Goal: Task Accomplishment & Management: Manage account settings

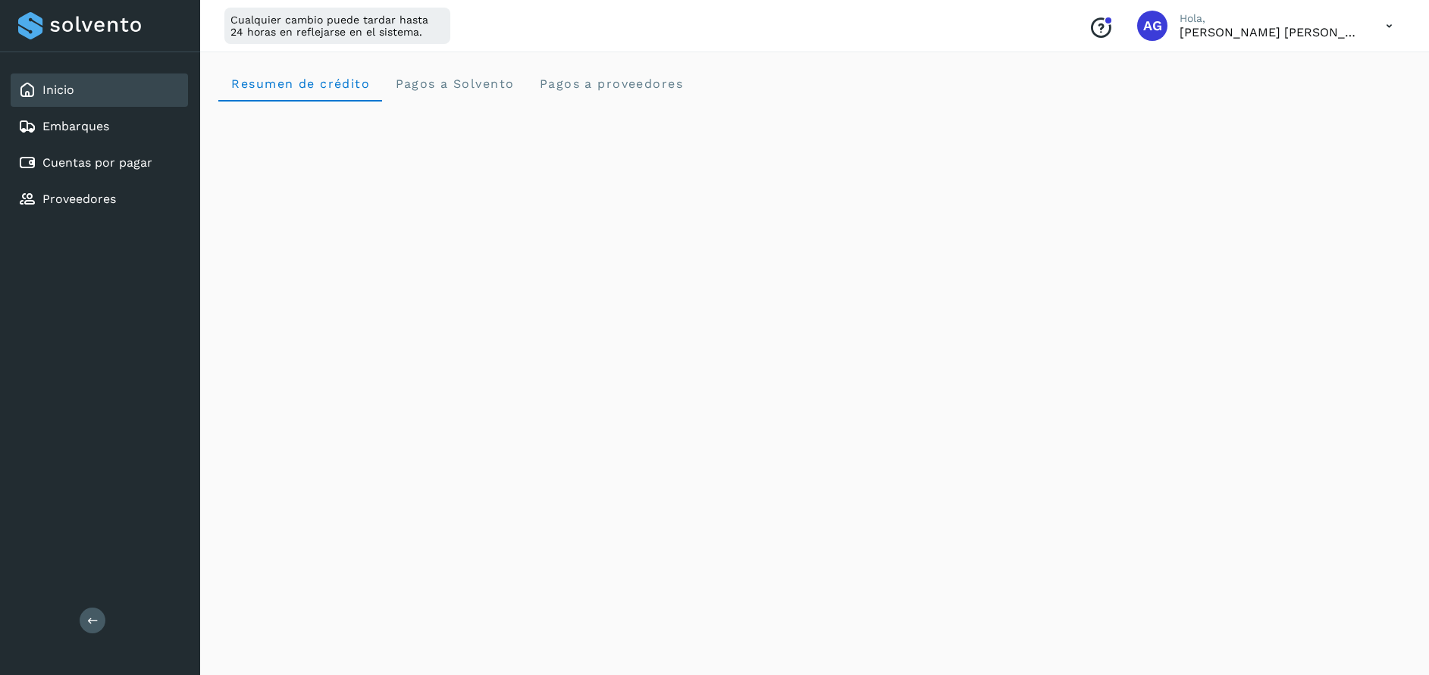
scroll to position [291, 0]
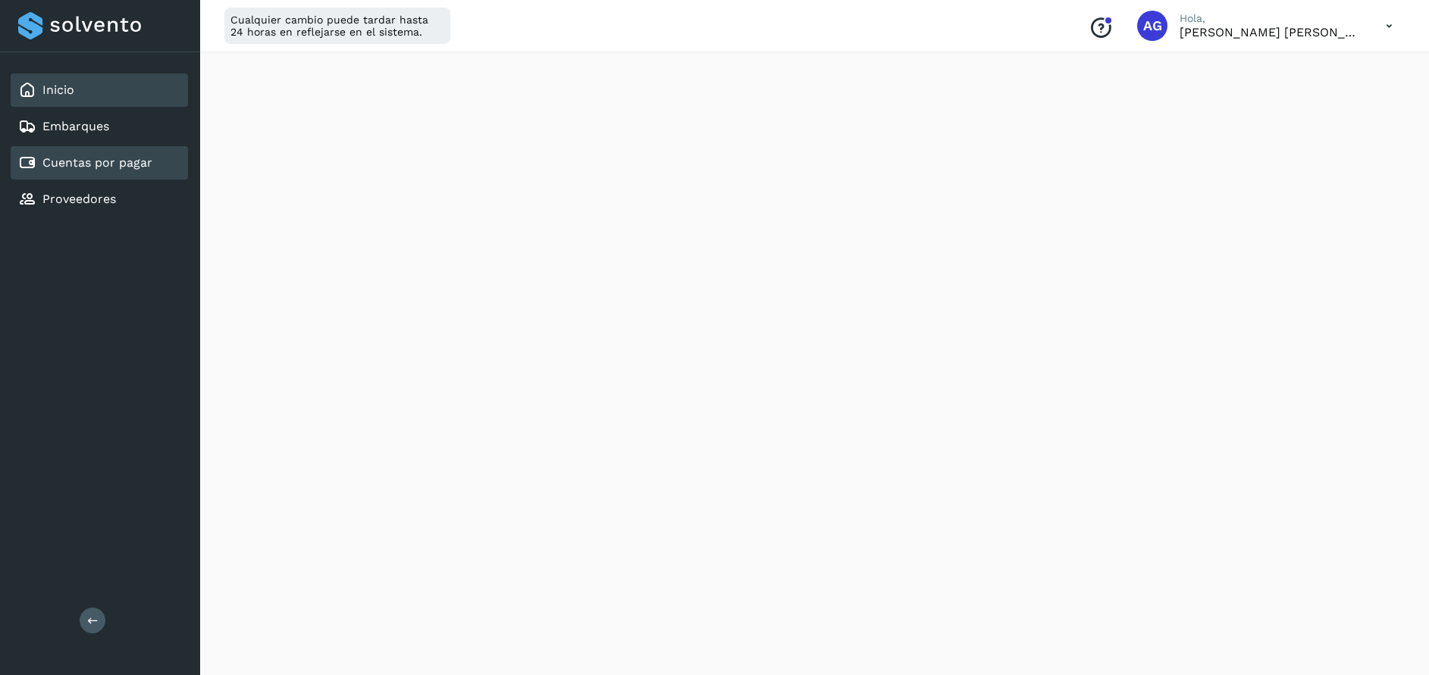
click at [94, 169] on link "Cuentas por pagar" at bounding box center [97, 162] width 110 height 14
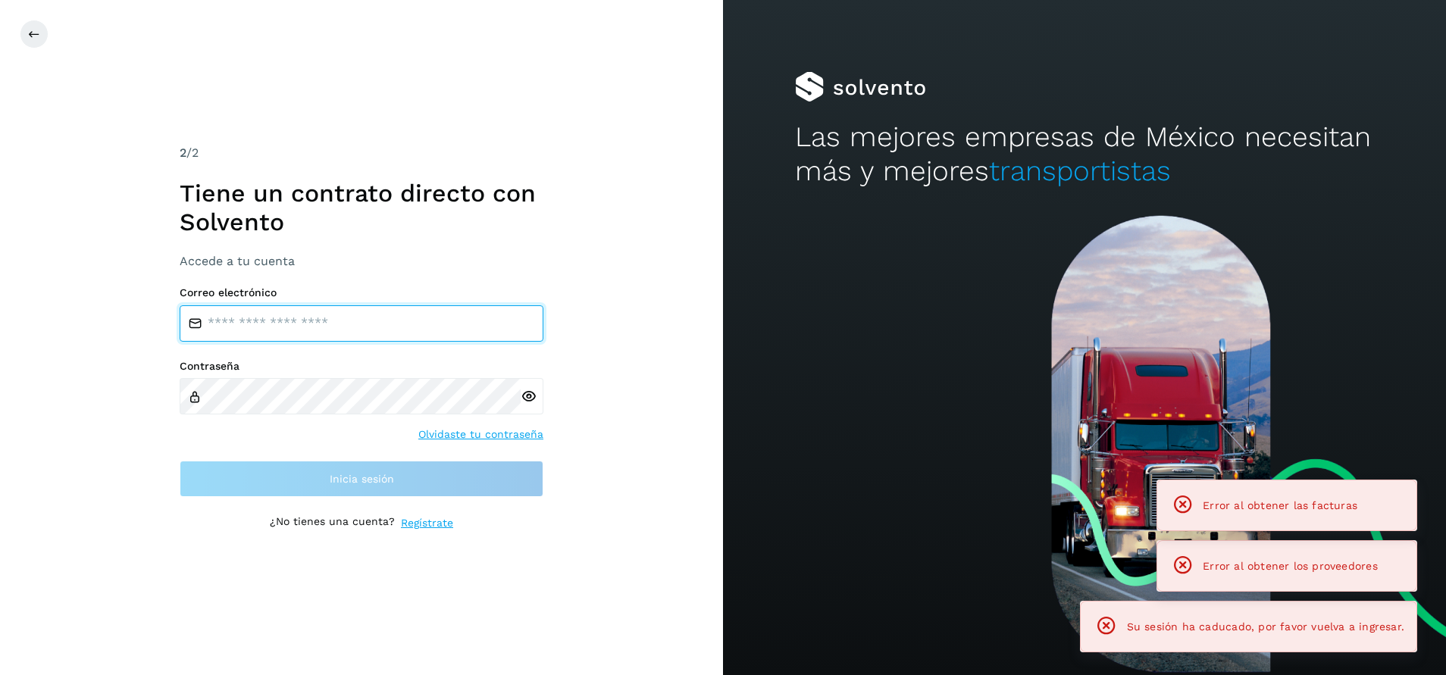
type input "**********"
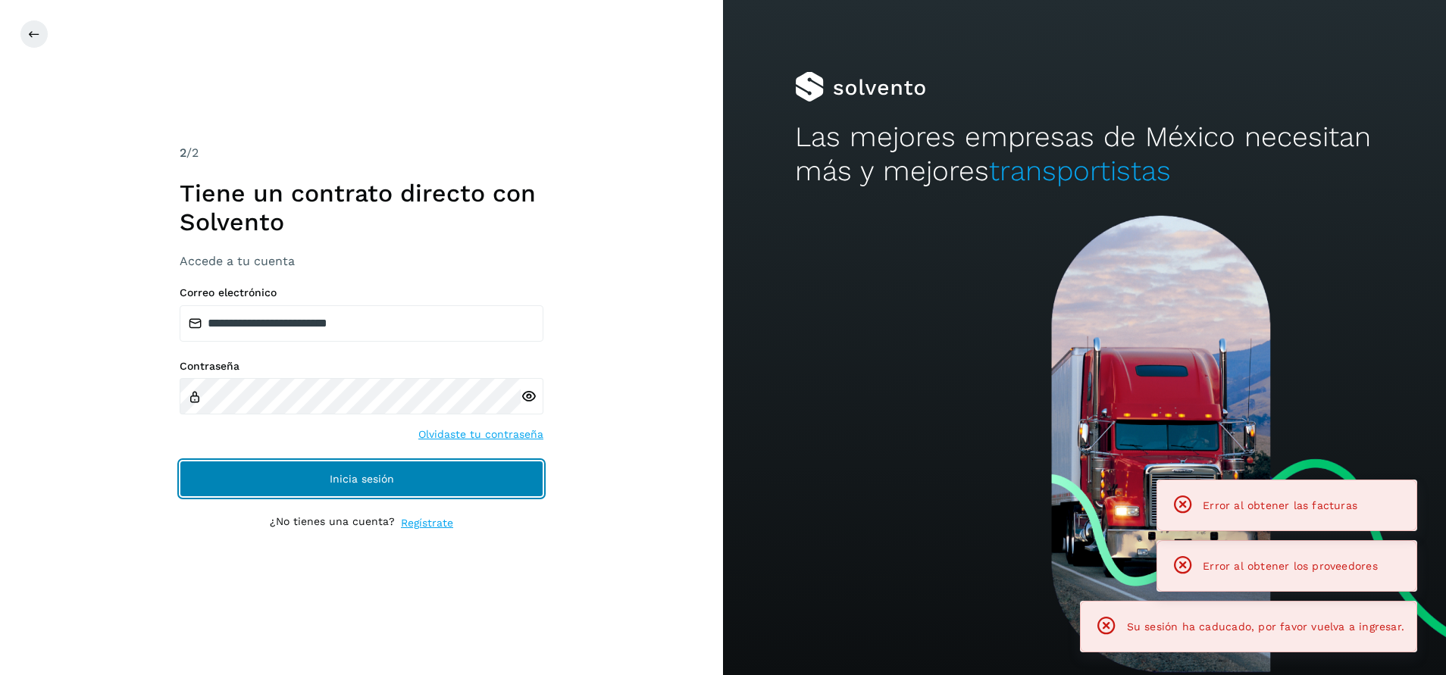
click at [465, 495] on button "Inicia sesión" at bounding box center [362, 479] width 364 height 36
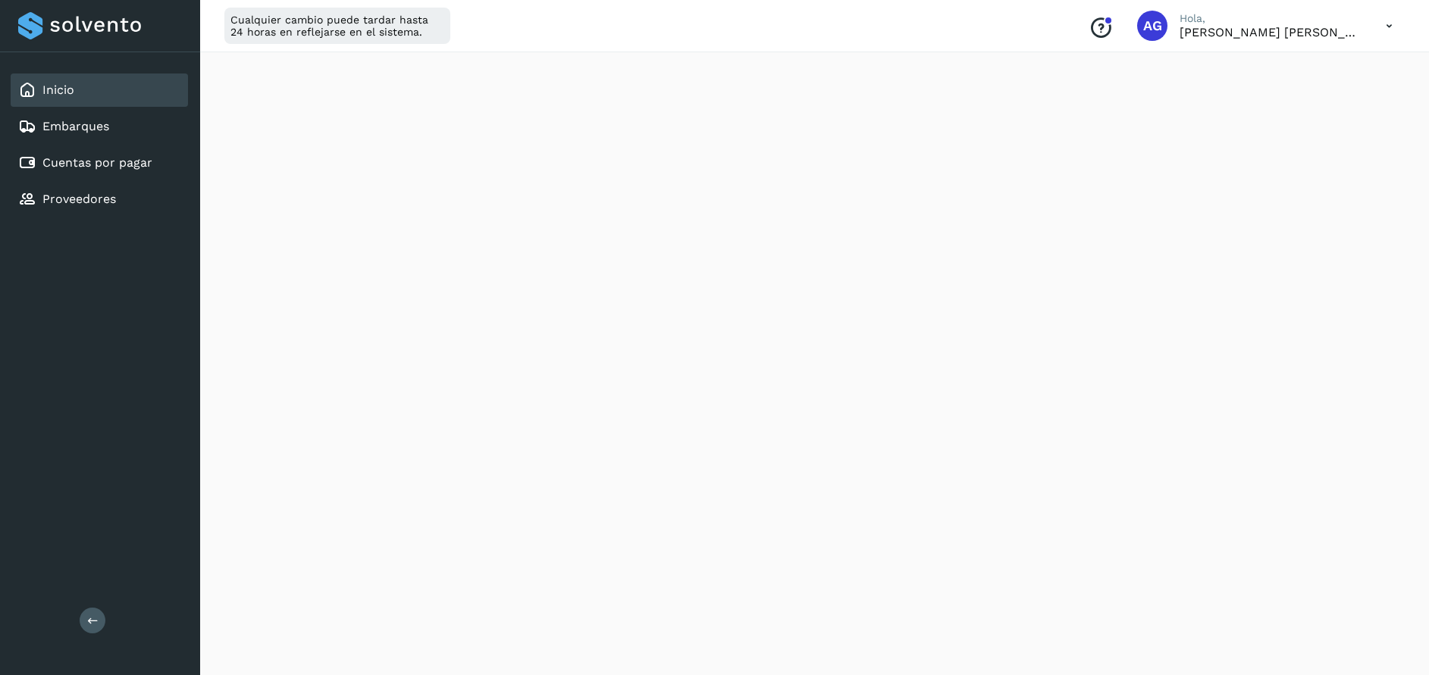
scroll to position [331, 0]
click at [135, 155] on div "Cuentas por pagar" at bounding box center [85, 163] width 134 height 18
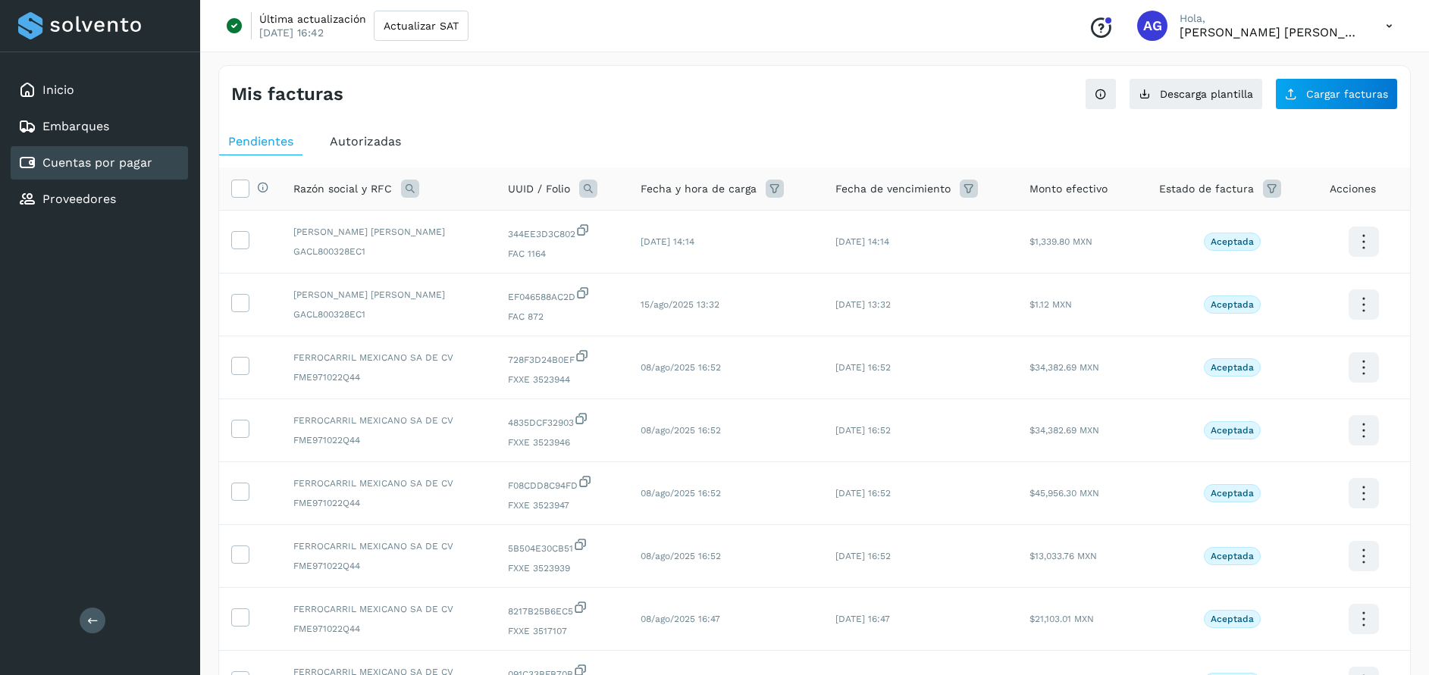
scroll to position [293, 0]
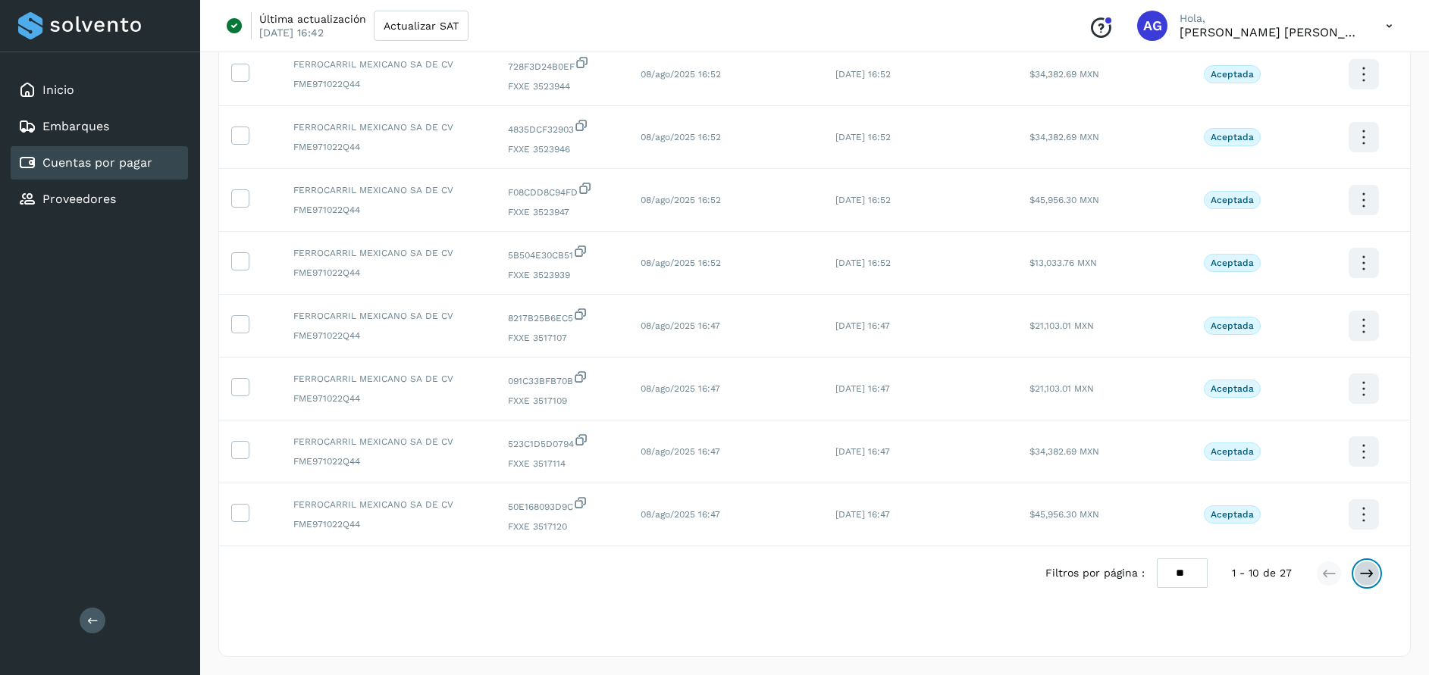
click at [1372, 569] on icon at bounding box center [1366, 573] width 15 height 15
click at [1369, 580] on icon at bounding box center [1366, 573] width 15 height 15
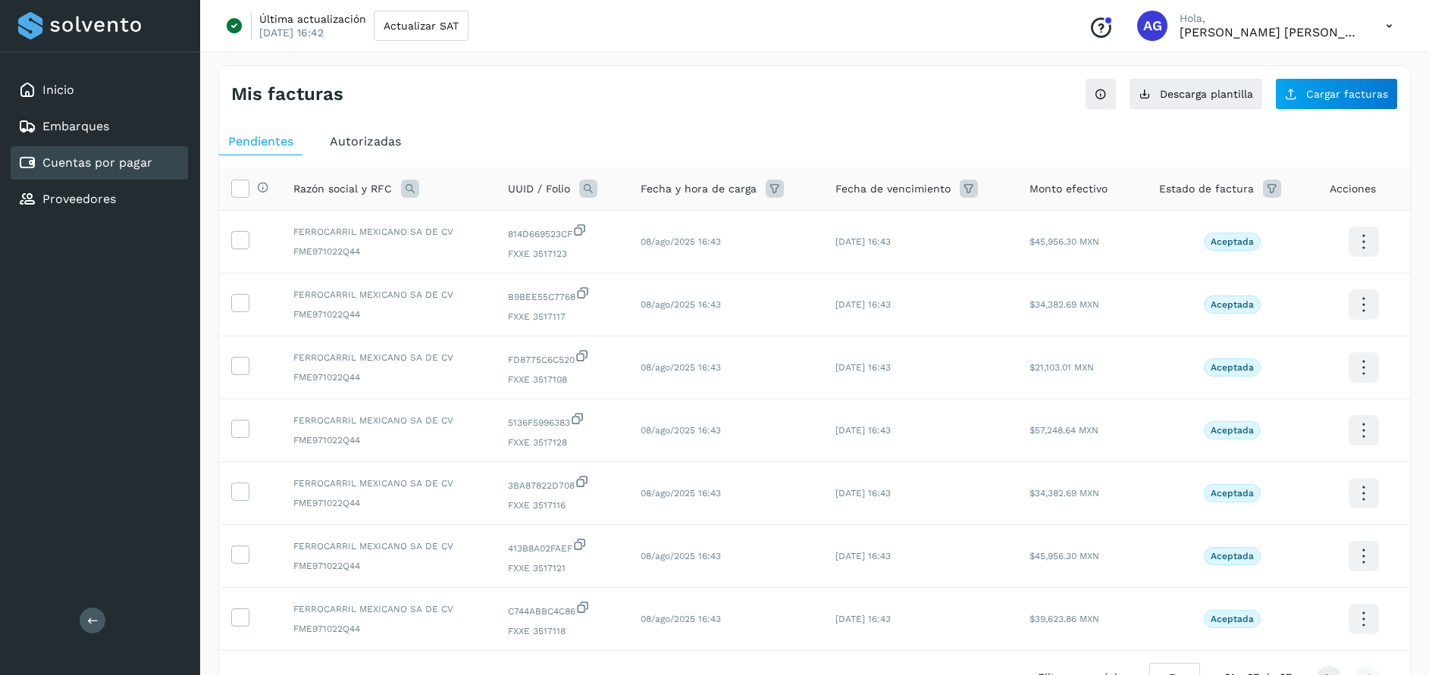
scroll to position [105, 0]
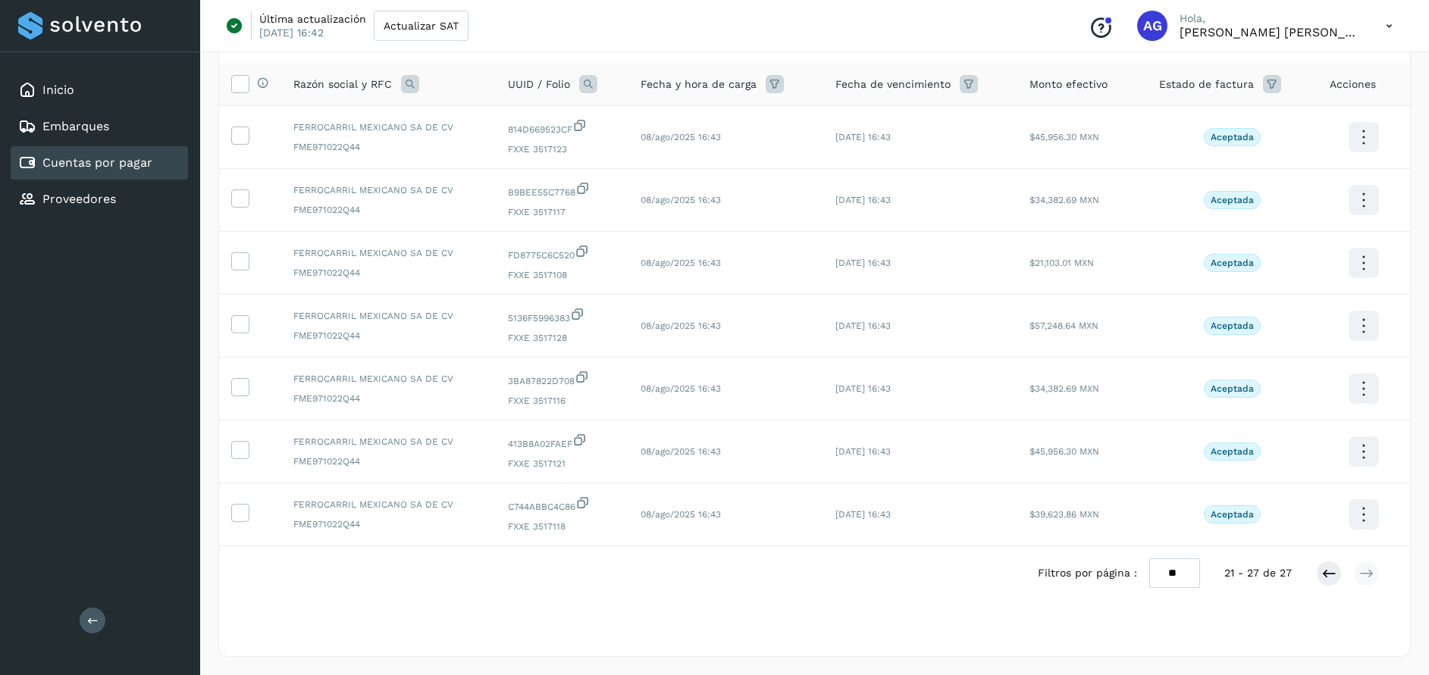
click at [100, 162] on link "Cuentas por pagar" at bounding box center [97, 162] width 110 height 14
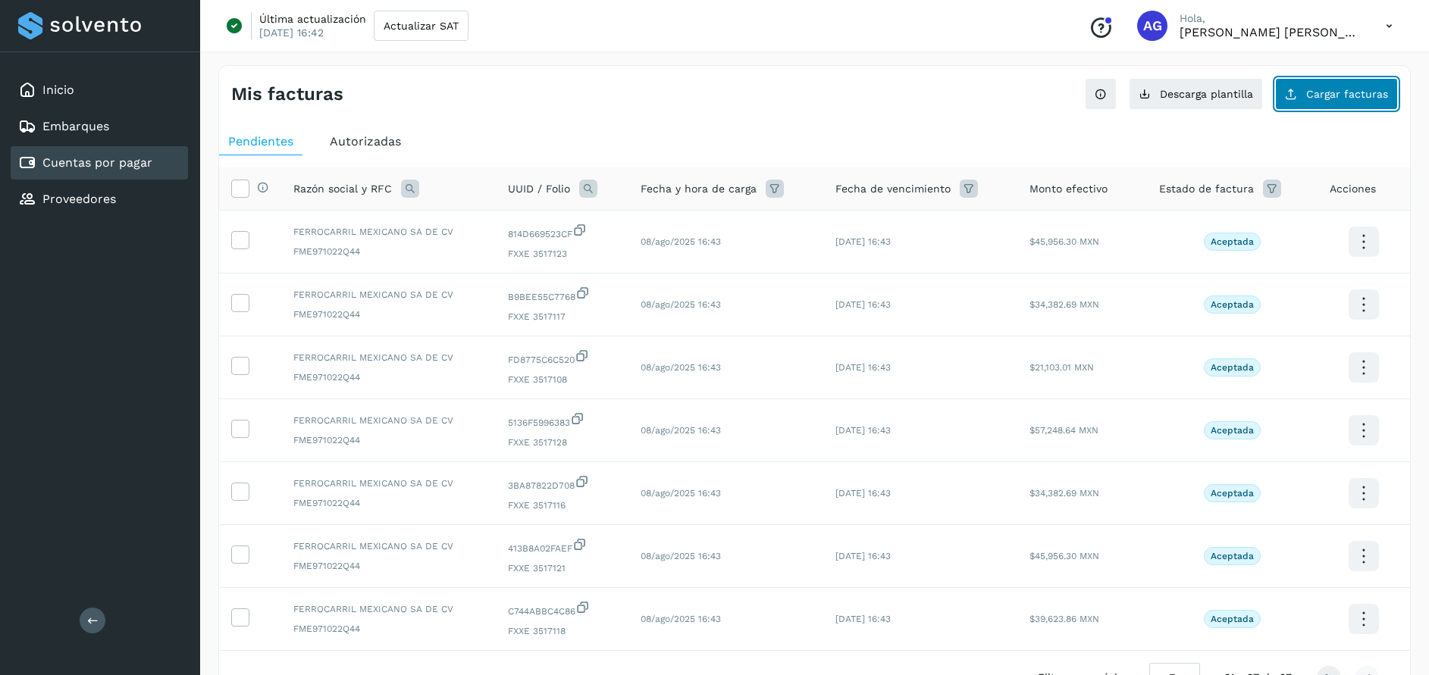
click at [1325, 102] on button "Cargar facturas" at bounding box center [1336, 94] width 123 height 32
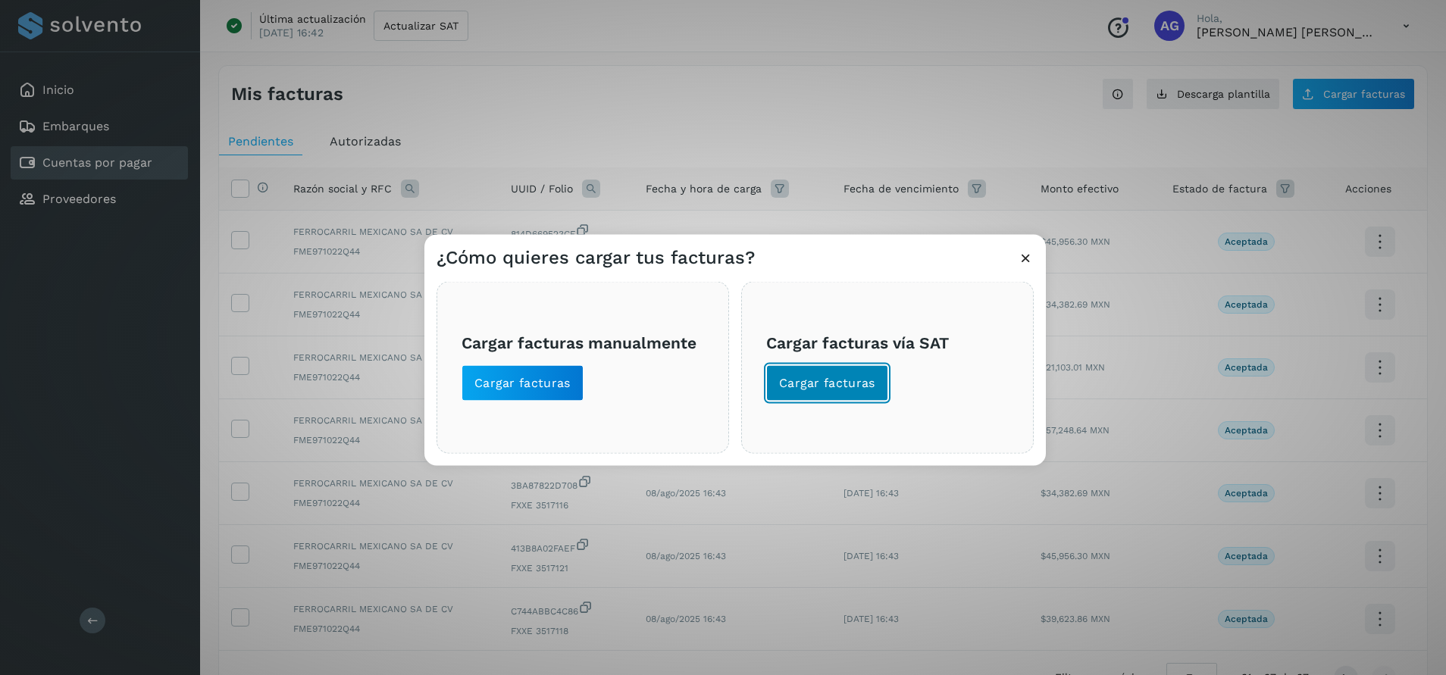
click at [835, 373] on button "Cargar facturas" at bounding box center [827, 383] width 122 height 36
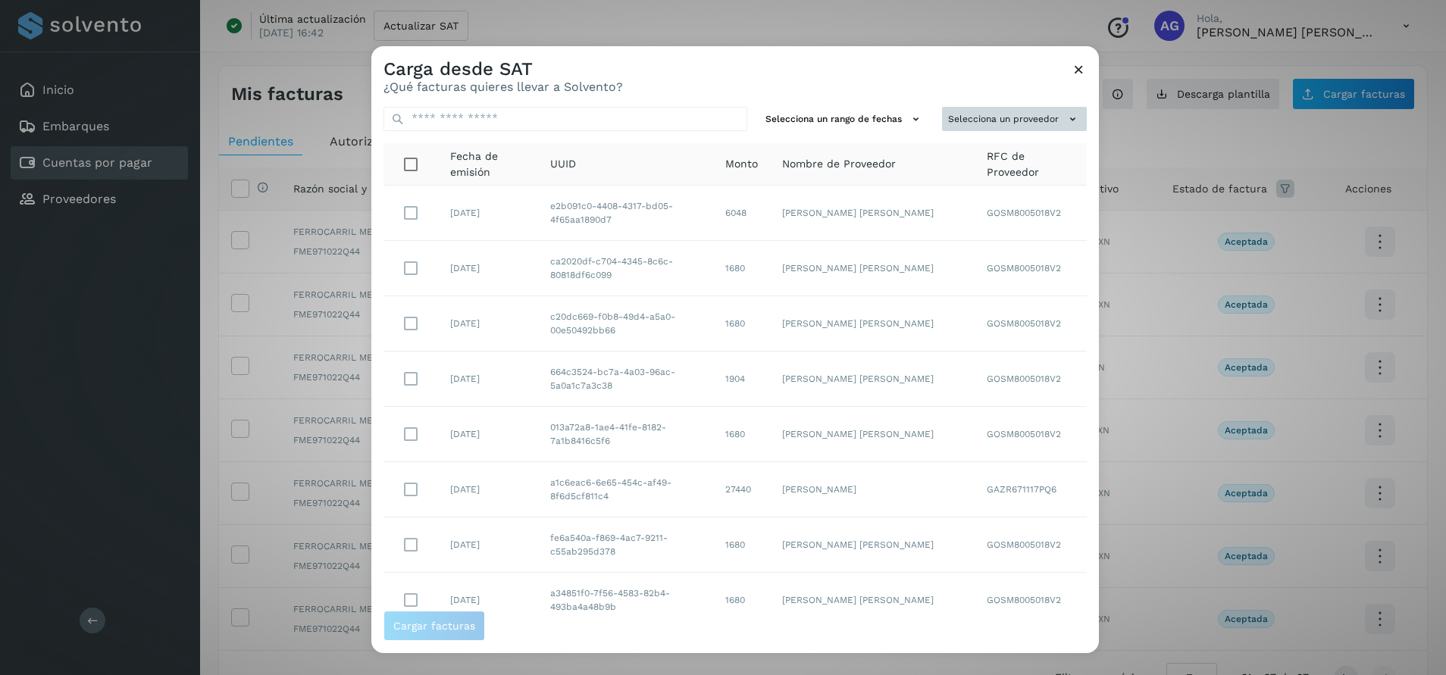
click at [1006, 125] on button "Selecciona un proveedor" at bounding box center [1014, 119] width 145 height 25
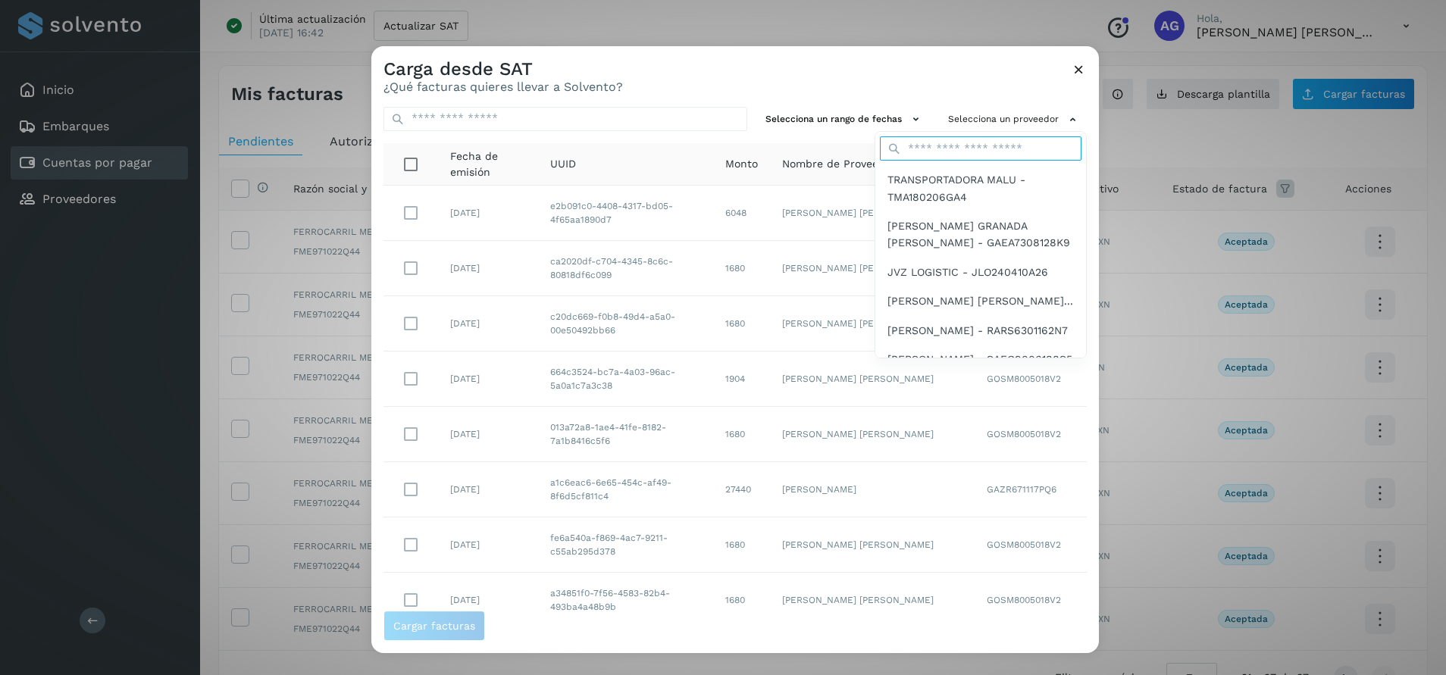
click at [1000, 151] on input "text" at bounding box center [981, 148] width 202 height 24
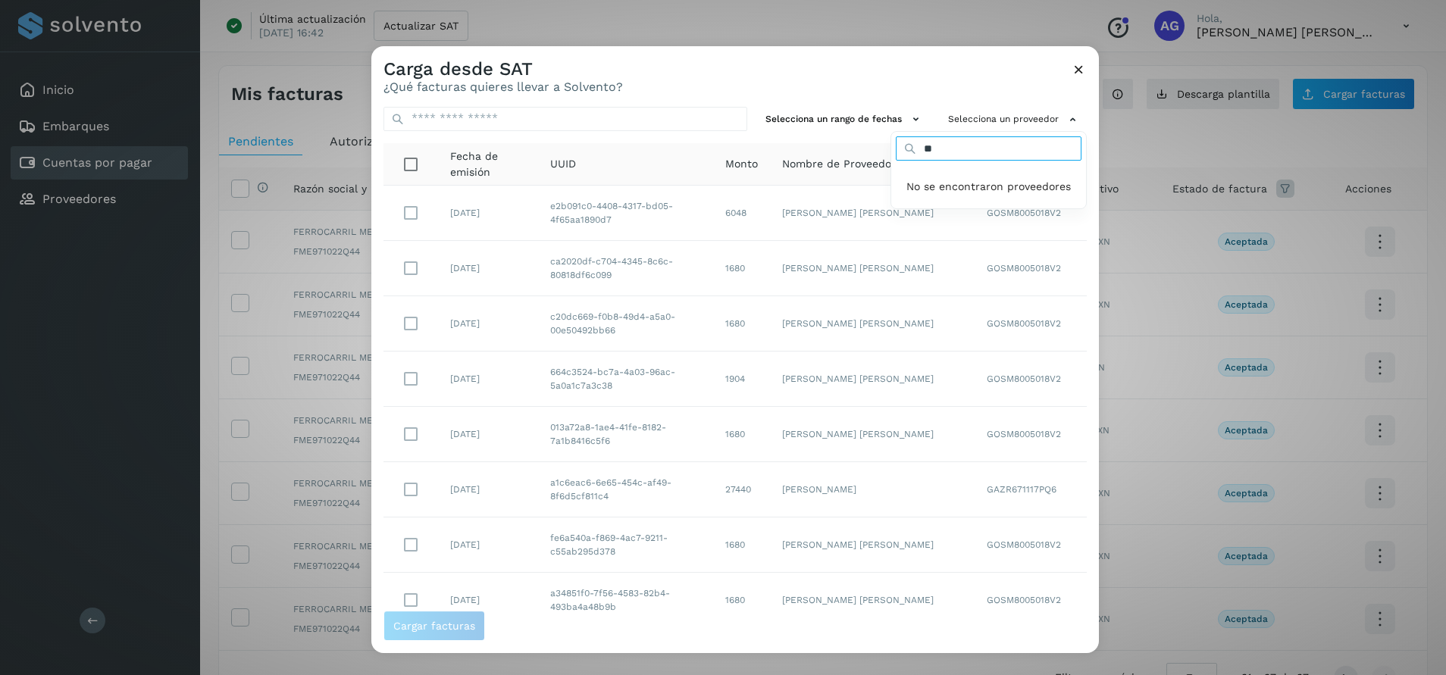
type input "*"
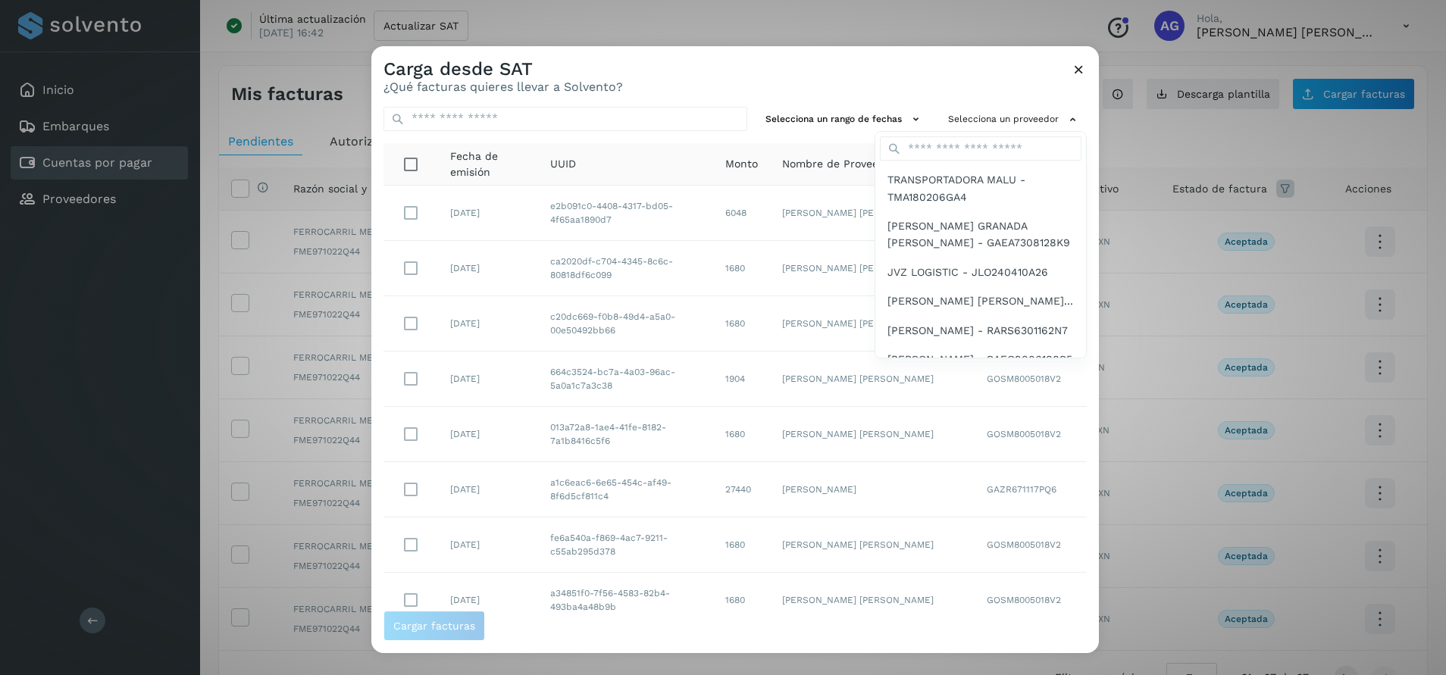
click at [1082, 67] on div at bounding box center [1094, 383] width 1446 height 675
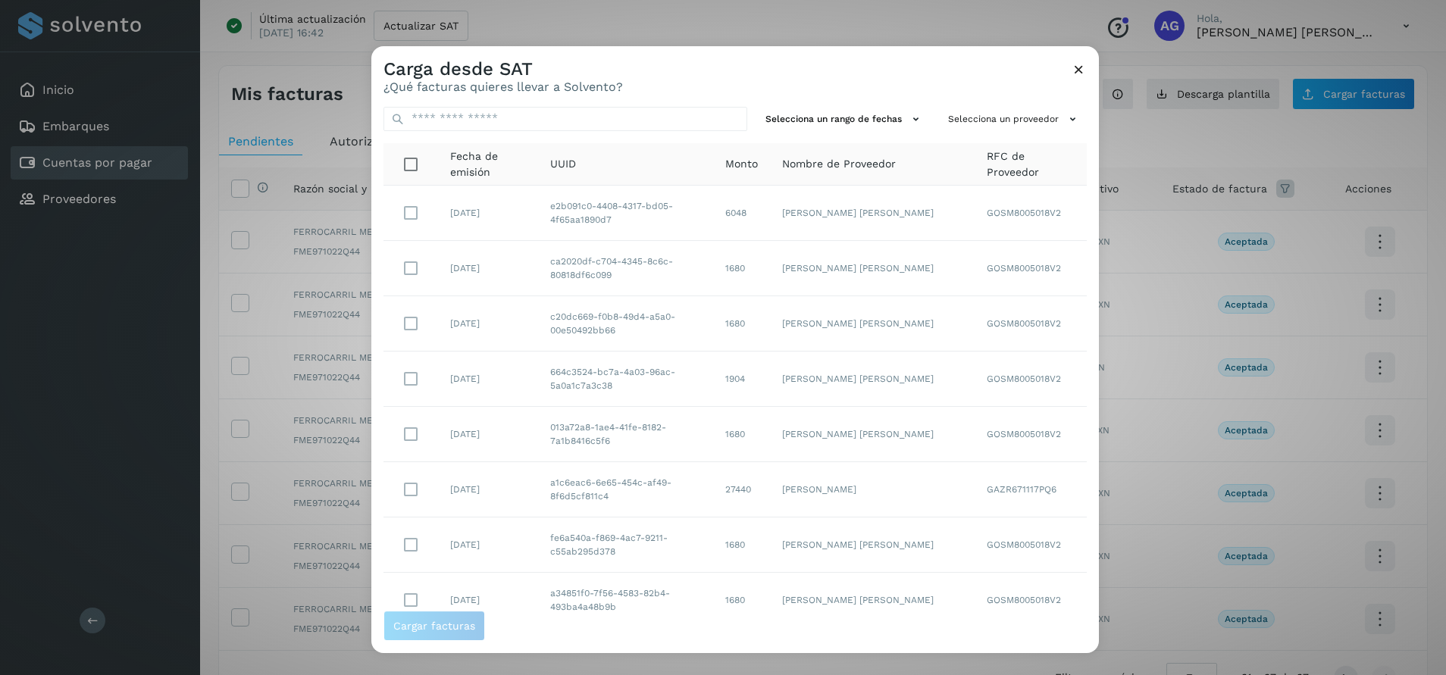
click at [1081, 72] on icon at bounding box center [1079, 69] width 16 height 16
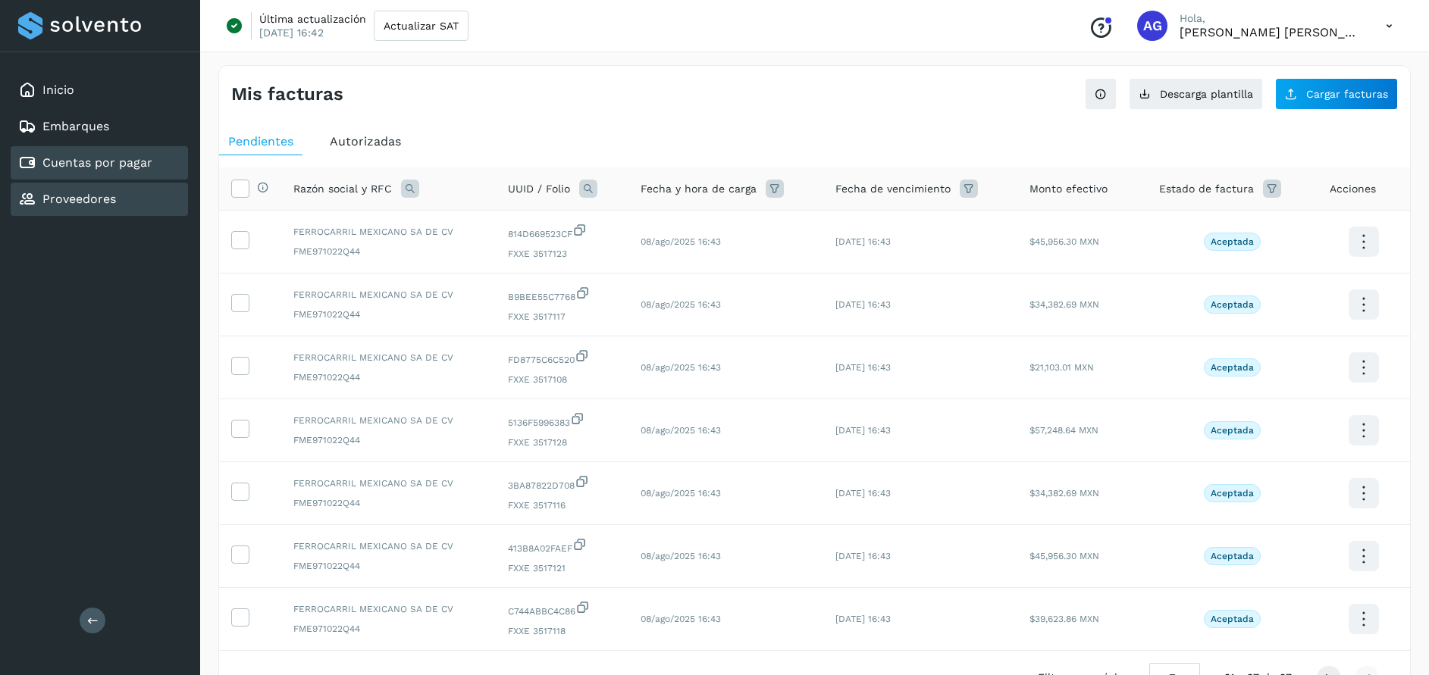
click at [133, 199] on div "Proveedores" at bounding box center [99, 199] width 177 height 33
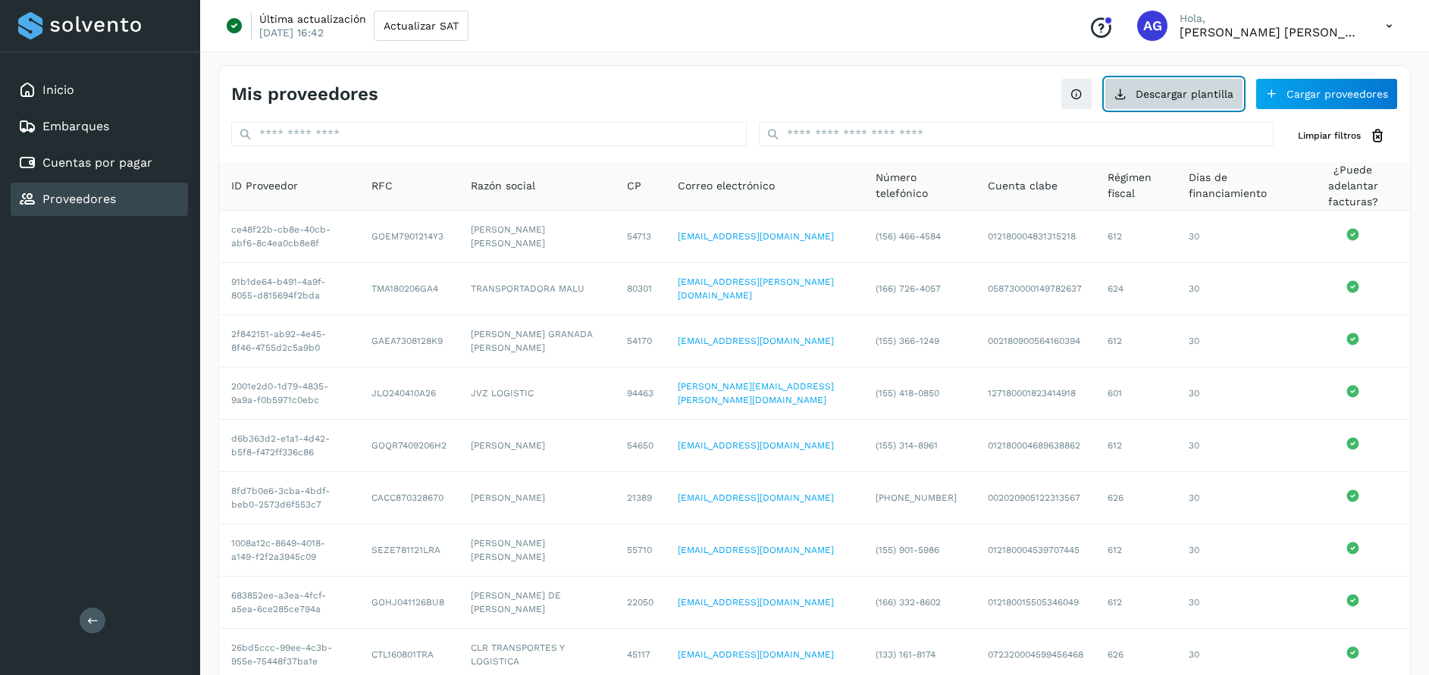
click at [1200, 94] on button "Descargar plantilla" at bounding box center [1174, 94] width 139 height 32
click at [1177, 105] on button "Descargar plantilla" at bounding box center [1174, 94] width 139 height 32
click at [92, 199] on link "Proveedores" at bounding box center [79, 199] width 74 height 14
click at [1193, 99] on button "Descargar plantilla" at bounding box center [1174, 94] width 139 height 32
click at [1337, 96] on button "Cargar proveedores" at bounding box center [1326, 94] width 143 height 32
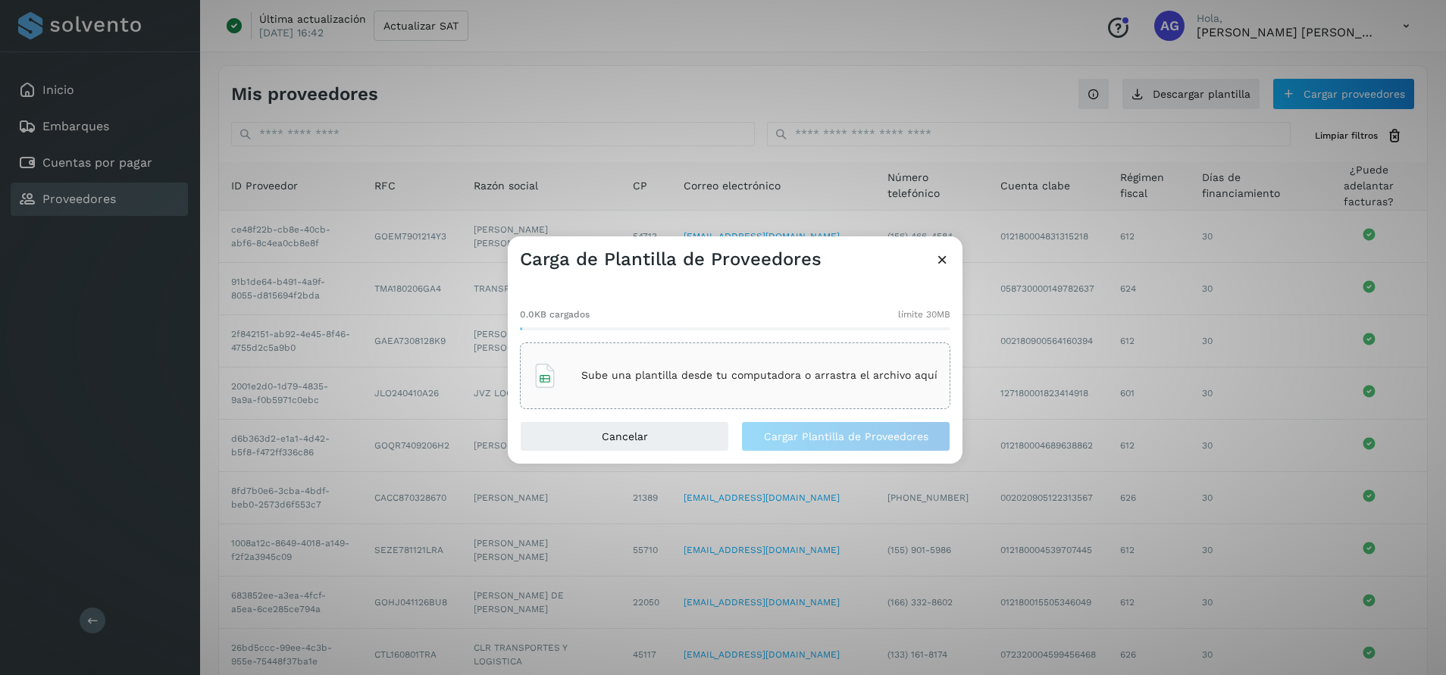
click at [712, 384] on div "Sube una plantilla desde tu computadora o arrastra el archivo aquí" at bounding box center [735, 376] width 405 height 41
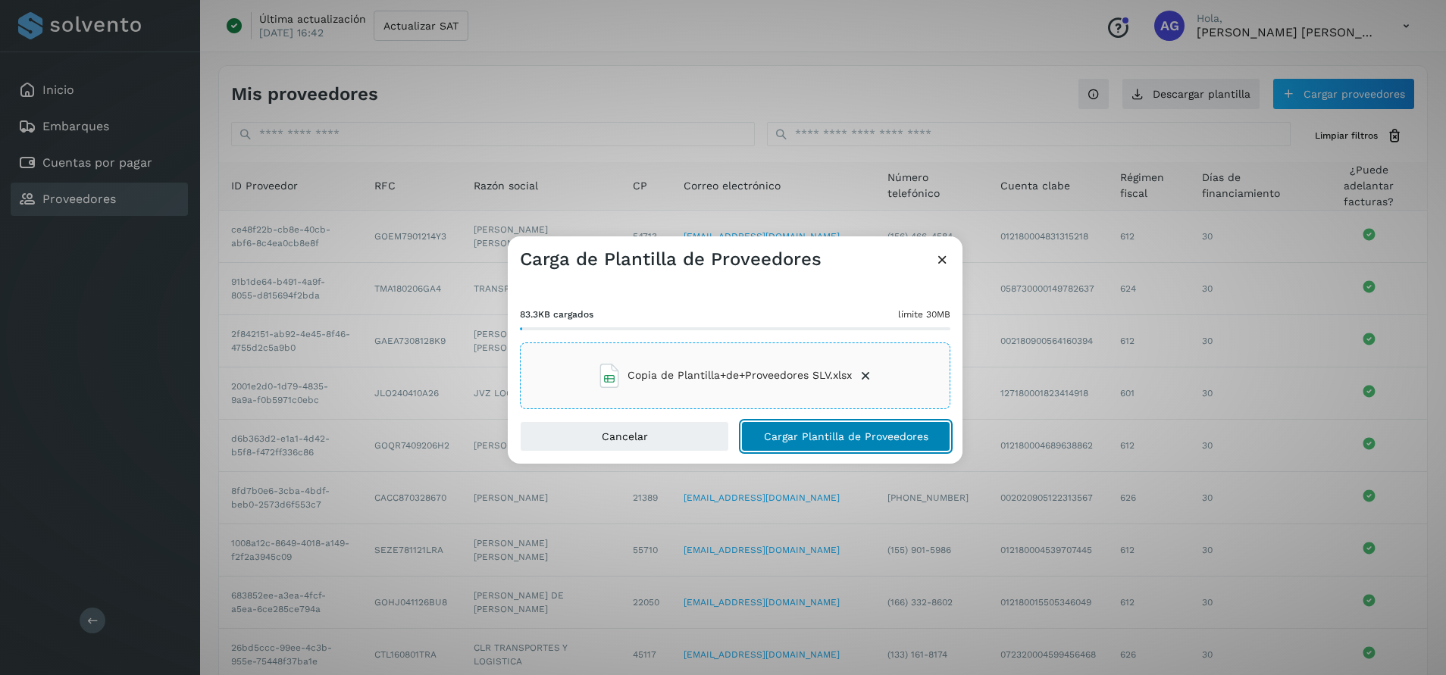
click at [793, 438] on span "Cargar Plantilla de Proveedores" at bounding box center [846, 436] width 165 height 11
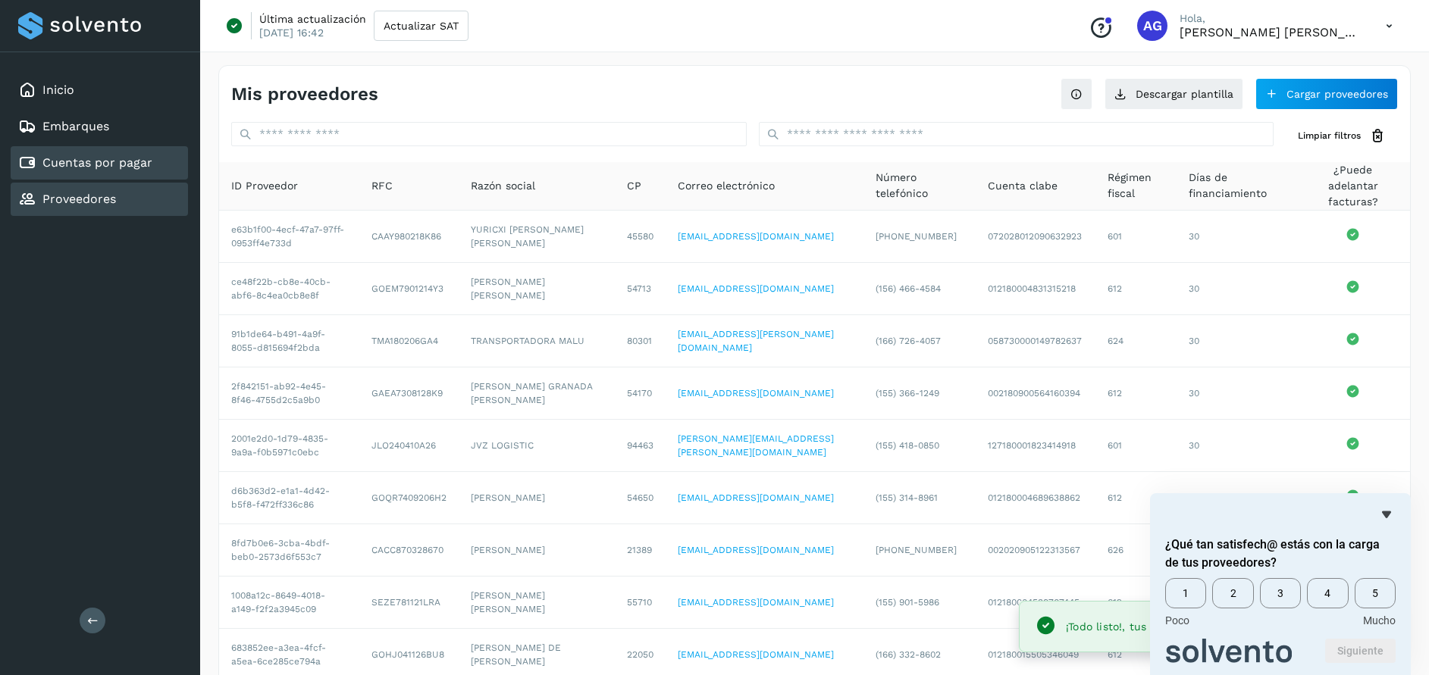
click at [83, 165] on link "Cuentas por pagar" at bounding box center [97, 162] width 110 height 14
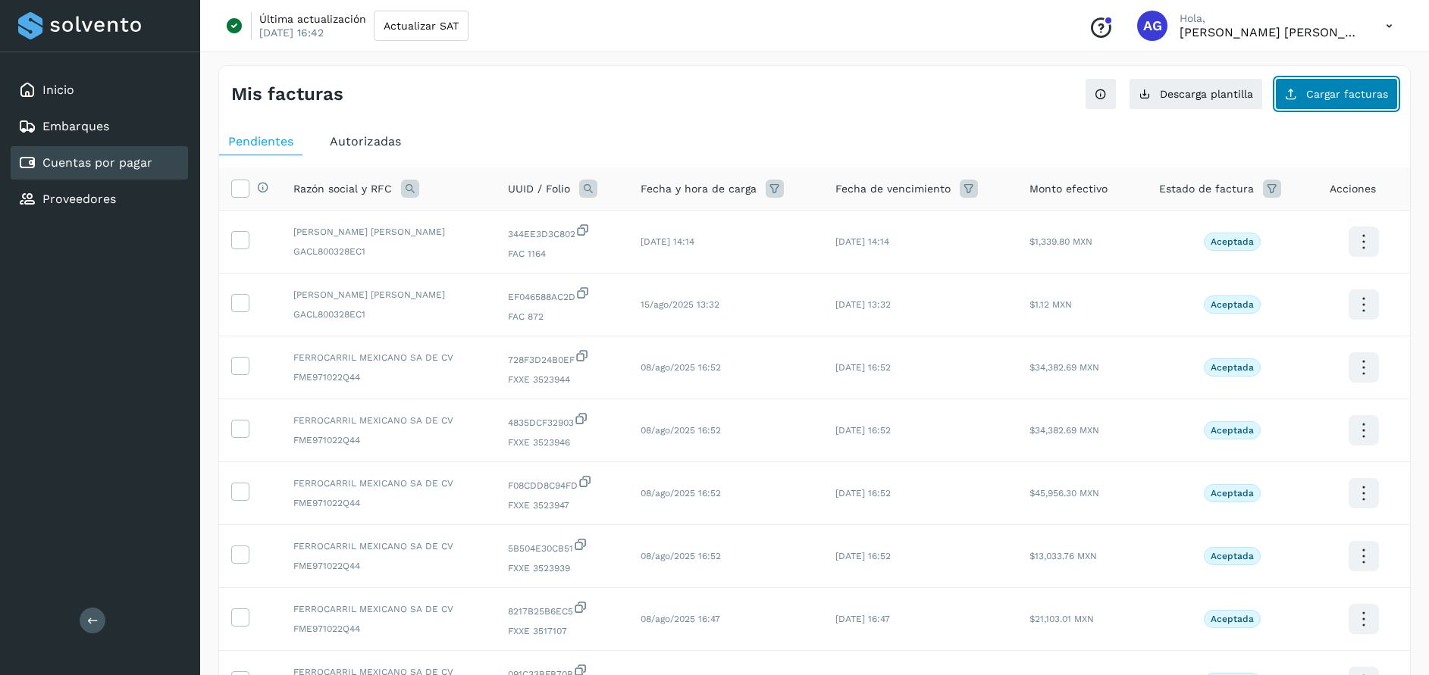
click at [1379, 102] on button "Cargar facturas" at bounding box center [1336, 94] width 123 height 32
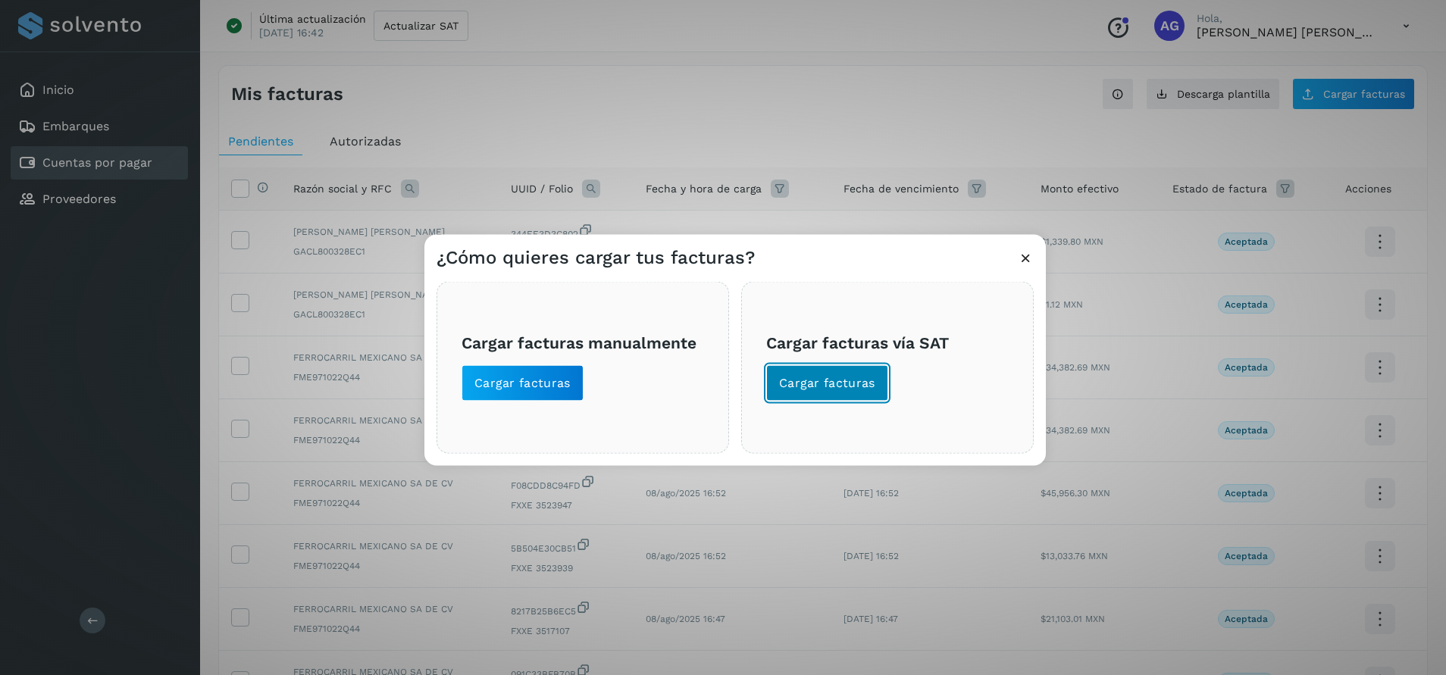
click at [854, 374] on span "Cargar facturas" at bounding box center [827, 382] width 96 height 17
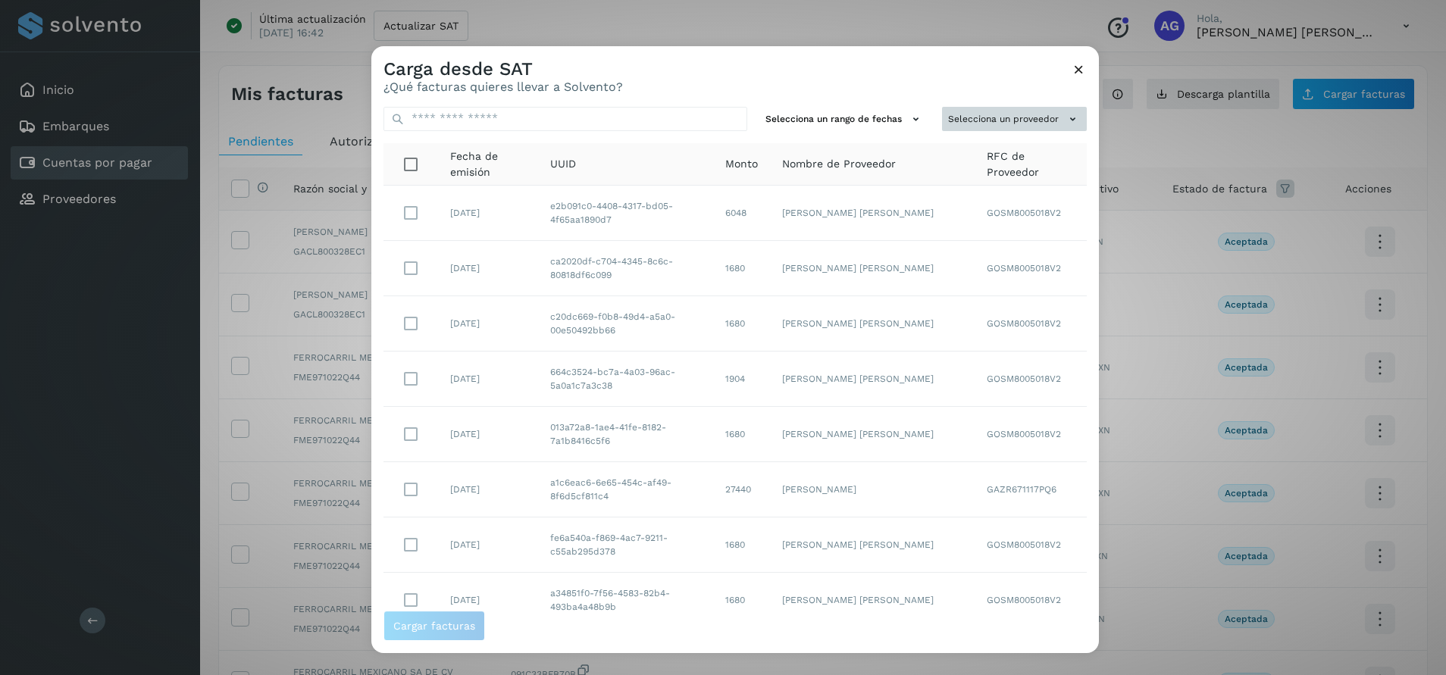
click at [1020, 118] on button "Selecciona un proveedor" at bounding box center [1014, 119] width 145 height 25
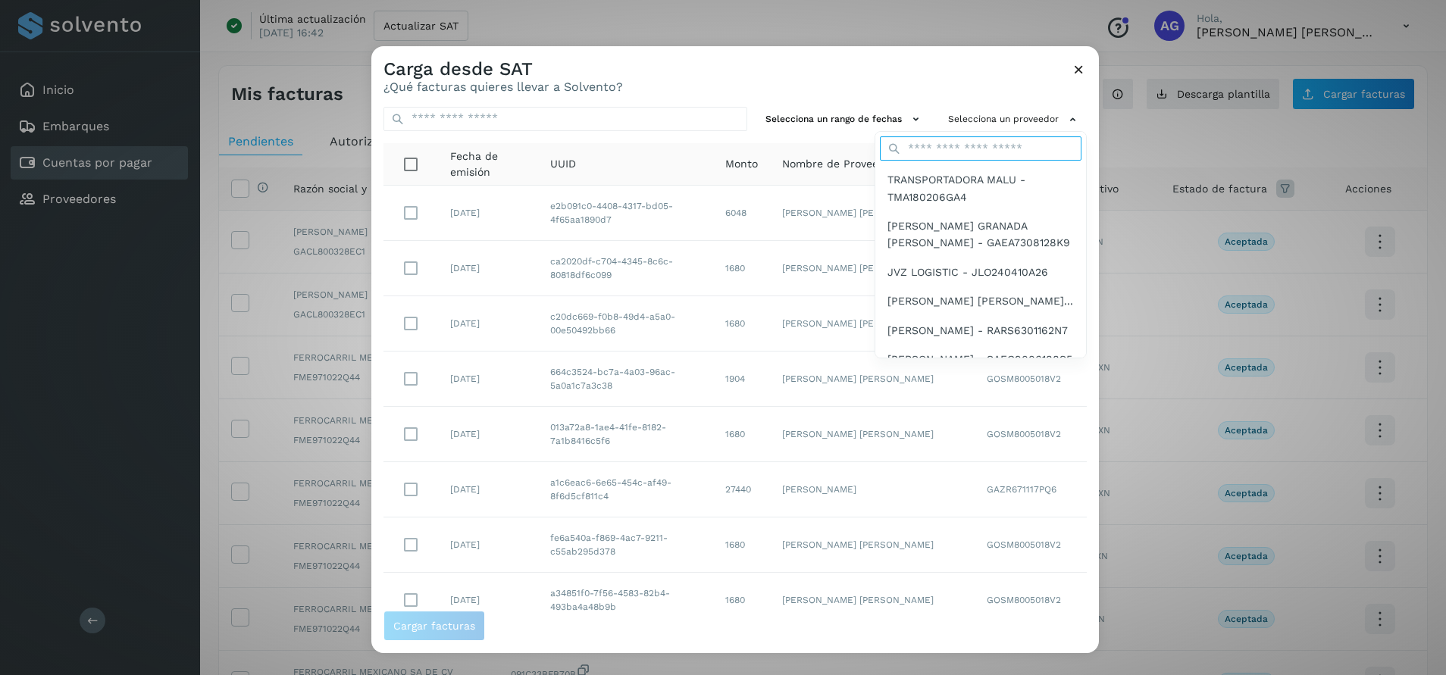
click at [970, 143] on input "text" at bounding box center [981, 148] width 202 height 24
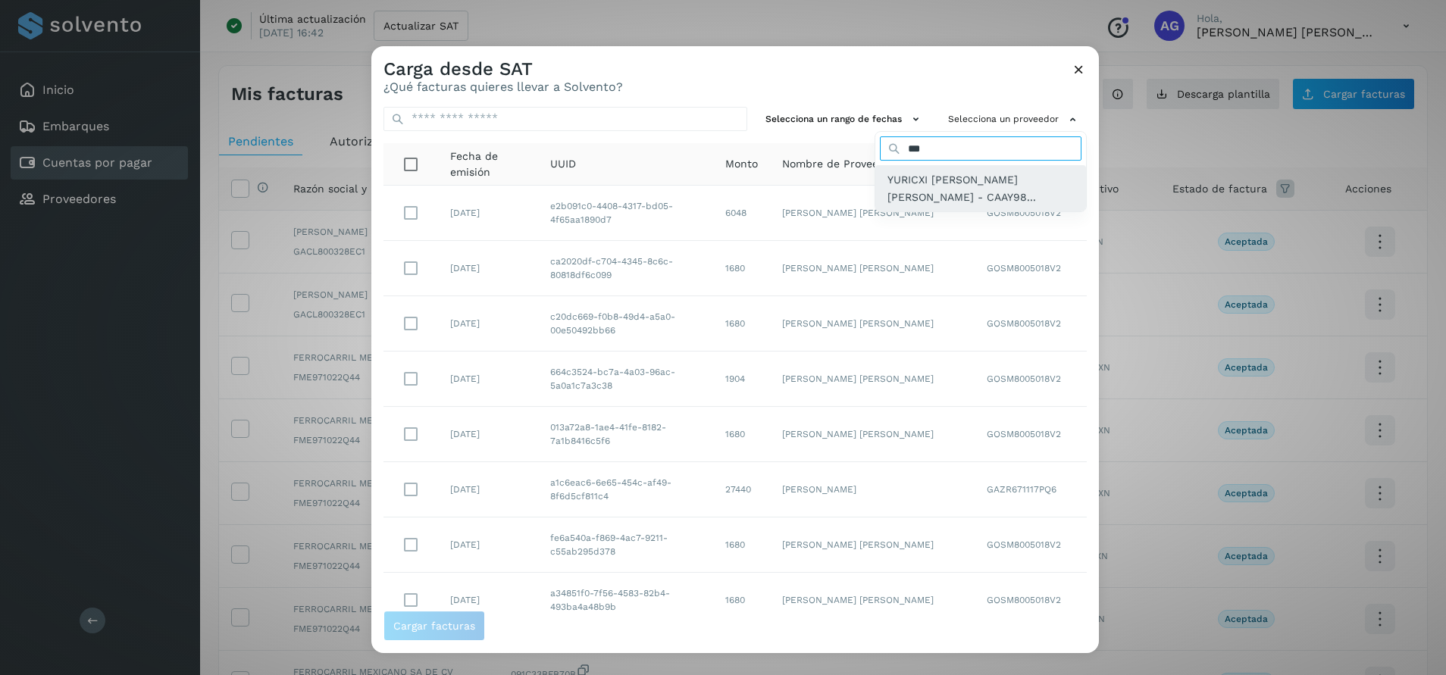
type input "***"
click at [972, 177] on span "YURICXI [PERSON_NAME] [PERSON_NAME] - CAAY98..." at bounding box center [981, 188] width 186 height 34
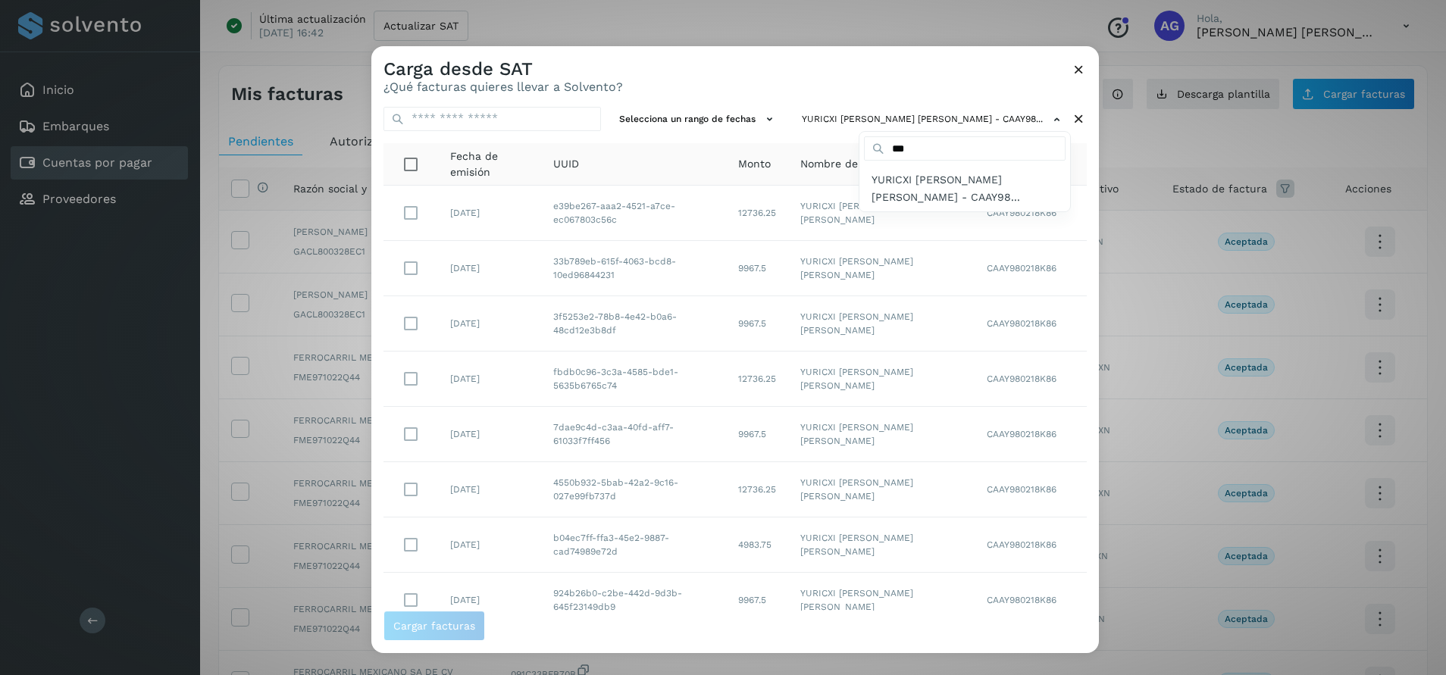
click at [455, 166] on div at bounding box center [1094, 383] width 1446 height 675
click at [749, 121] on button "Selecciona un rango de fechas" at bounding box center [698, 119] width 171 height 25
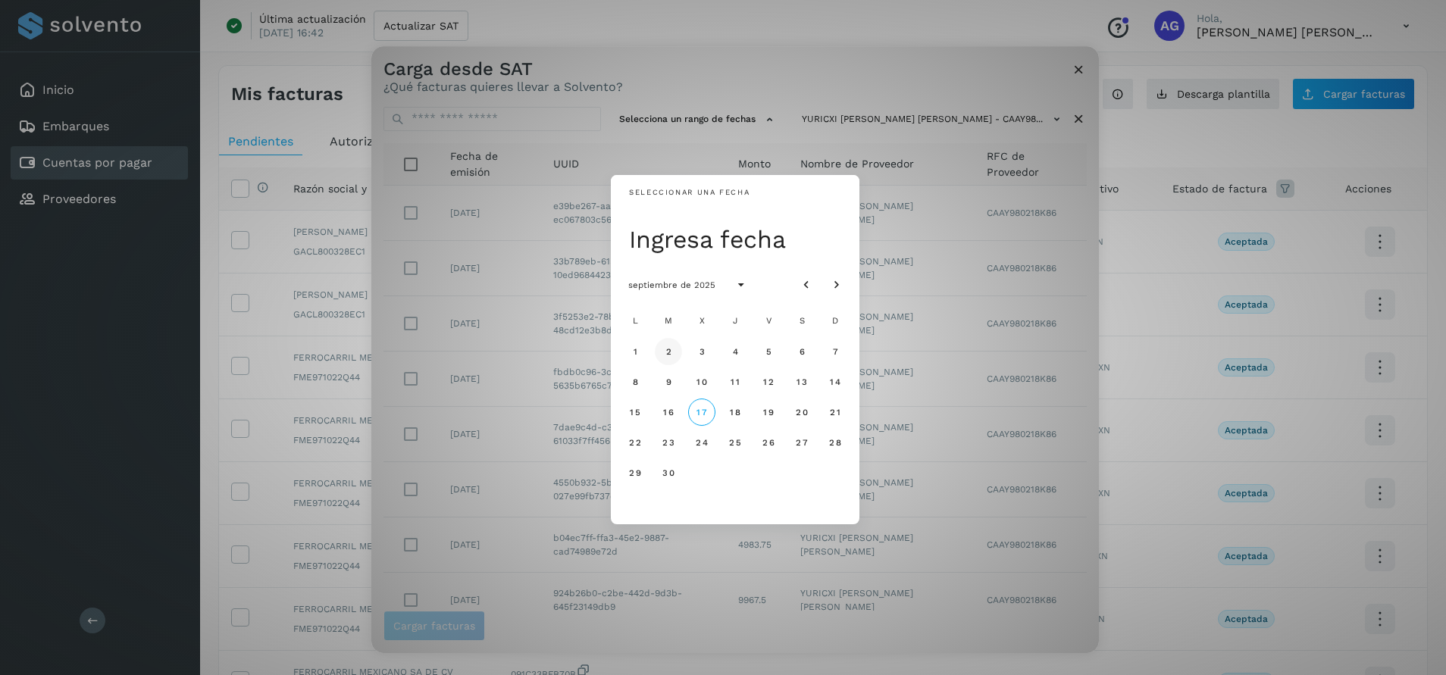
click at [670, 358] on button "2" at bounding box center [668, 351] width 27 height 27
click at [742, 359] on button "4" at bounding box center [735, 351] width 27 height 27
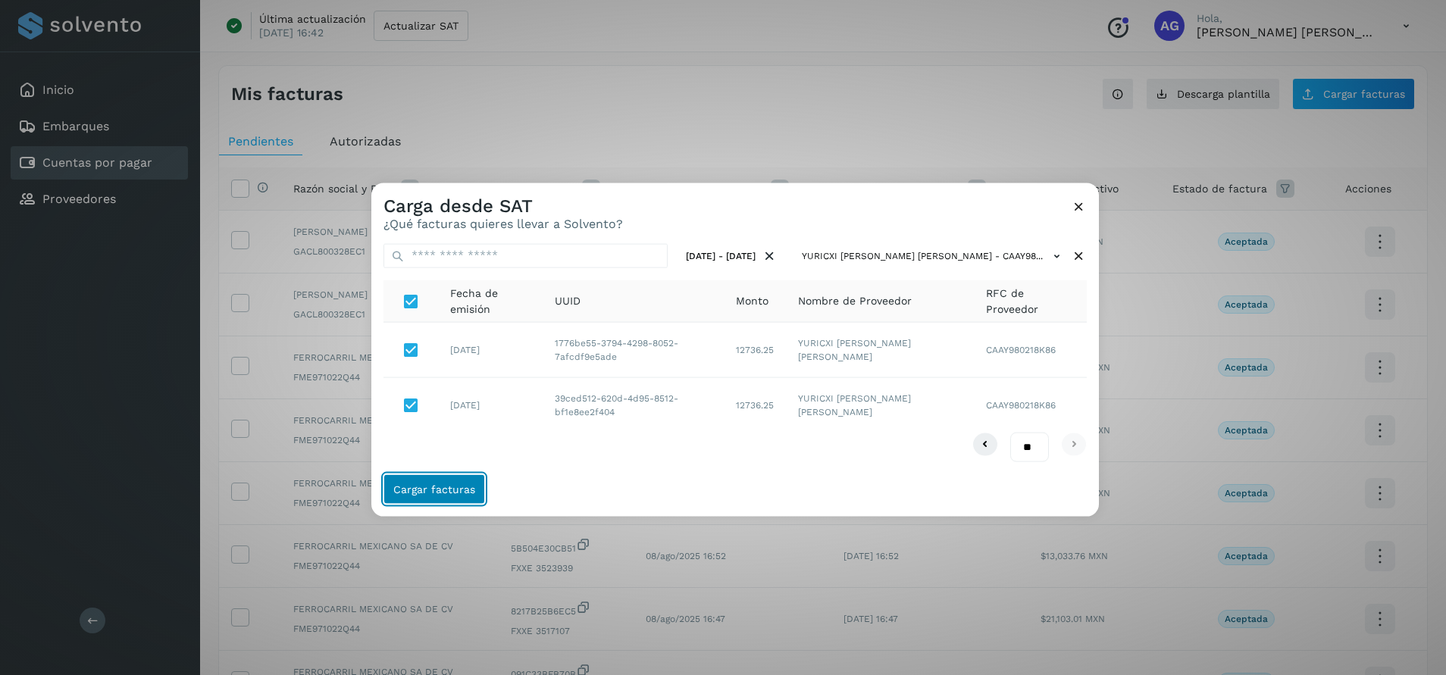
click at [459, 488] on span "Cargar facturas" at bounding box center [434, 489] width 82 height 11
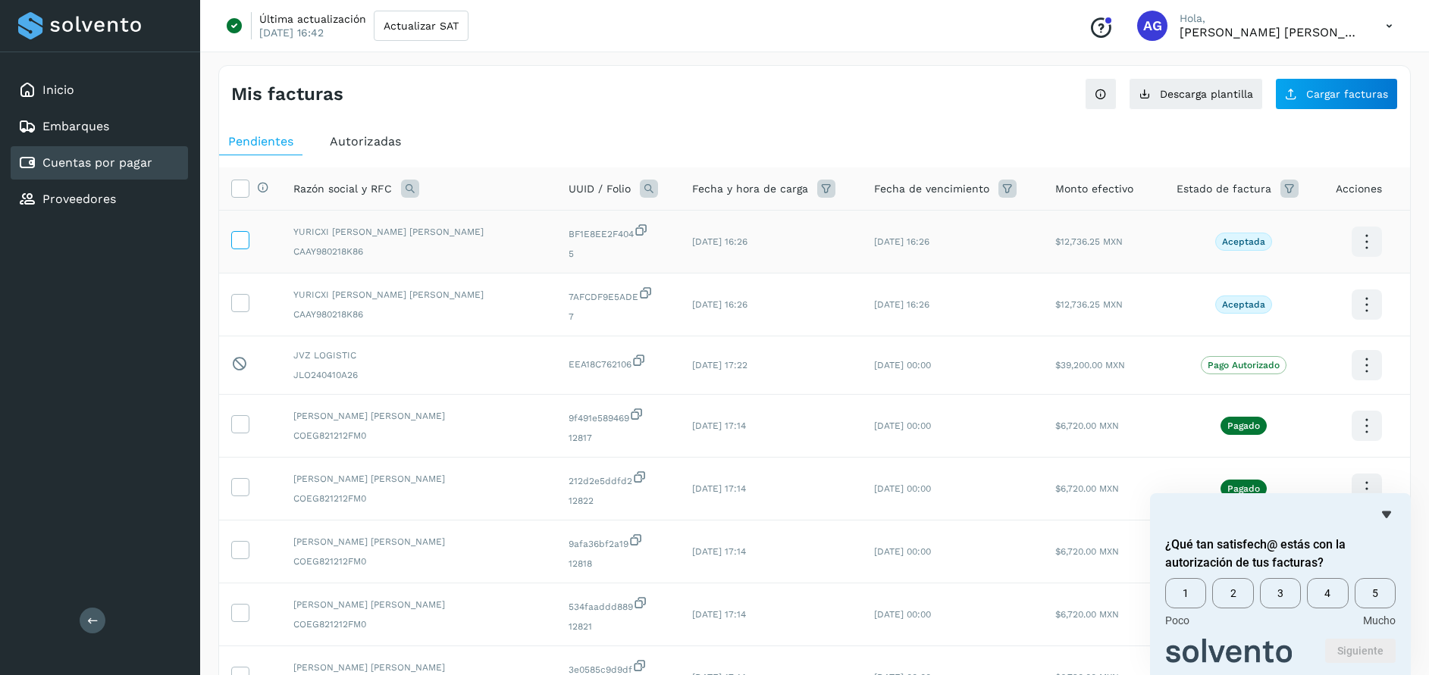
click at [239, 245] on icon at bounding box center [240, 239] width 16 height 16
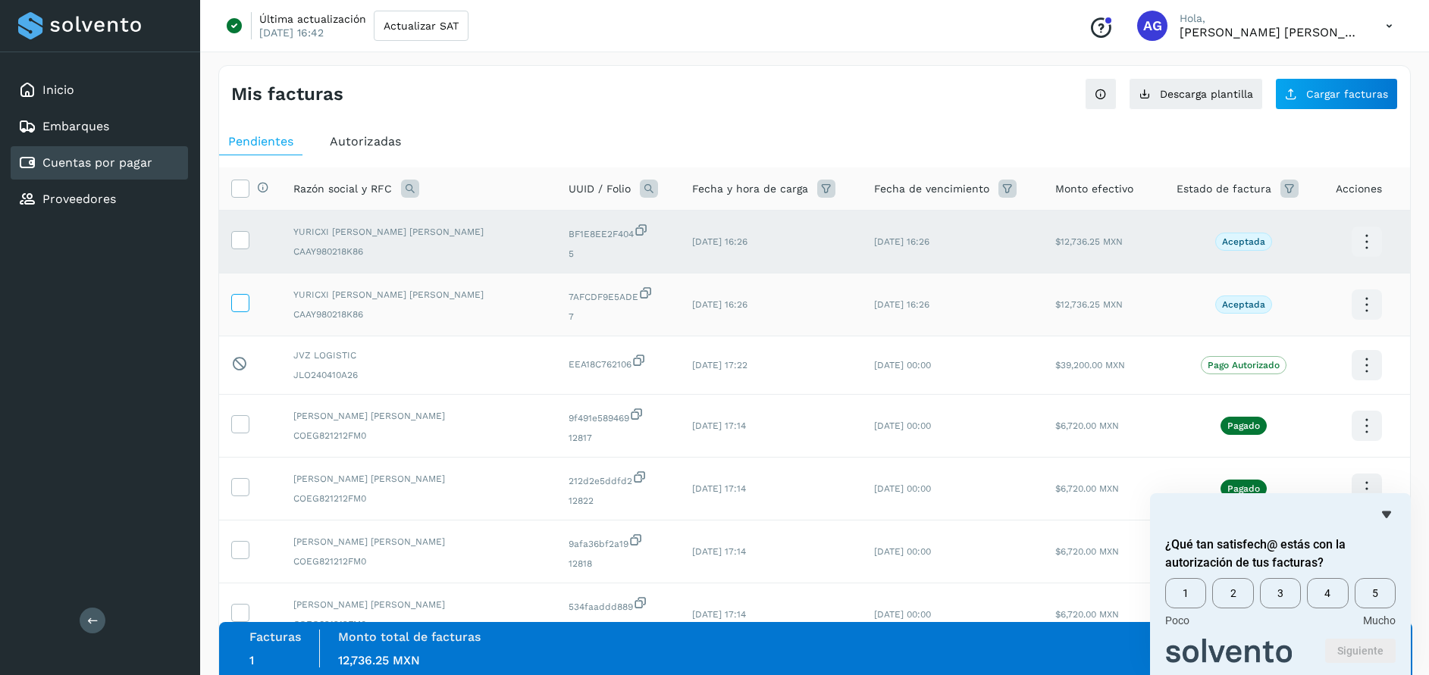
click at [235, 299] on icon at bounding box center [240, 302] width 16 height 16
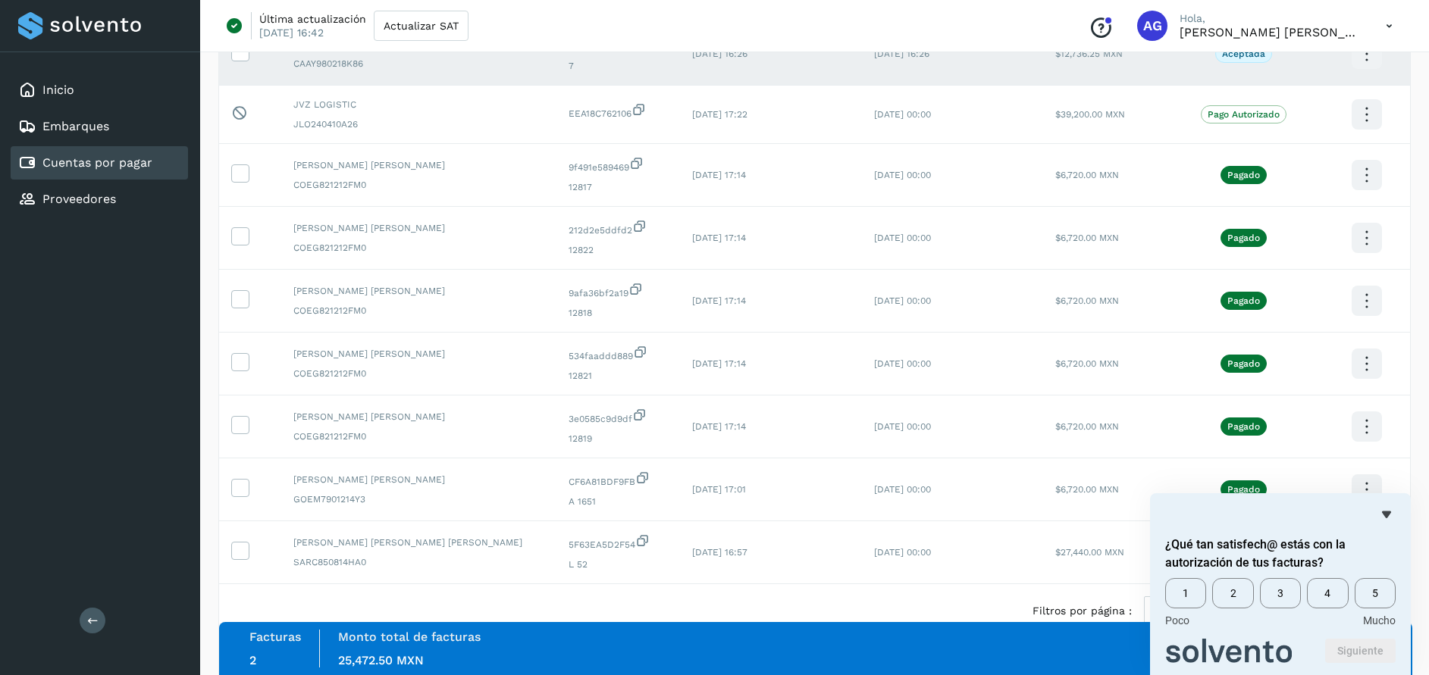
scroll to position [289, 0]
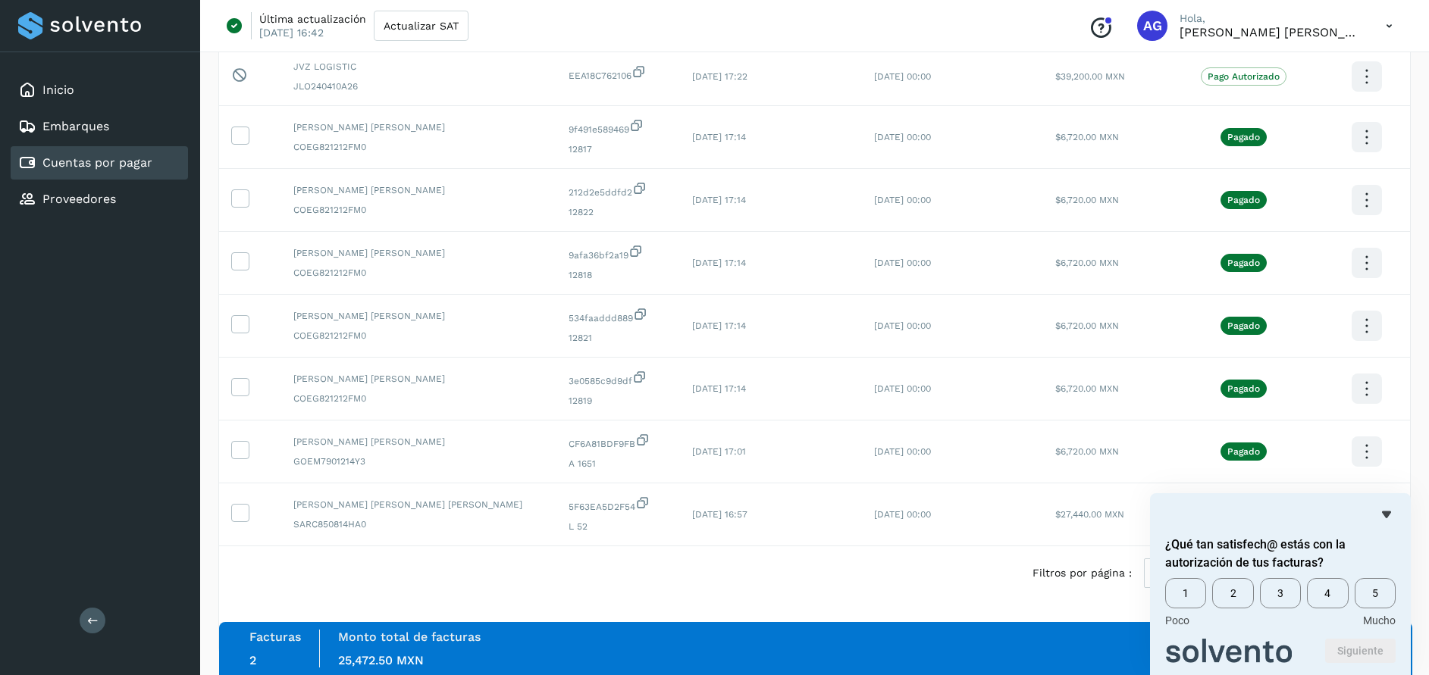
click at [940, 590] on div "Filtros por página : ** ** ** 1 - 10 de 10119" at bounding box center [814, 574] width 1191 height 54
click at [1384, 517] on icon "Ocultar encuesta" at bounding box center [1386, 515] width 18 height 18
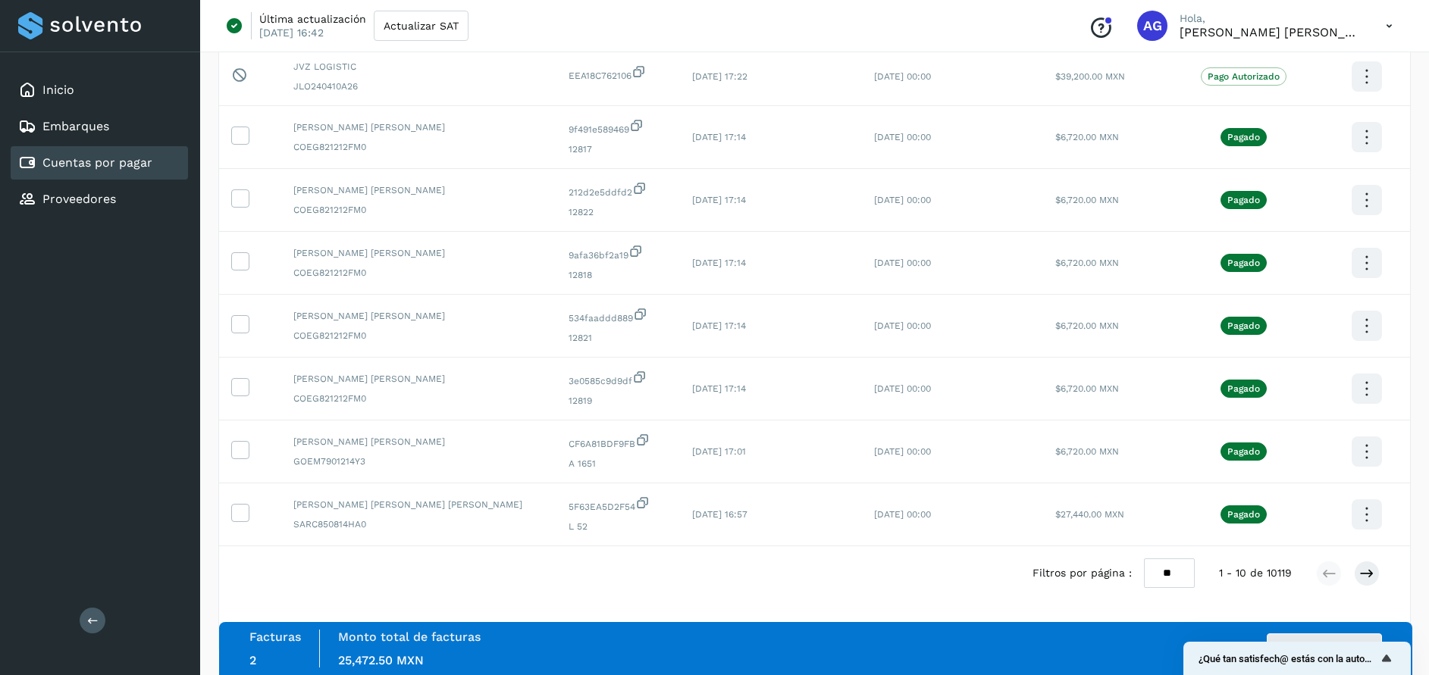
drag, startPoint x: 1124, startPoint y: 647, endPoint x: 1125, endPoint y: 628, distance: 19.7
click at [1125, 628] on div "Facturas 2 Monto total de facturas Monto total 25,472.50 MXN Autorizar facturas" at bounding box center [815, 648] width 1193 height 53
click at [1365, 638] on button "Autorizar facturas" at bounding box center [1324, 649] width 115 height 30
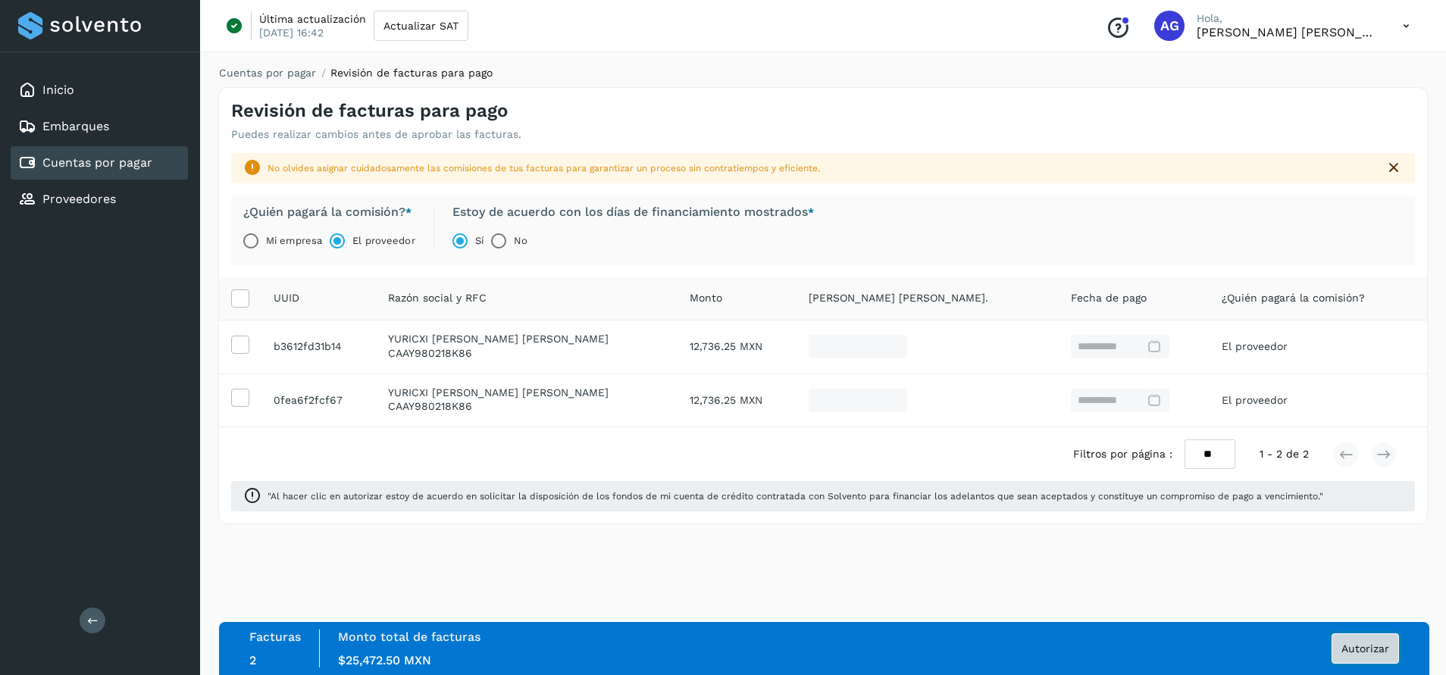
click at [1352, 653] on span "Autorizar" at bounding box center [1366, 649] width 48 height 11
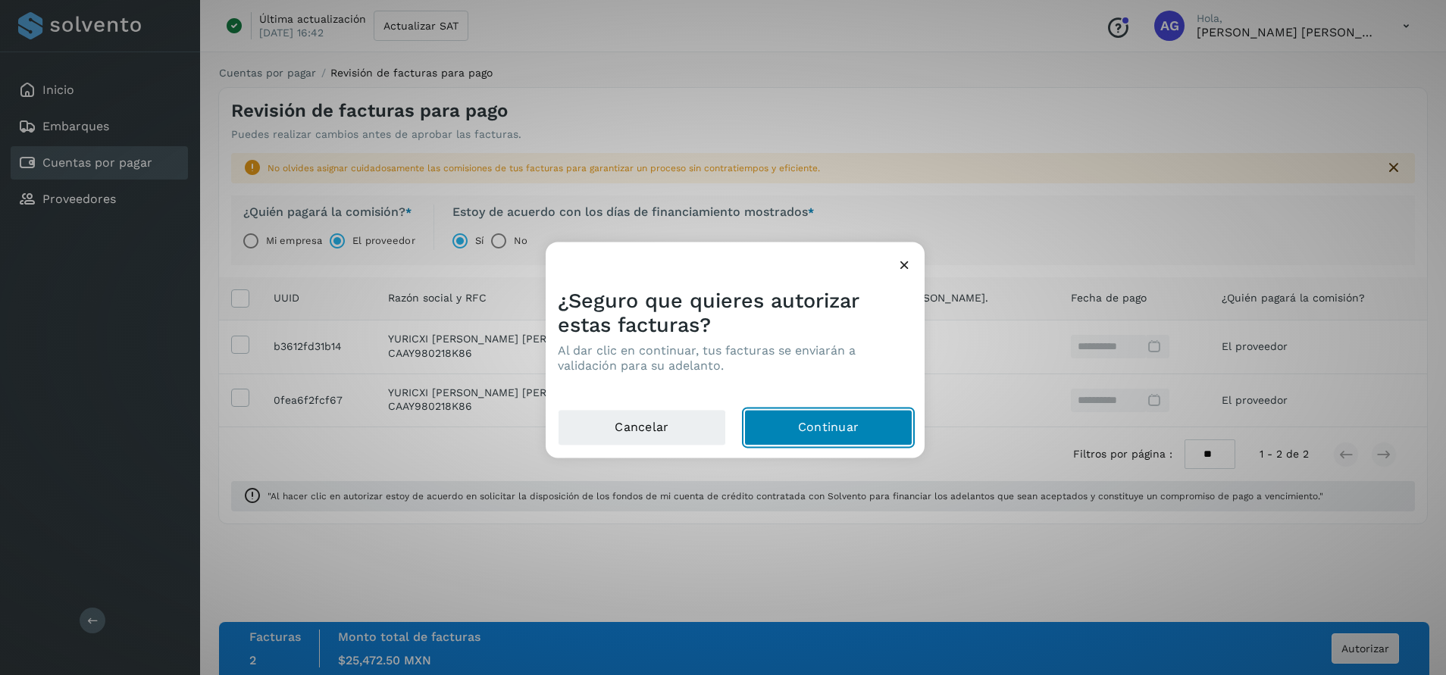
click at [845, 425] on button "Continuar" at bounding box center [828, 427] width 168 height 36
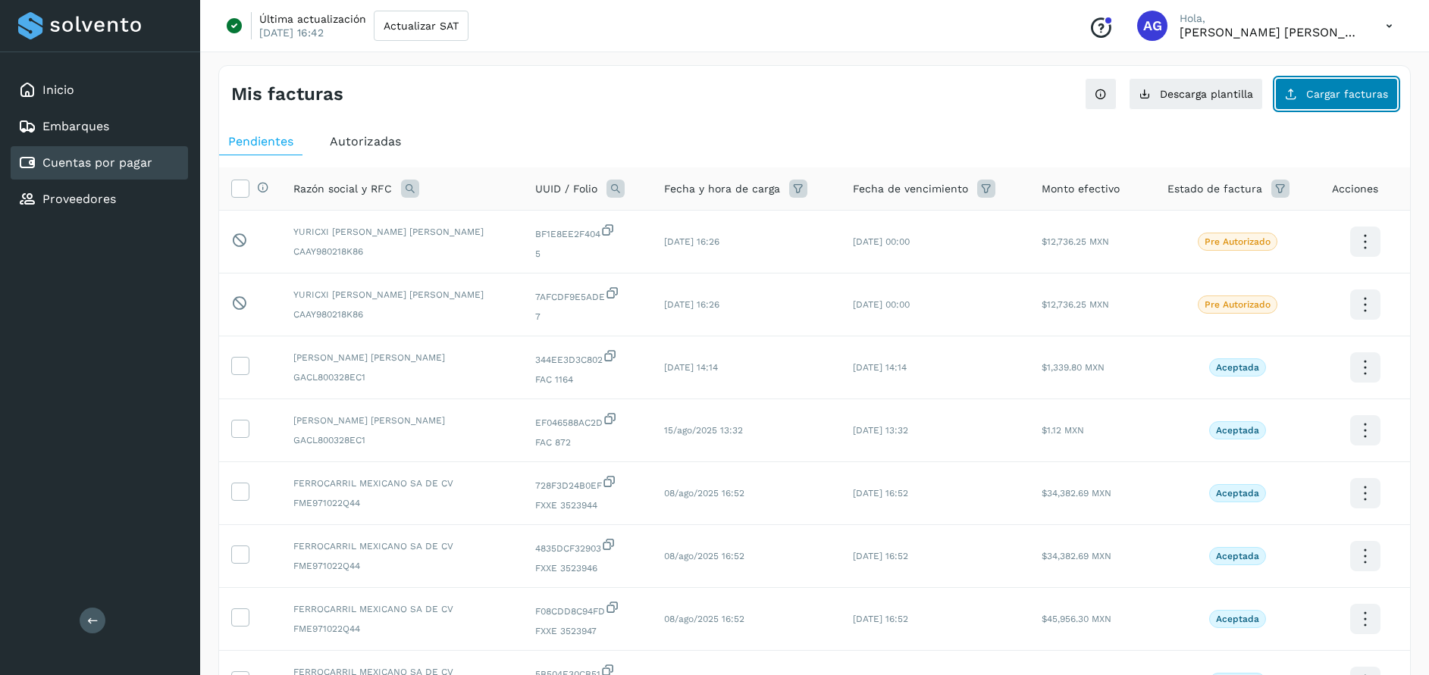
click at [1353, 92] on span "Cargar facturas" at bounding box center [1347, 94] width 82 height 11
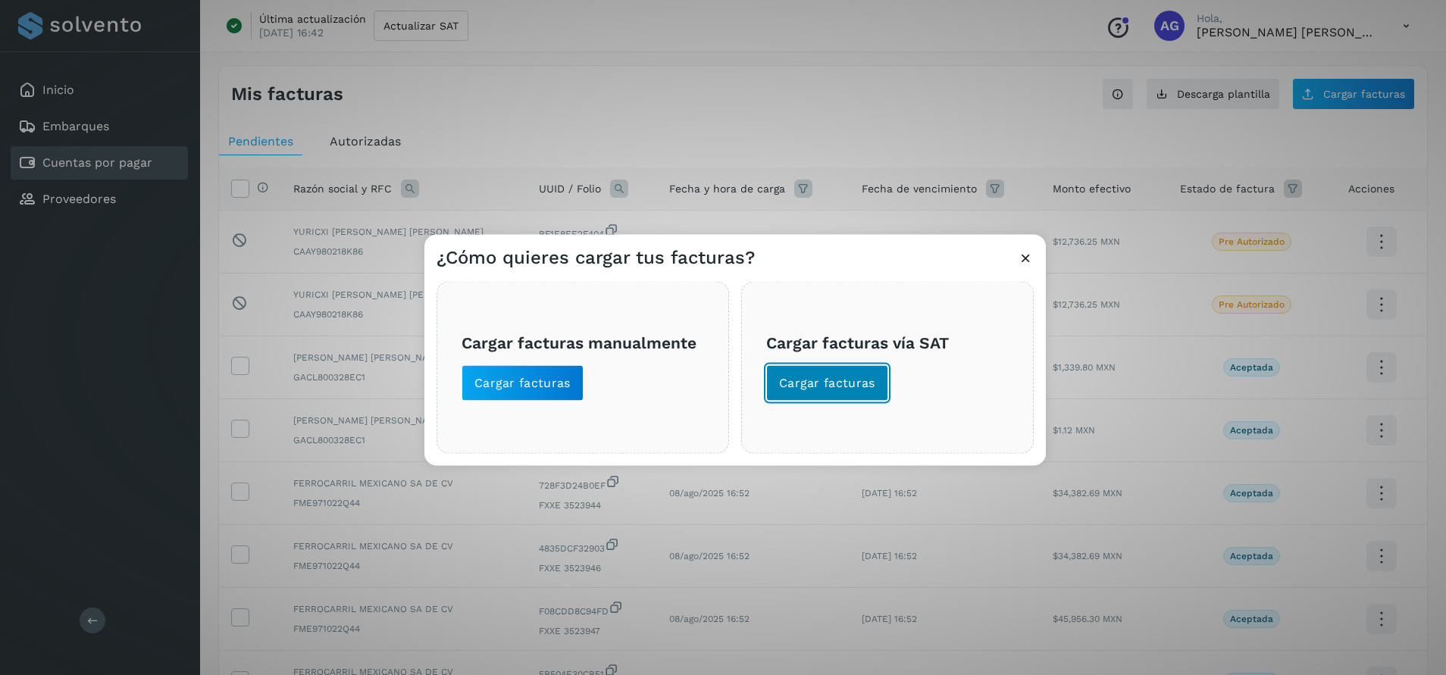
click at [848, 389] on span "Cargar facturas" at bounding box center [827, 382] width 96 height 17
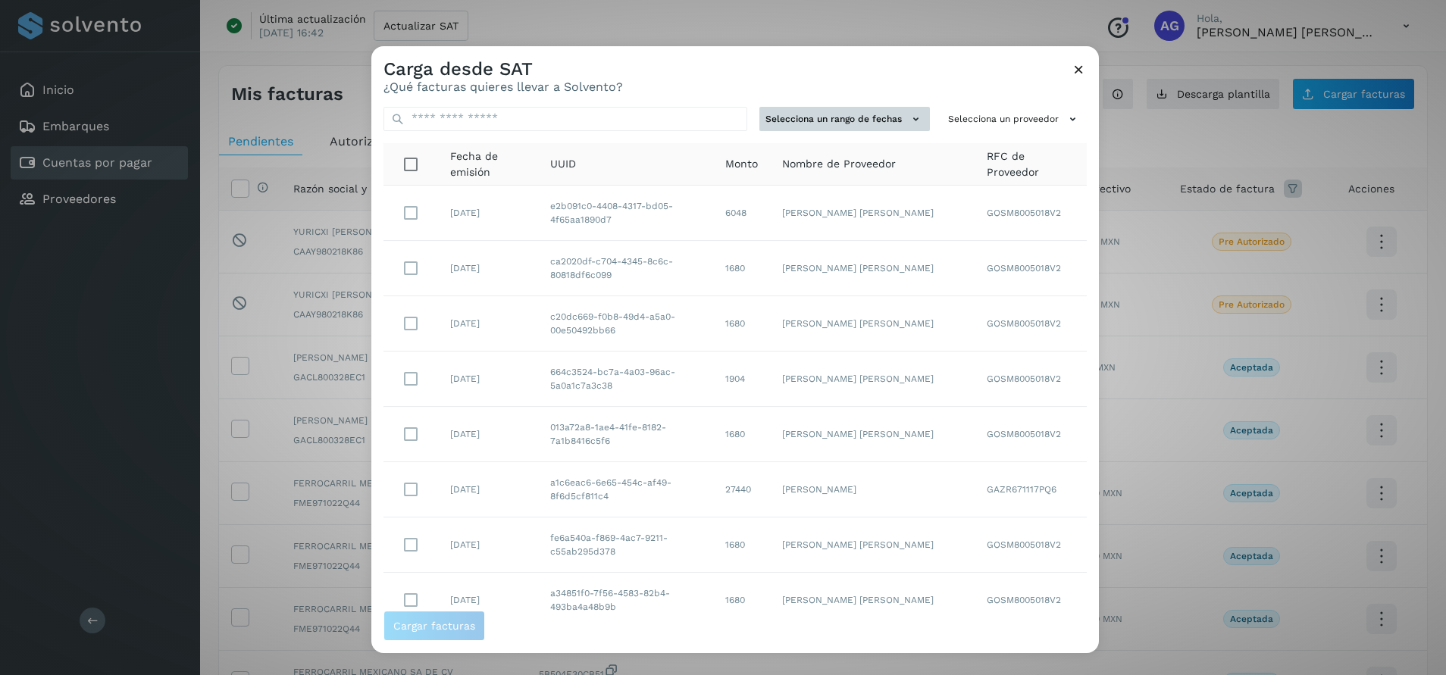
click at [826, 120] on button "Selecciona un rango de fechas" at bounding box center [845, 119] width 171 height 25
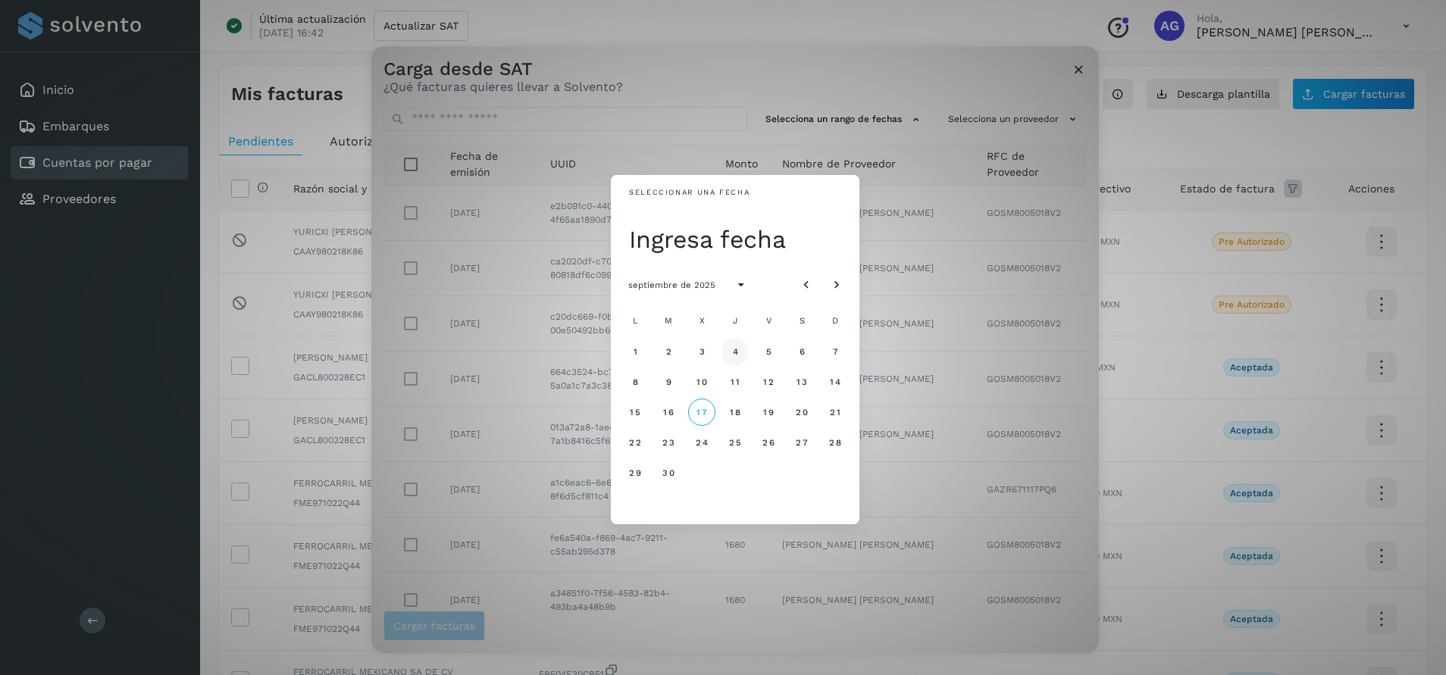
click at [737, 354] on span "4" at bounding box center [735, 351] width 7 height 11
click at [779, 359] on button "5" at bounding box center [768, 351] width 27 height 27
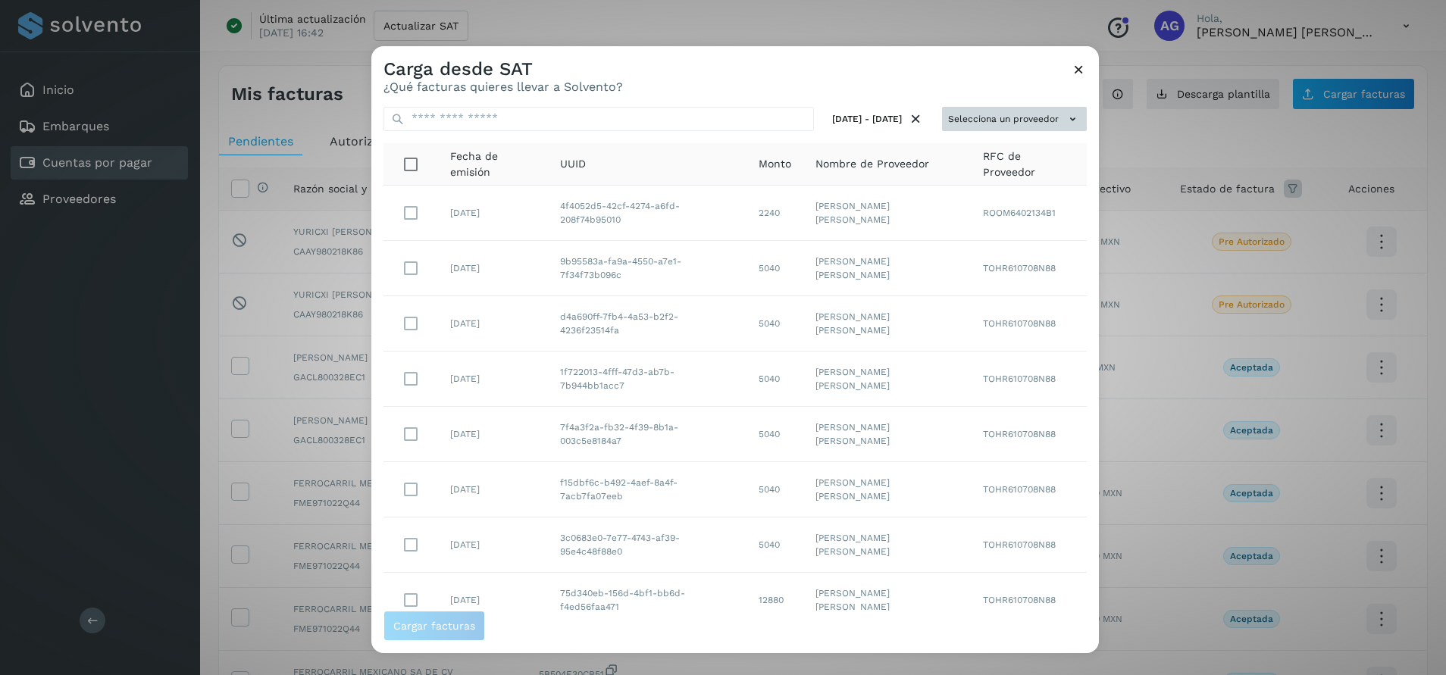
click at [1017, 122] on button "Selecciona un proveedor" at bounding box center [1014, 119] width 145 height 25
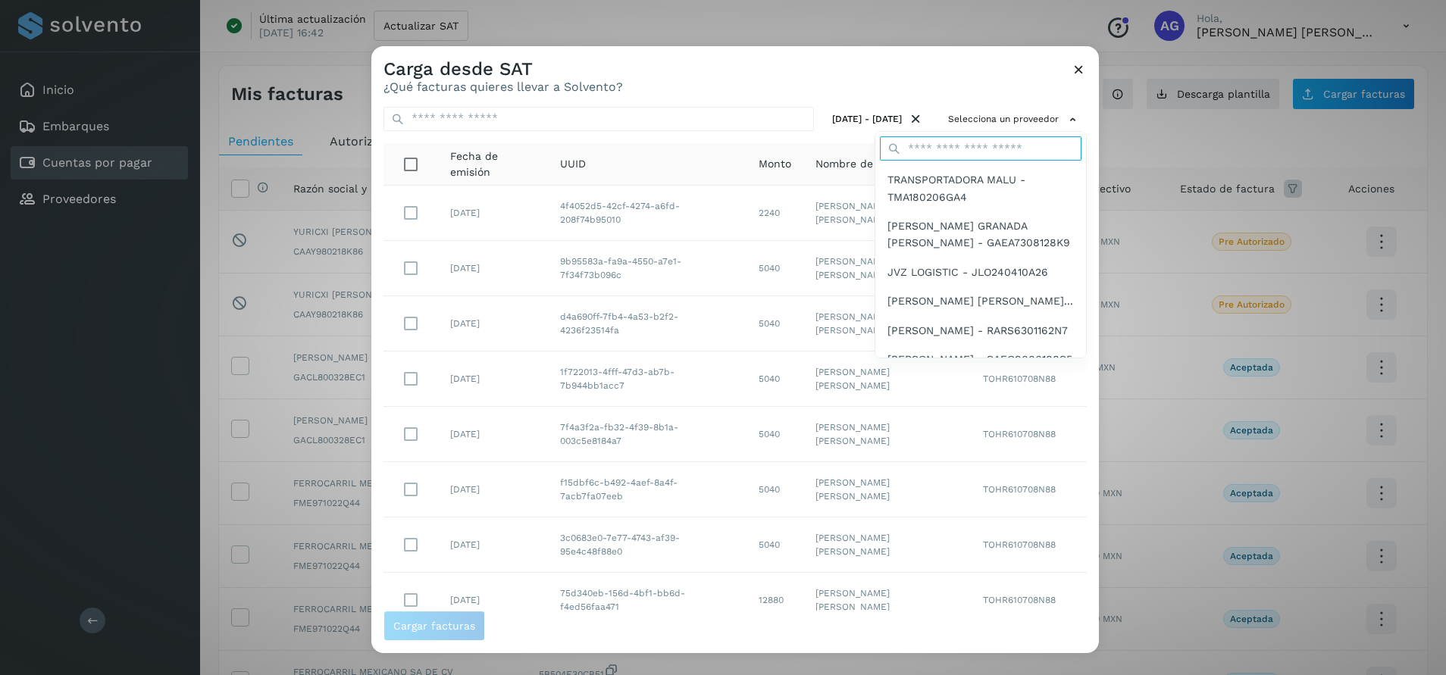
click at [976, 149] on input "text" at bounding box center [981, 148] width 202 height 24
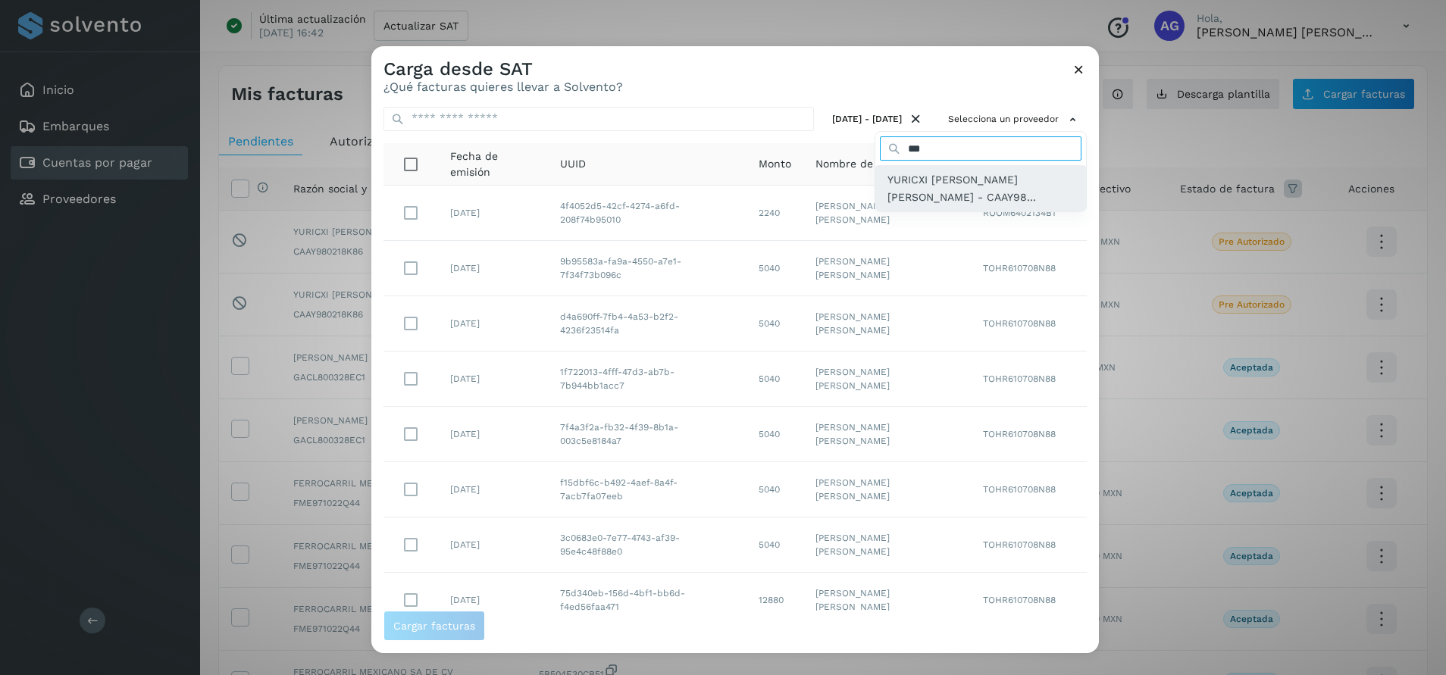
type input "***"
click at [969, 199] on span "YURICXI [PERSON_NAME] [PERSON_NAME] - CAAY98..." at bounding box center [981, 188] width 186 height 34
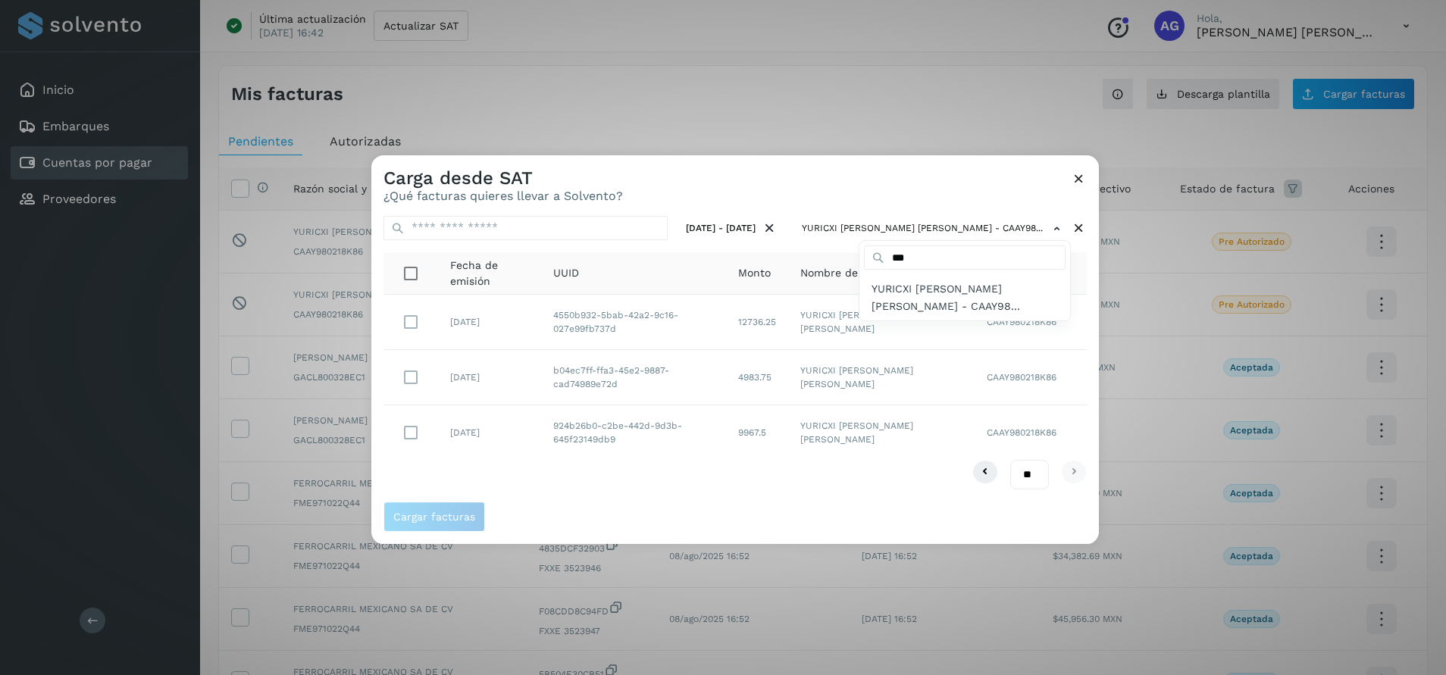
click at [410, 436] on div at bounding box center [1094, 492] width 1446 height 675
click at [450, 515] on span "Cargar facturas" at bounding box center [434, 517] width 82 height 11
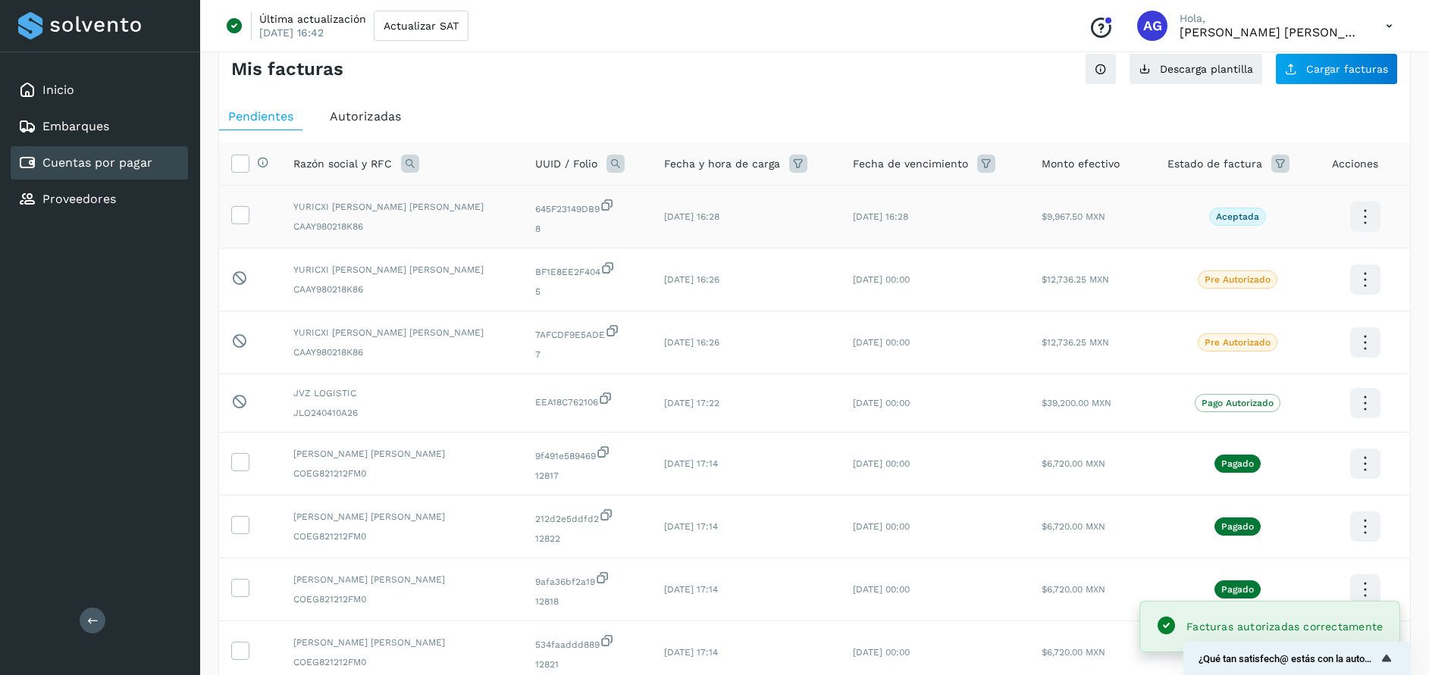
scroll to position [24, 0]
click at [239, 218] on icon at bounding box center [240, 216] width 16 height 16
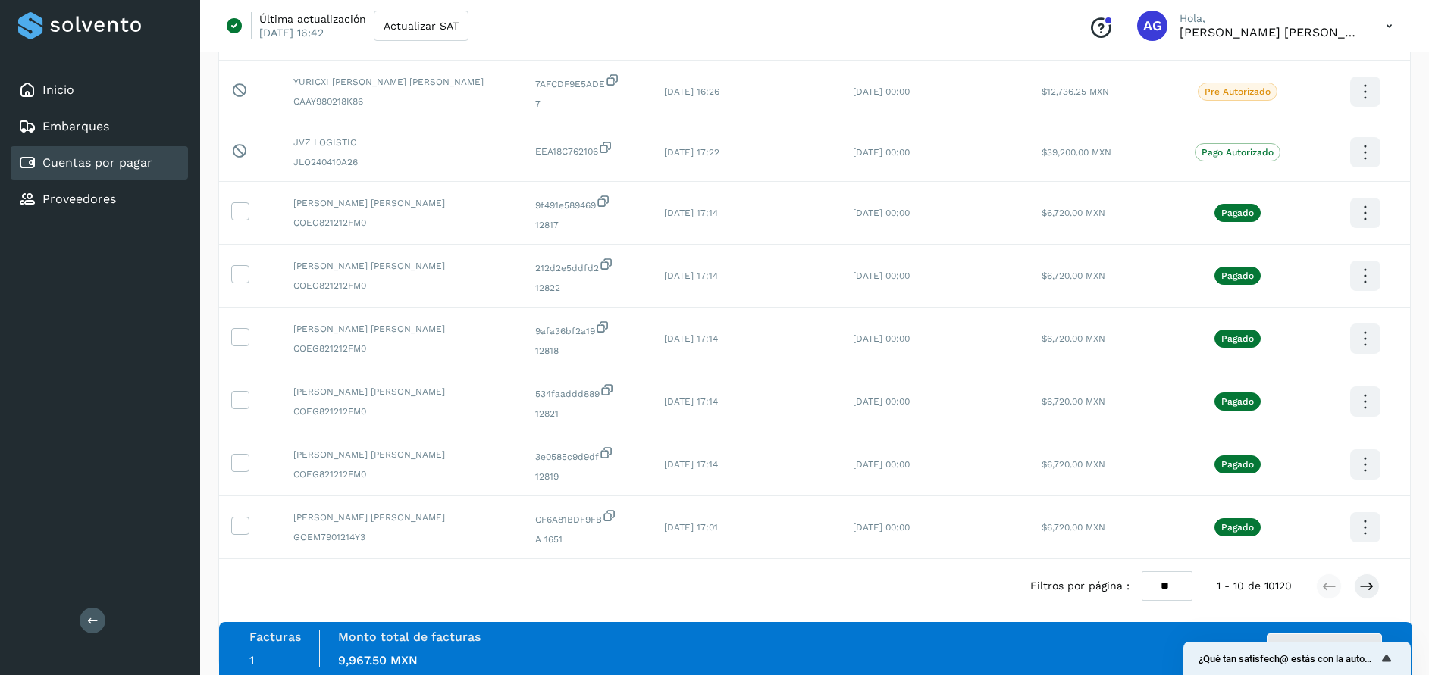
scroll to position [289, 0]
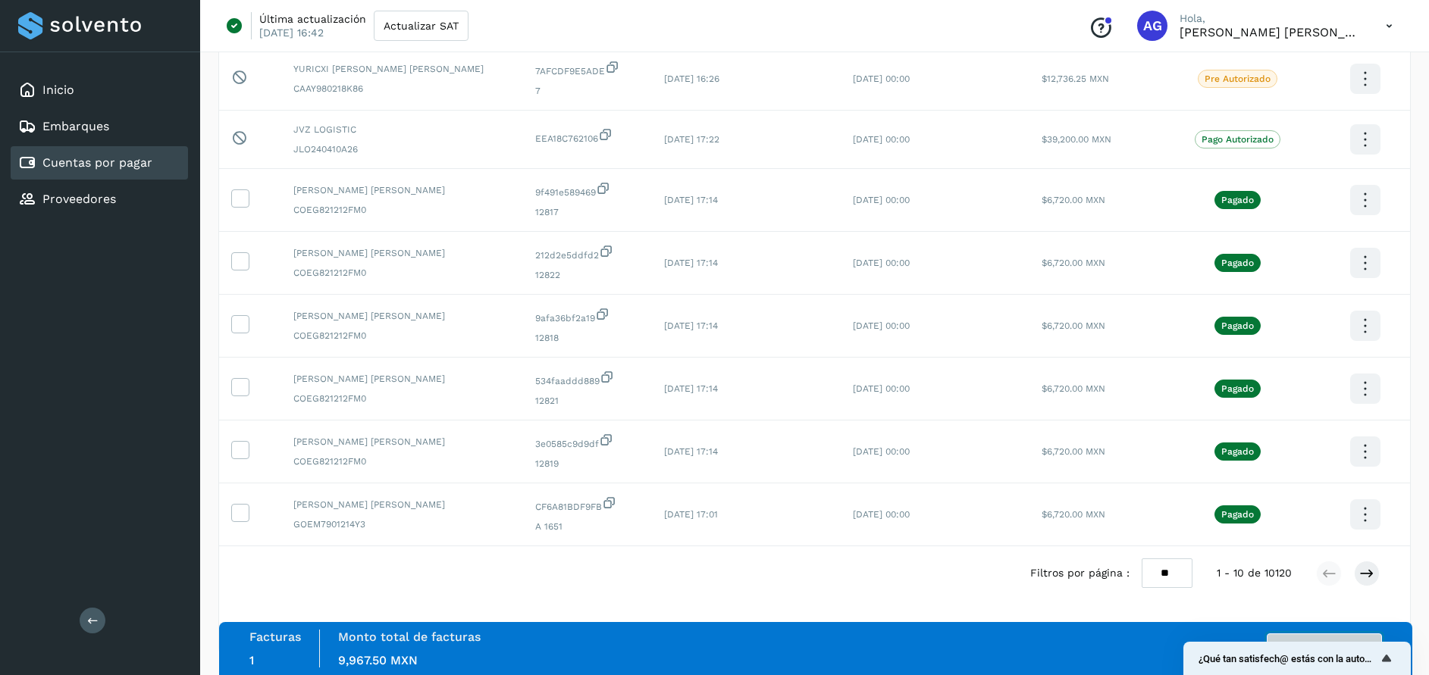
click at [1319, 638] on button "Autorizar facturas" at bounding box center [1324, 649] width 115 height 30
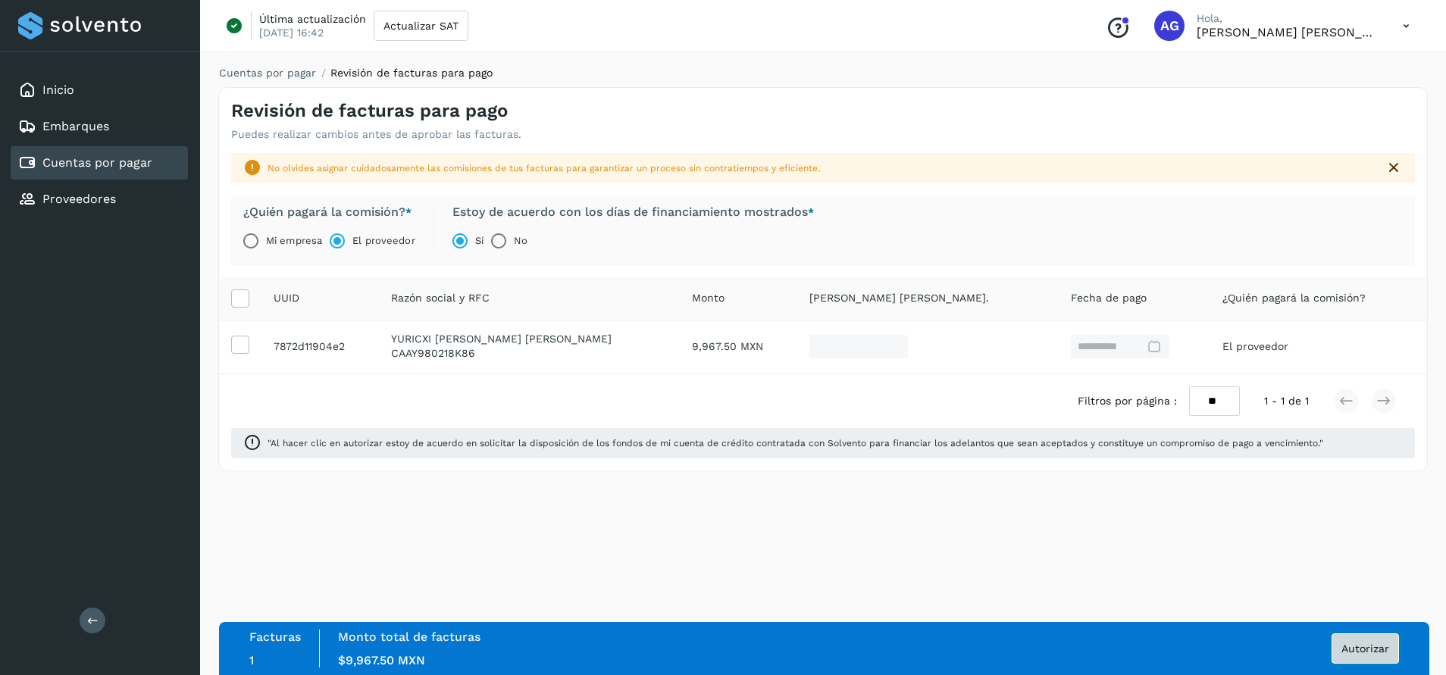
click at [1364, 662] on button "Autorizar" at bounding box center [1365, 649] width 67 height 30
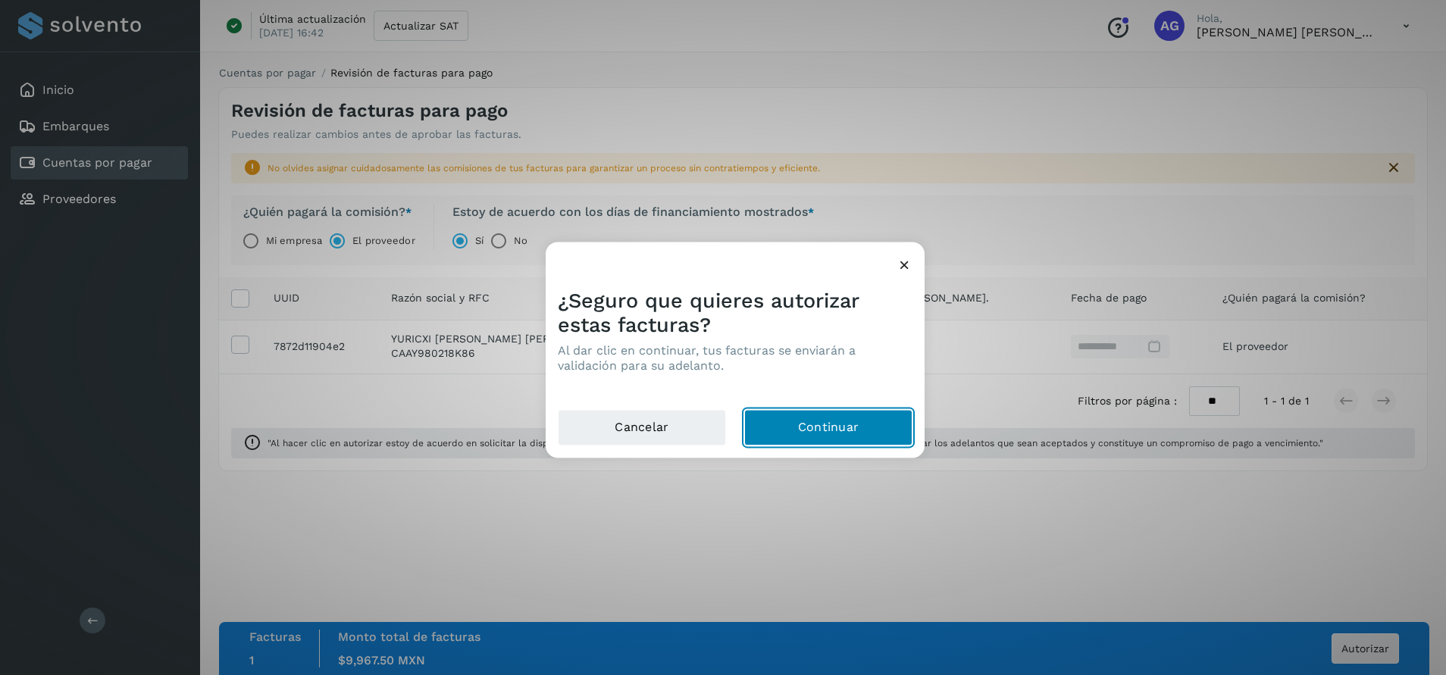
click at [783, 421] on button "Continuar" at bounding box center [828, 427] width 168 height 36
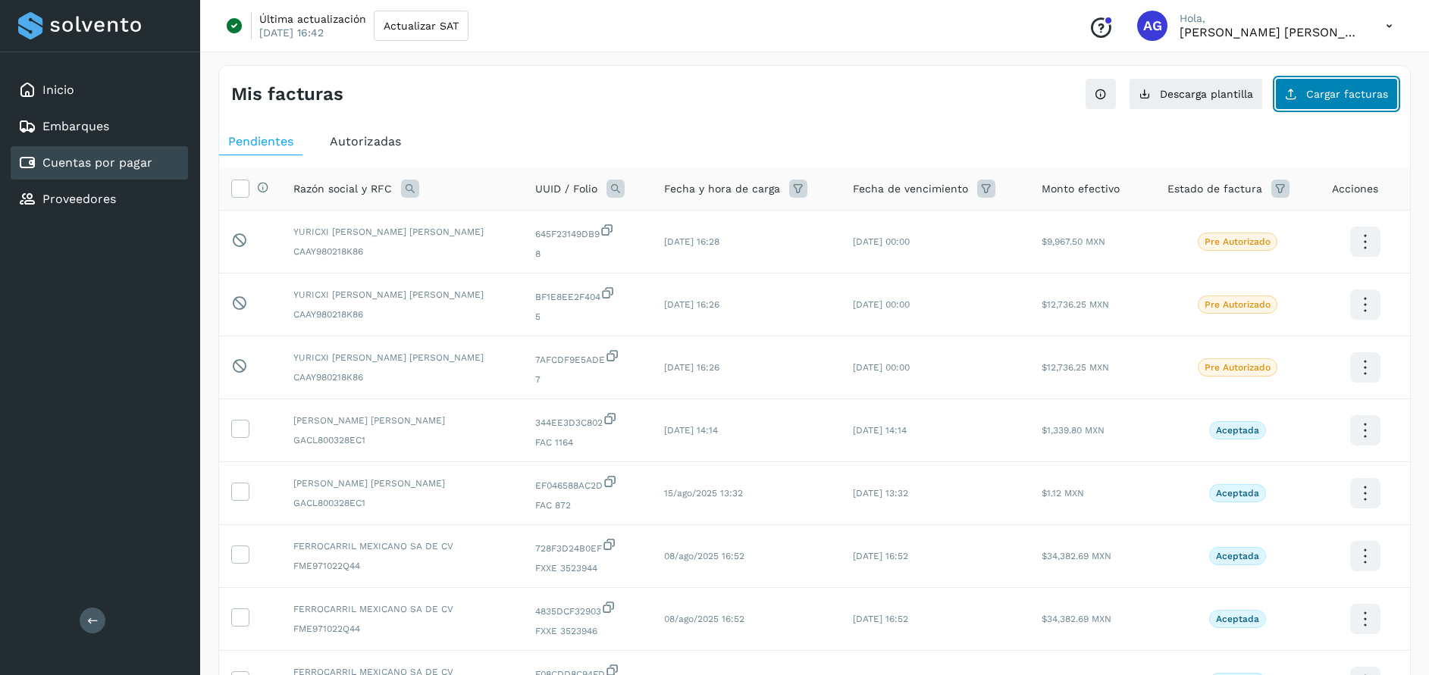
click at [1336, 92] on span "Cargar facturas" at bounding box center [1347, 94] width 82 height 11
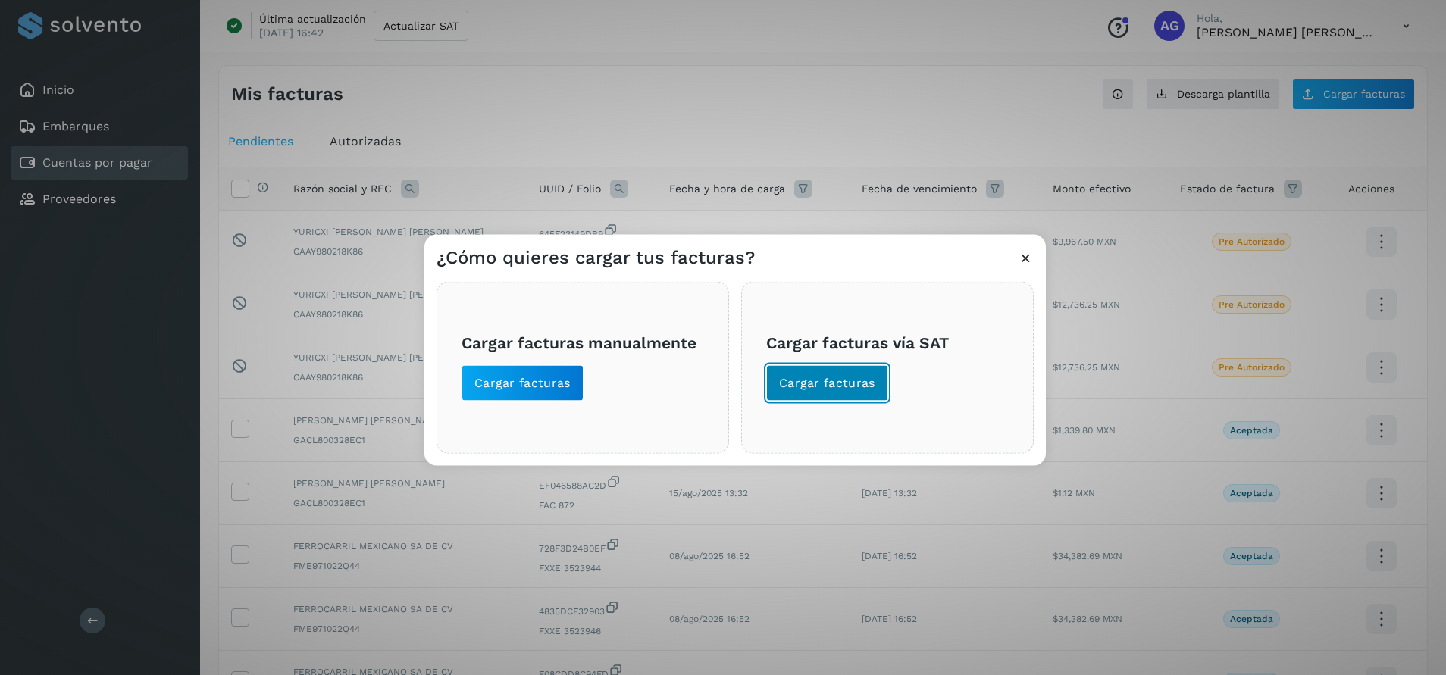
click at [871, 375] on span "Cargar facturas" at bounding box center [827, 382] width 96 height 17
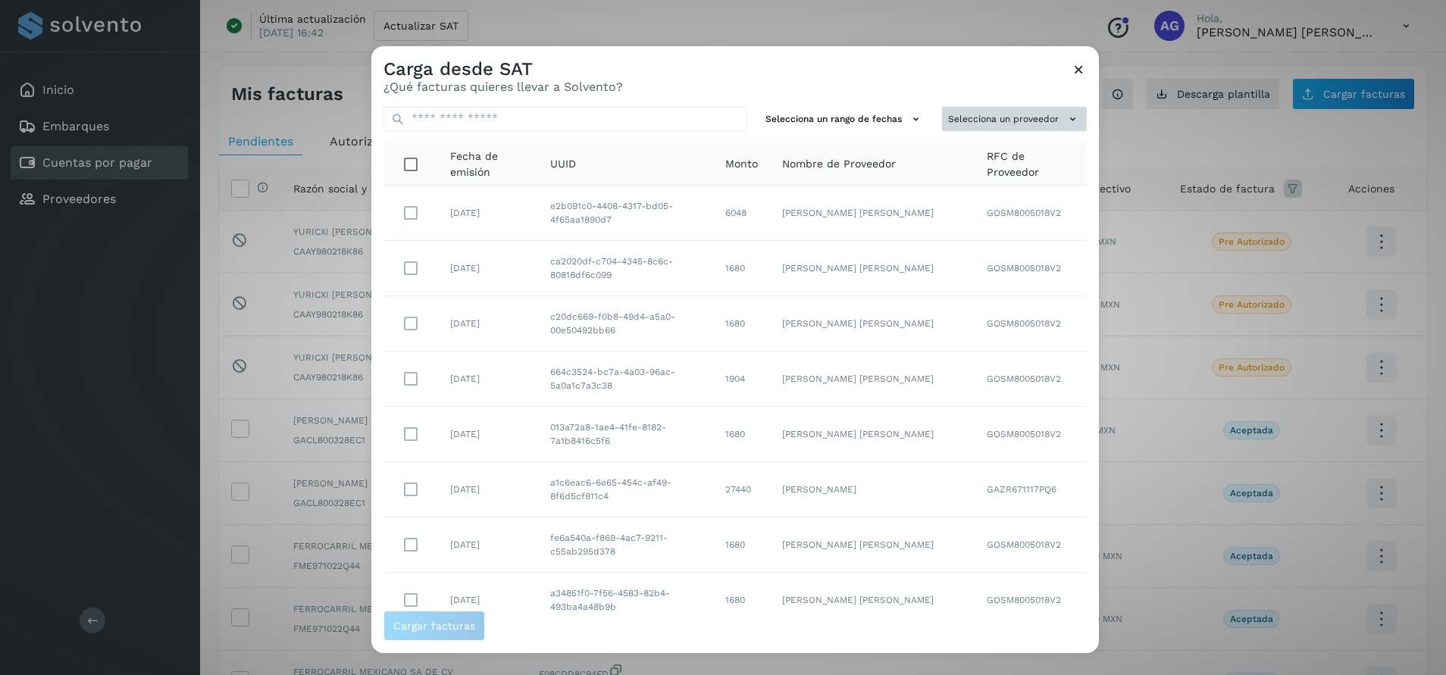
click at [1001, 120] on button "Selecciona un proveedor" at bounding box center [1014, 119] width 145 height 25
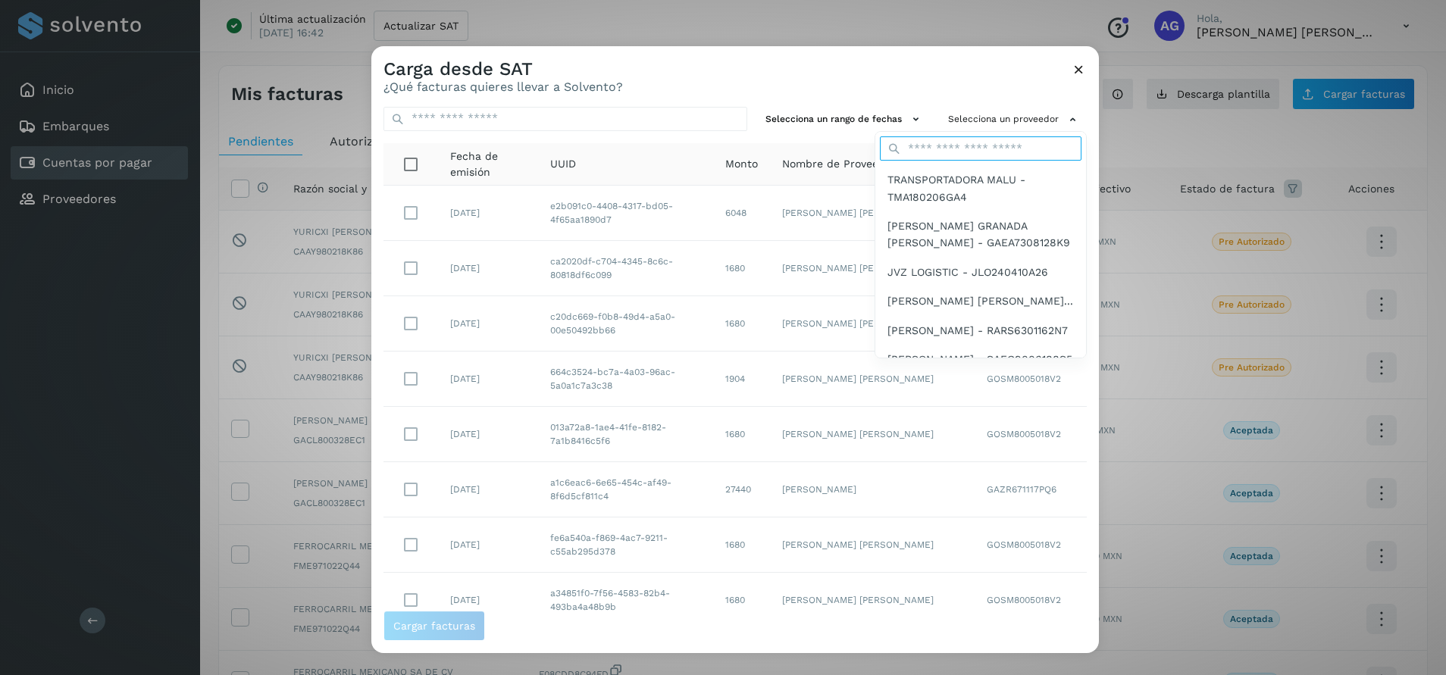
click at [976, 147] on input "text" at bounding box center [981, 148] width 202 height 24
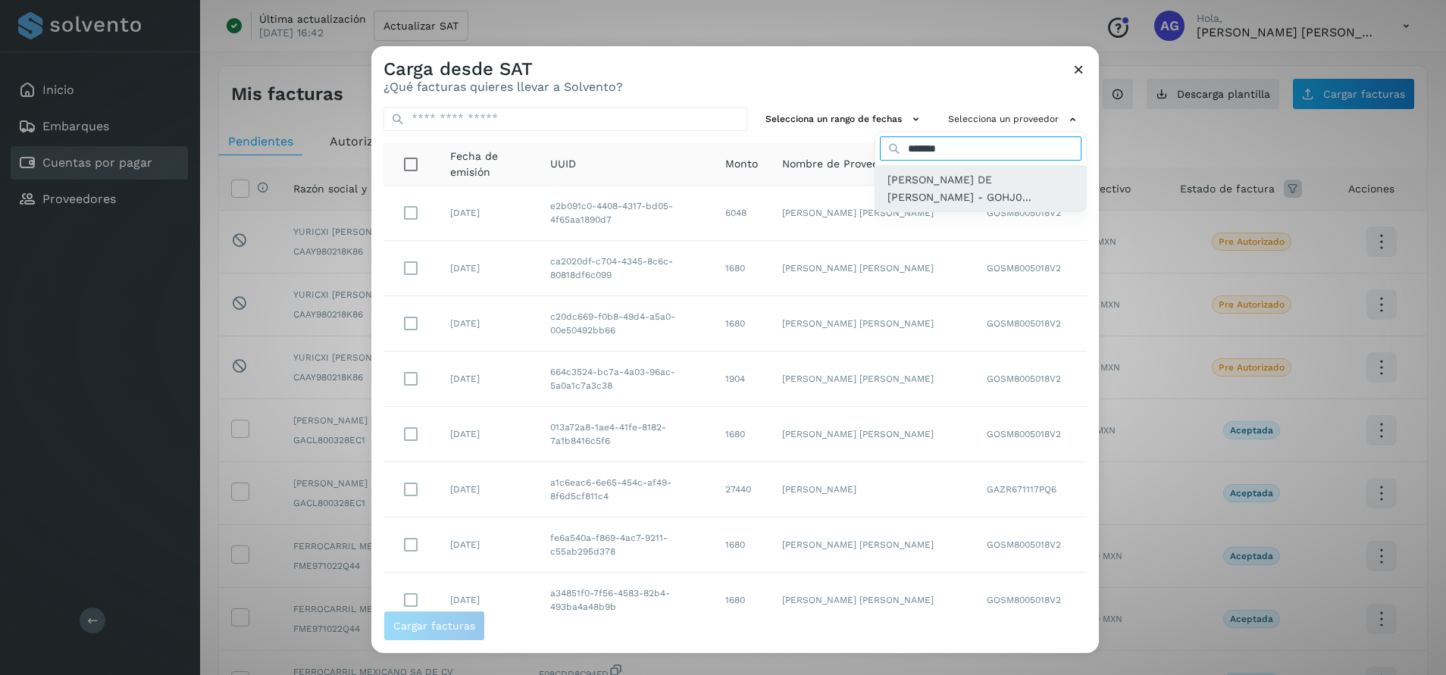
type input "*******"
click at [976, 183] on span "[PERSON_NAME] DE [PERSON_NAME] - GOHJ0..." at bounding box center [981, 188] width 186 height 34
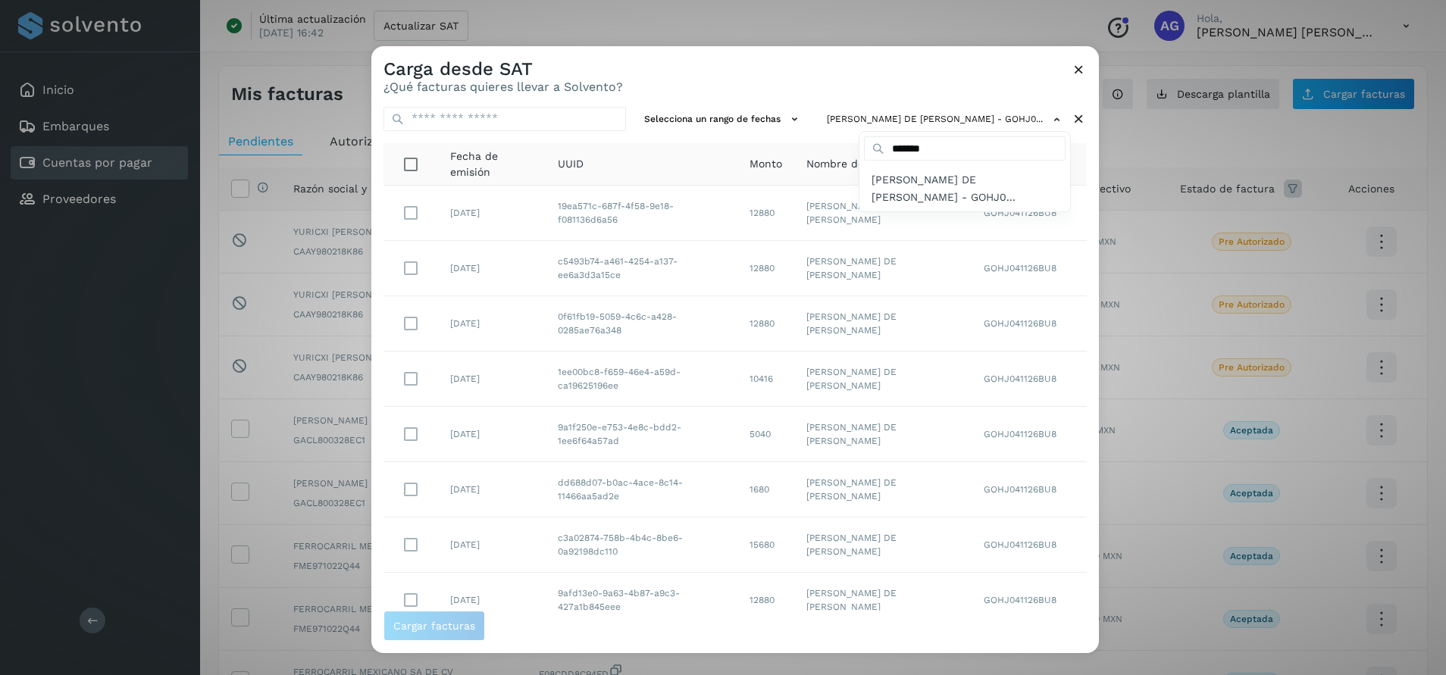
click at [700, 125] on div at bounding box center [1094, 383] width 1446 height 675
click at [707, 118] on button "Selecciona un rango de fechas" at bounding box center [723, 119] width 171 height 25
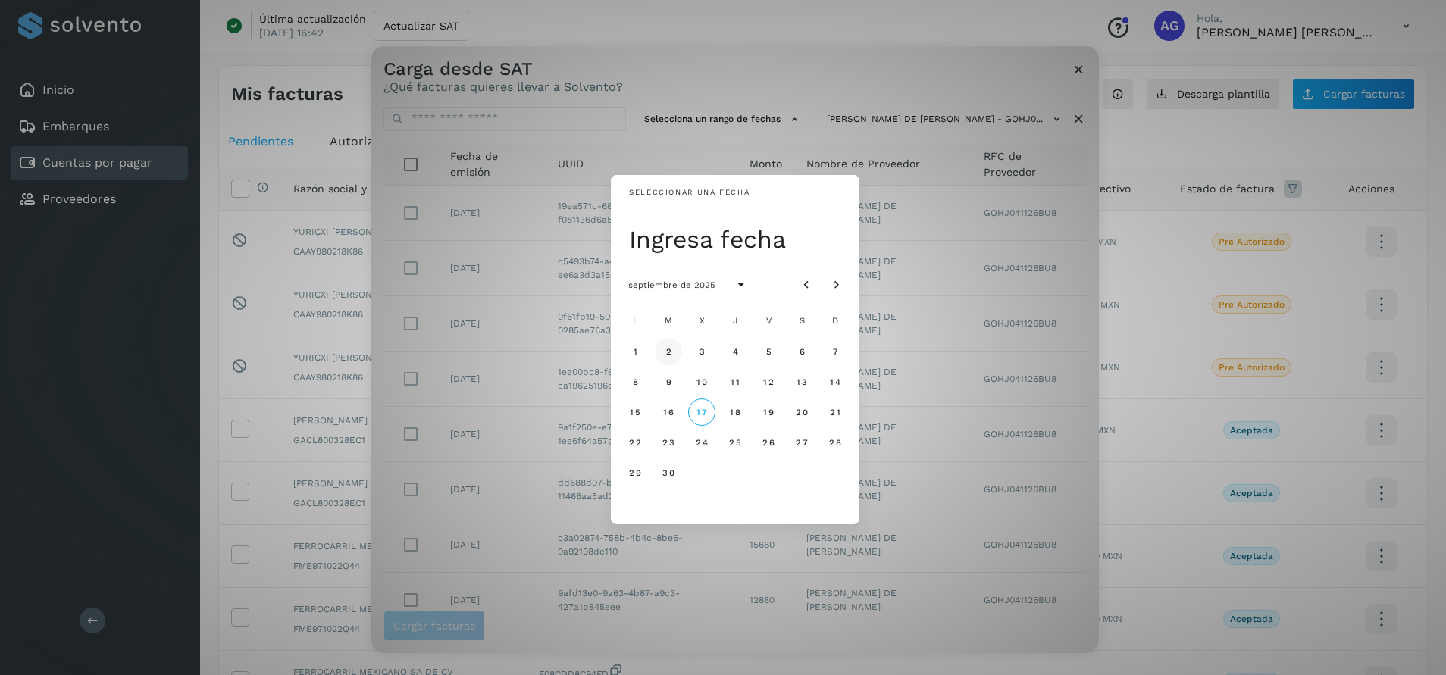
click at [672, 356] on button "2" at bounding box center [668, 351] width 27 height 27
click at [693, 354] on button "3" at bounding box center [701, 351] width 27 height 27
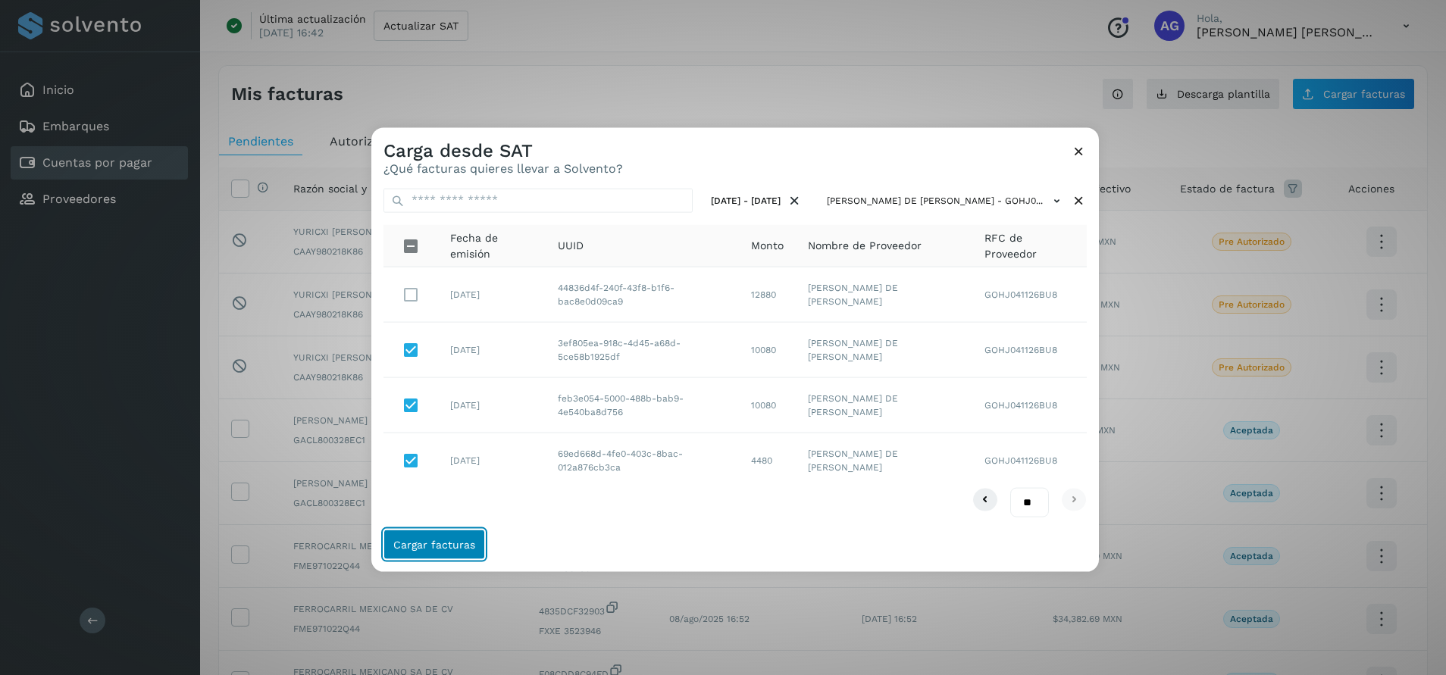
click at [453, 544] on span "Cargar facturas" at bounding box center [434, 545] width 82 height 11
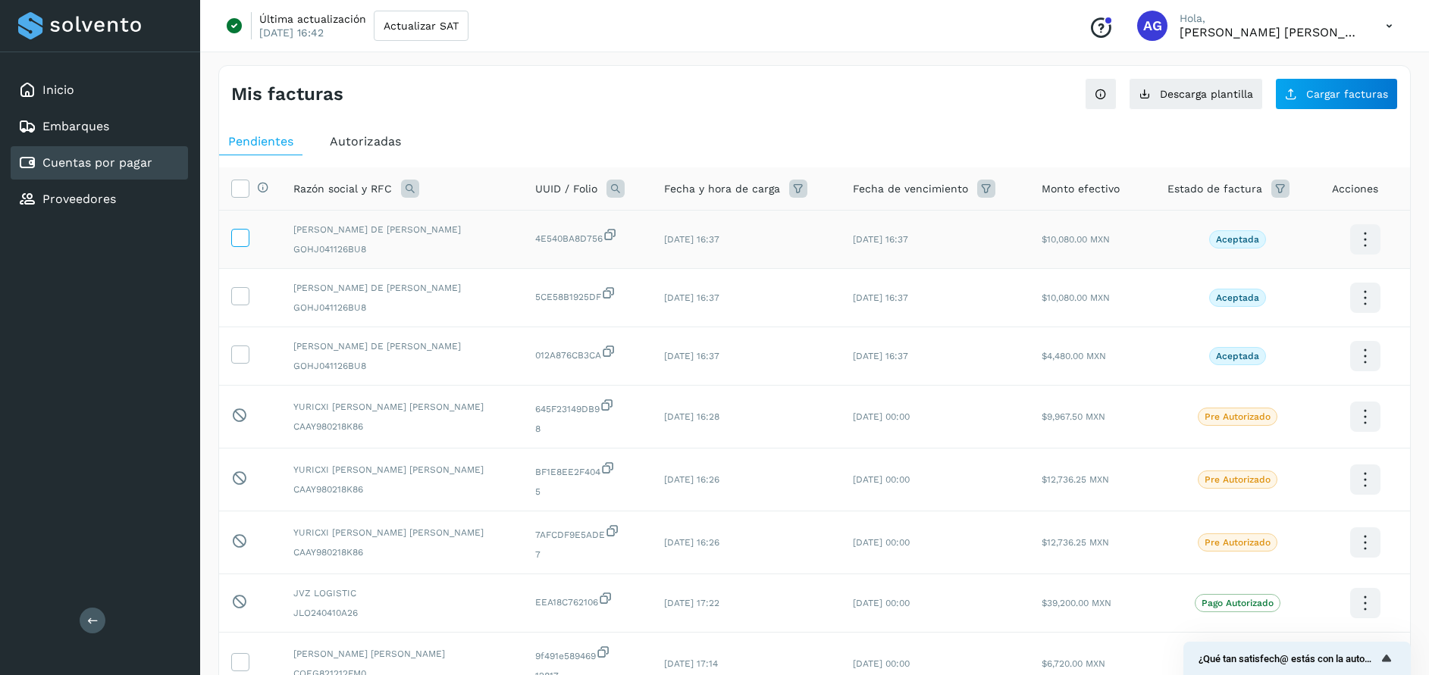
click at [246, 245] on span at bounding box center [240, 241] width 16 height 11
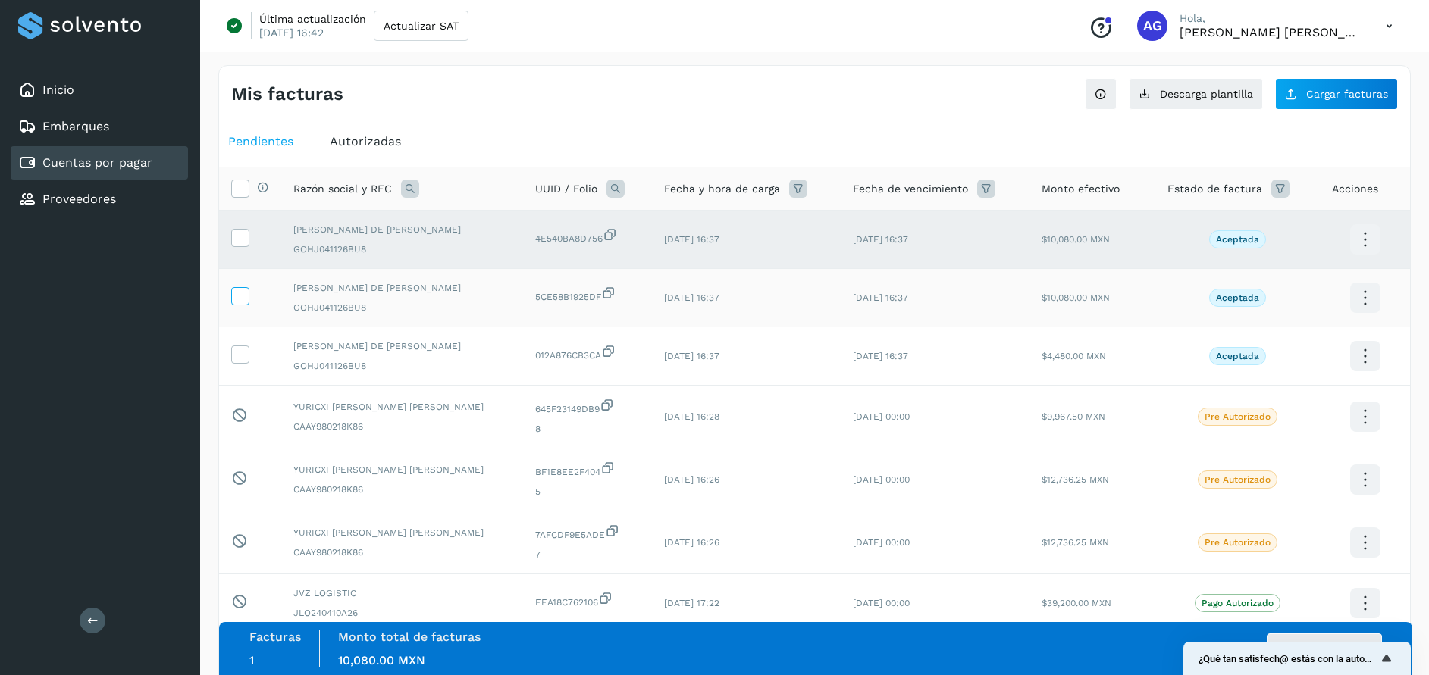
click at [244, 296] on icon at bounding box center [240, 295] width 16 height 16
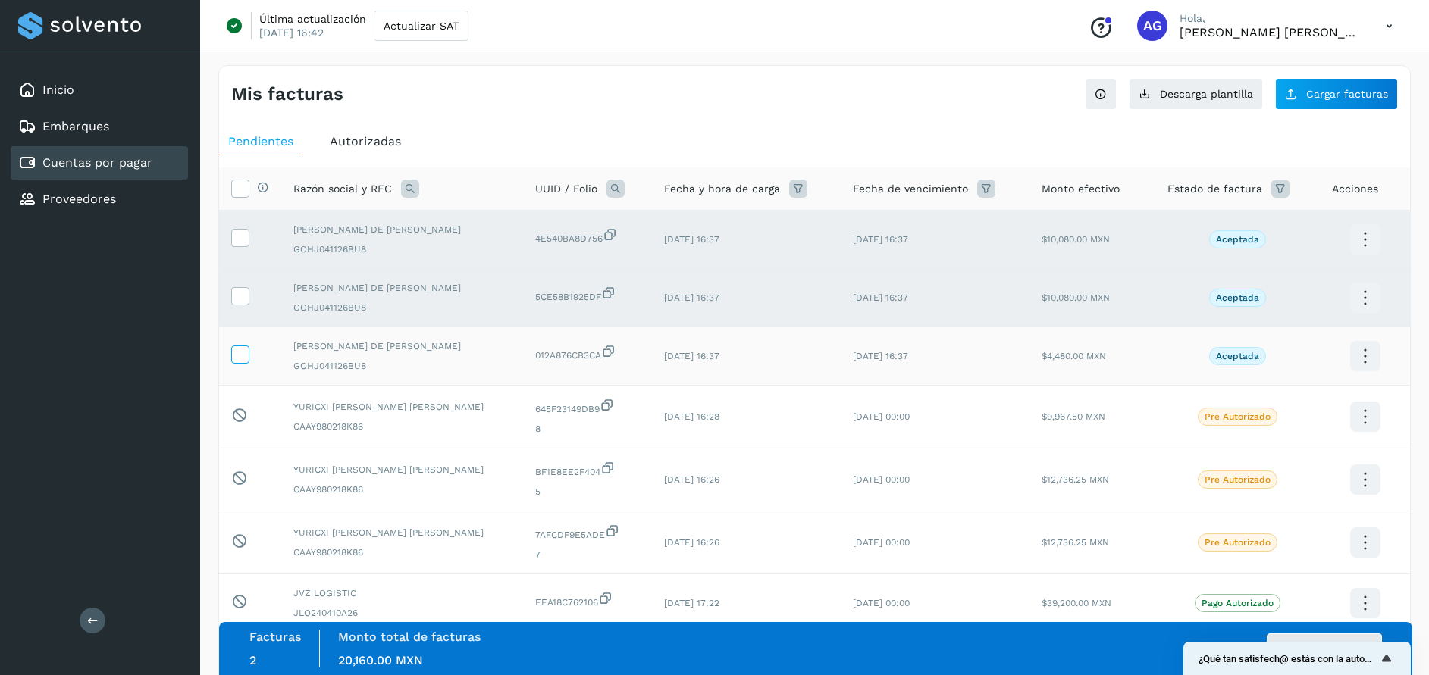
click at [238, 355] on icon at bounding box center [240, 354] width 16 height 16
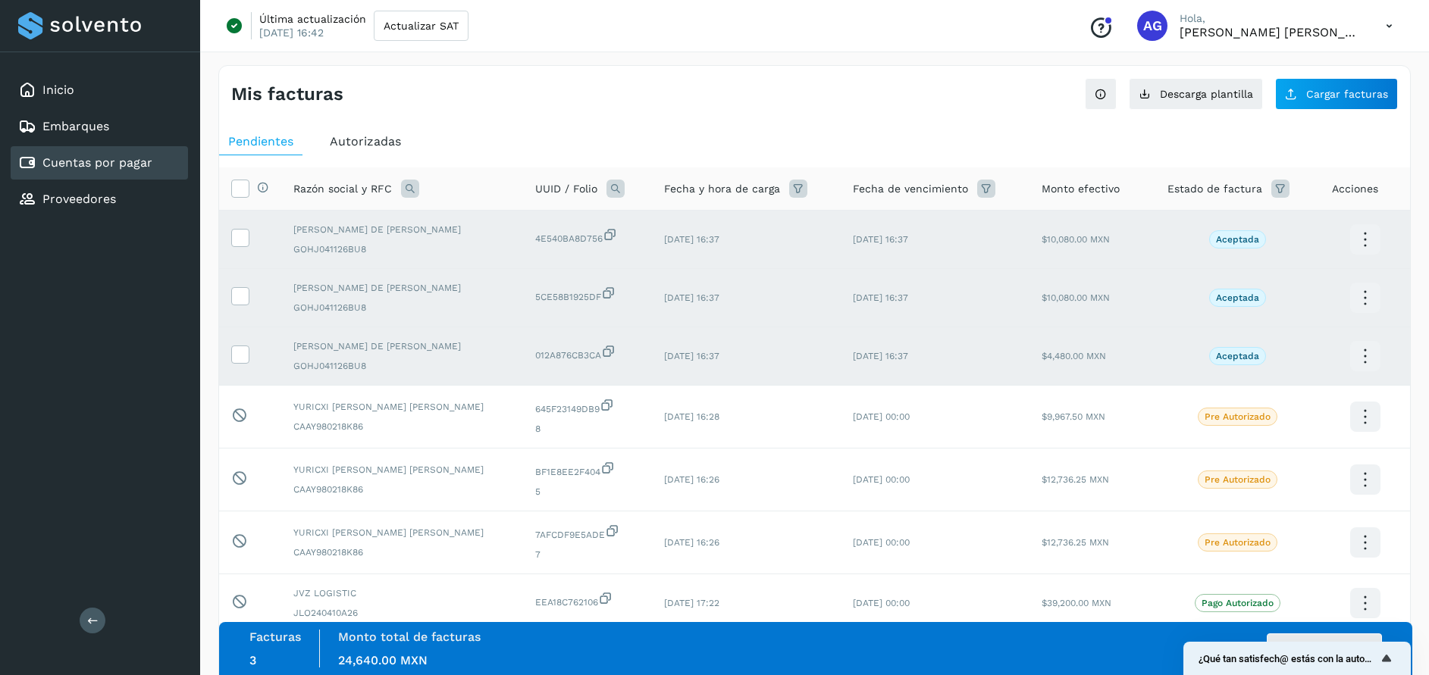
scroll to position [114, 0]
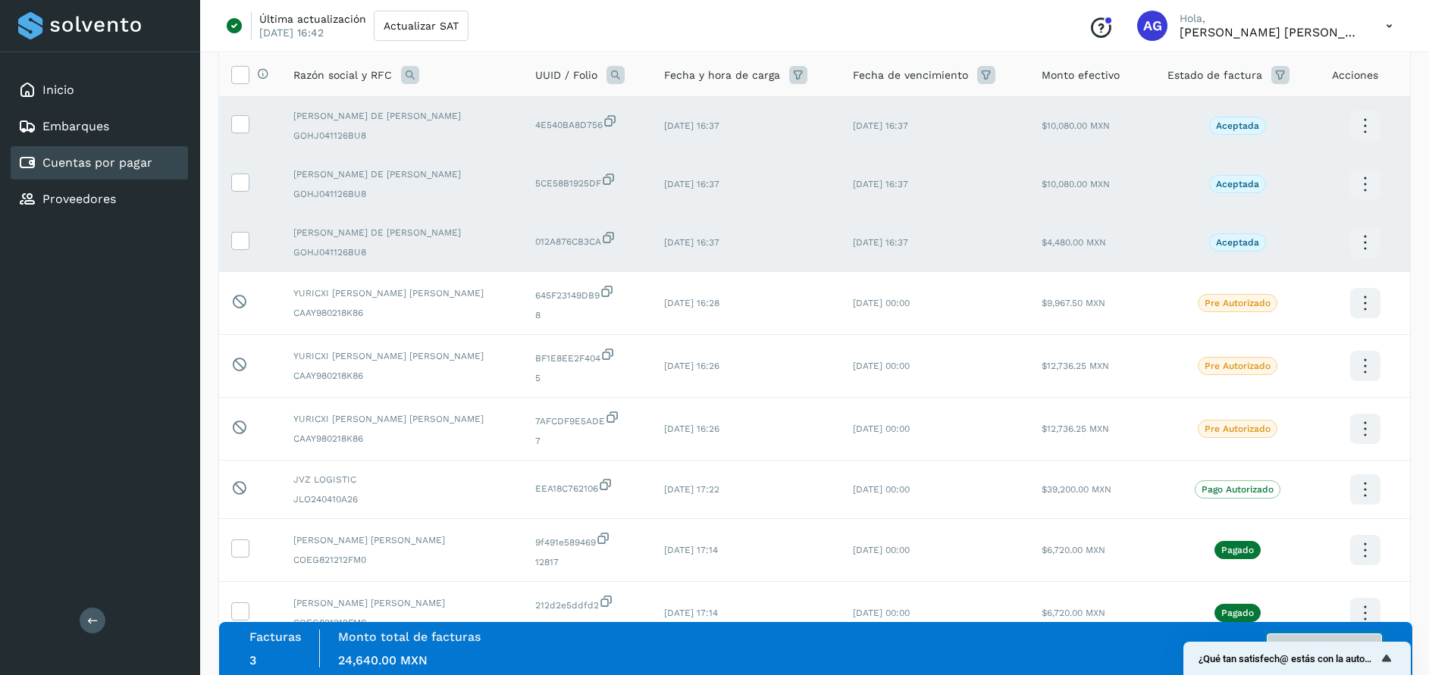
click at [1351, 635] on button "Autorizar facturas" at bounding box center [1324, 649] width 115 height 30
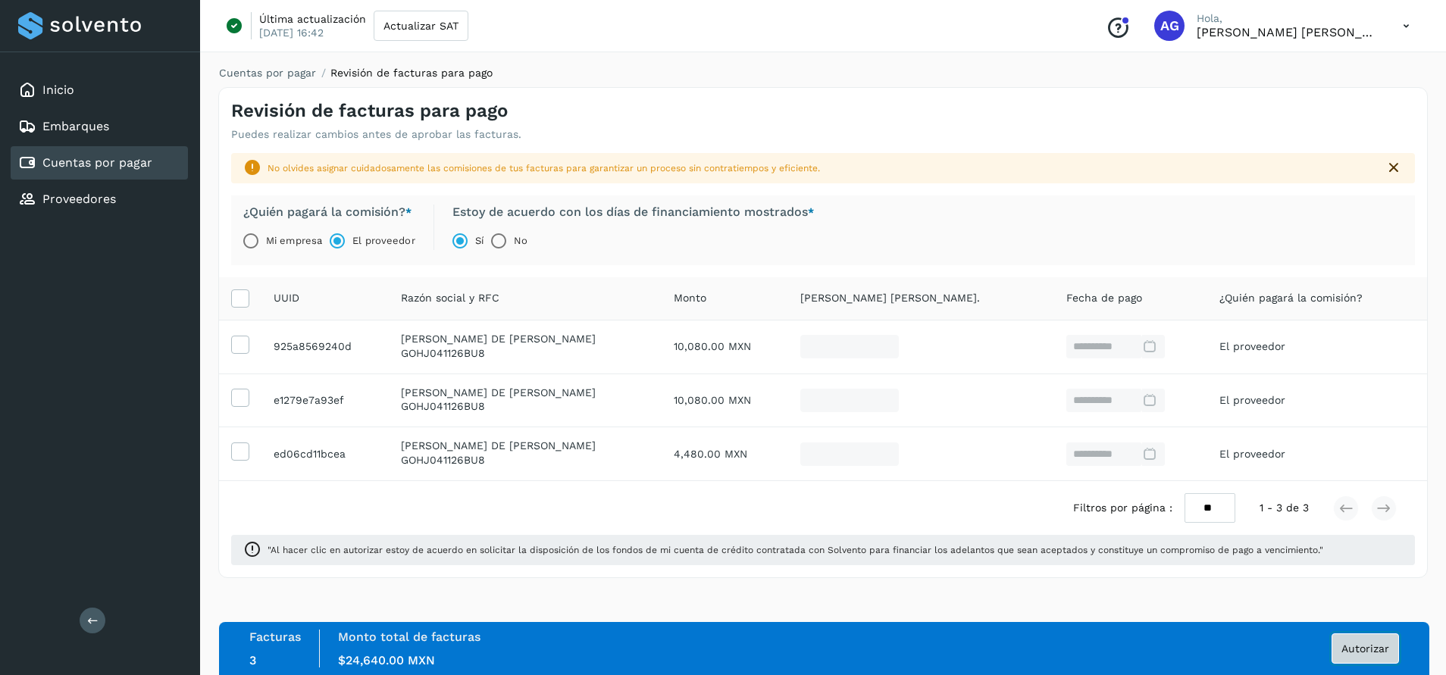
click at [1352, 647] on span "Autorizar" at bounding box center [1366, 649] width 48 height 11
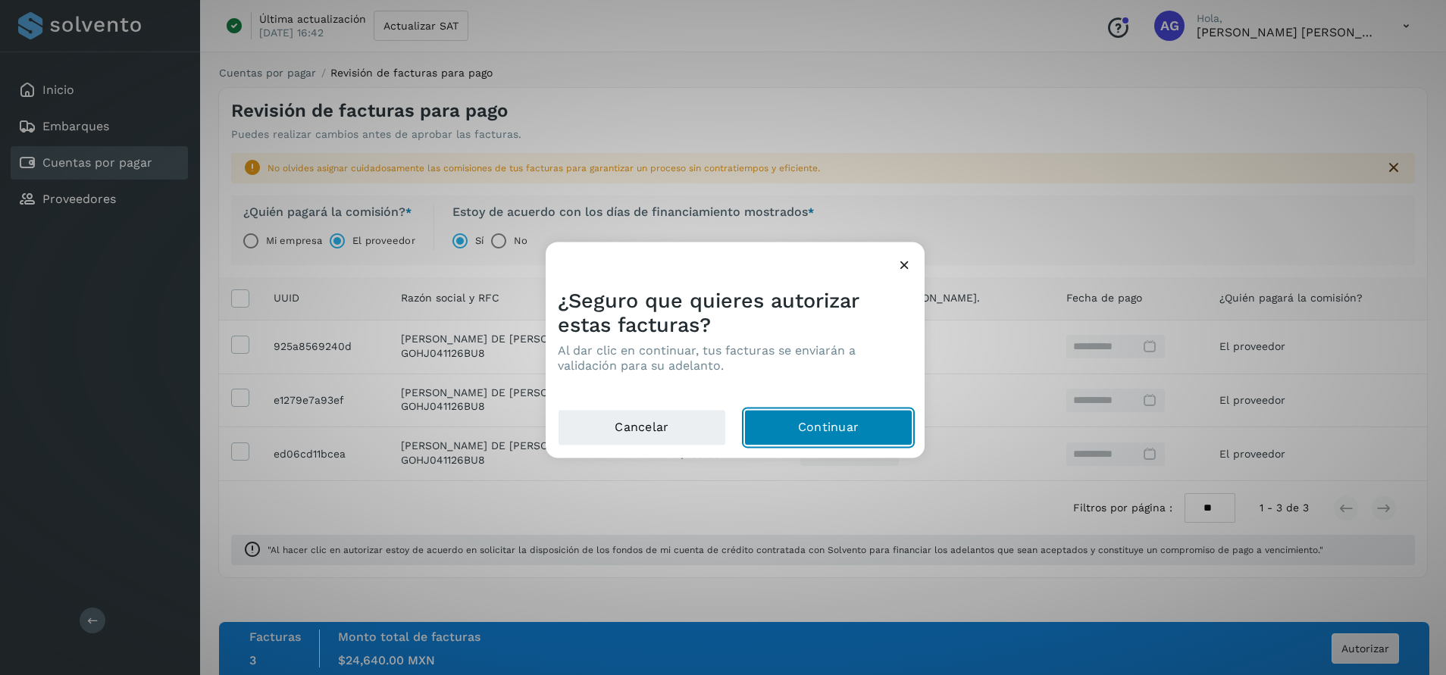
click at [835, 425] on button "Continuar" at bounding box center [828, 427] width 168 height 36
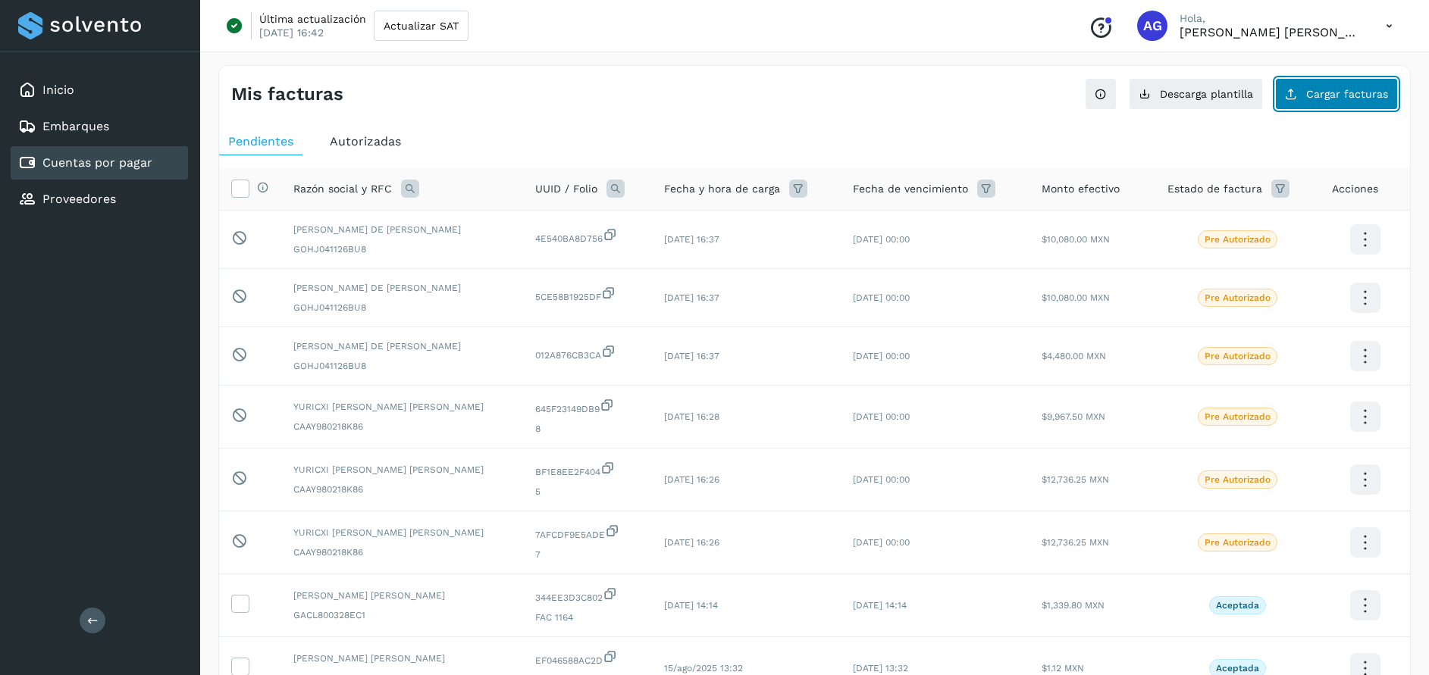
click at [1375, 95] on span "Cargar facturas" at bounding box center [1347, 94] width 82 height 11
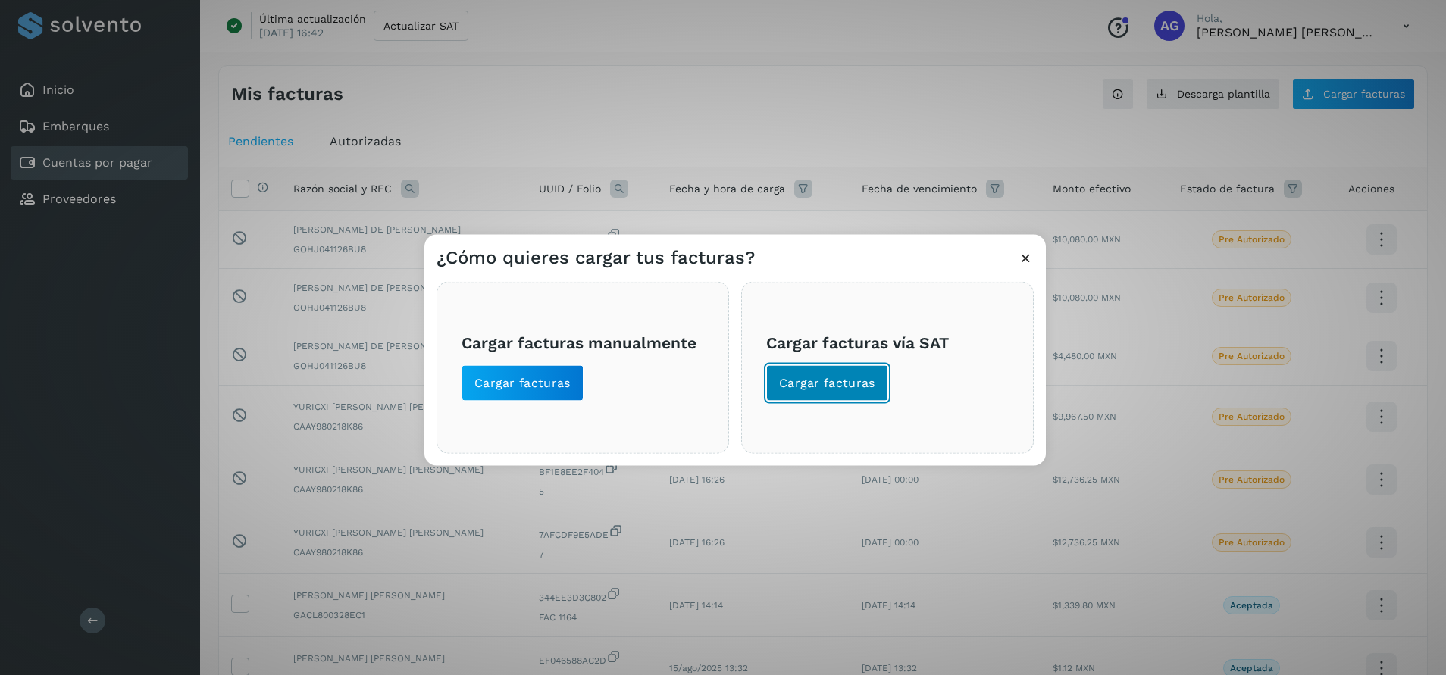
click at [813, 385] on span "Cargar facturas" at bounding box center [827, 382] width 96 height 17
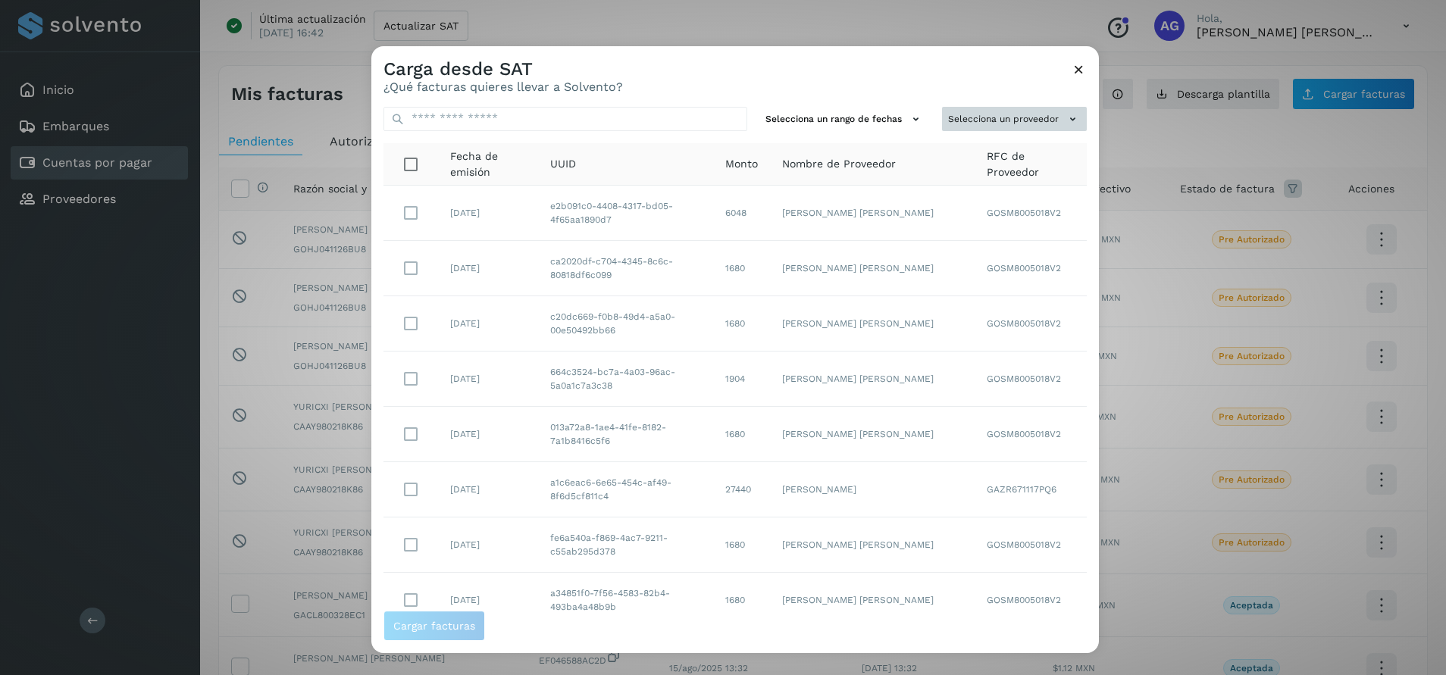
click at [1007, 113] on button "Selecciona un proveedor" at bounding box center [1014, 119] width 145 height 25
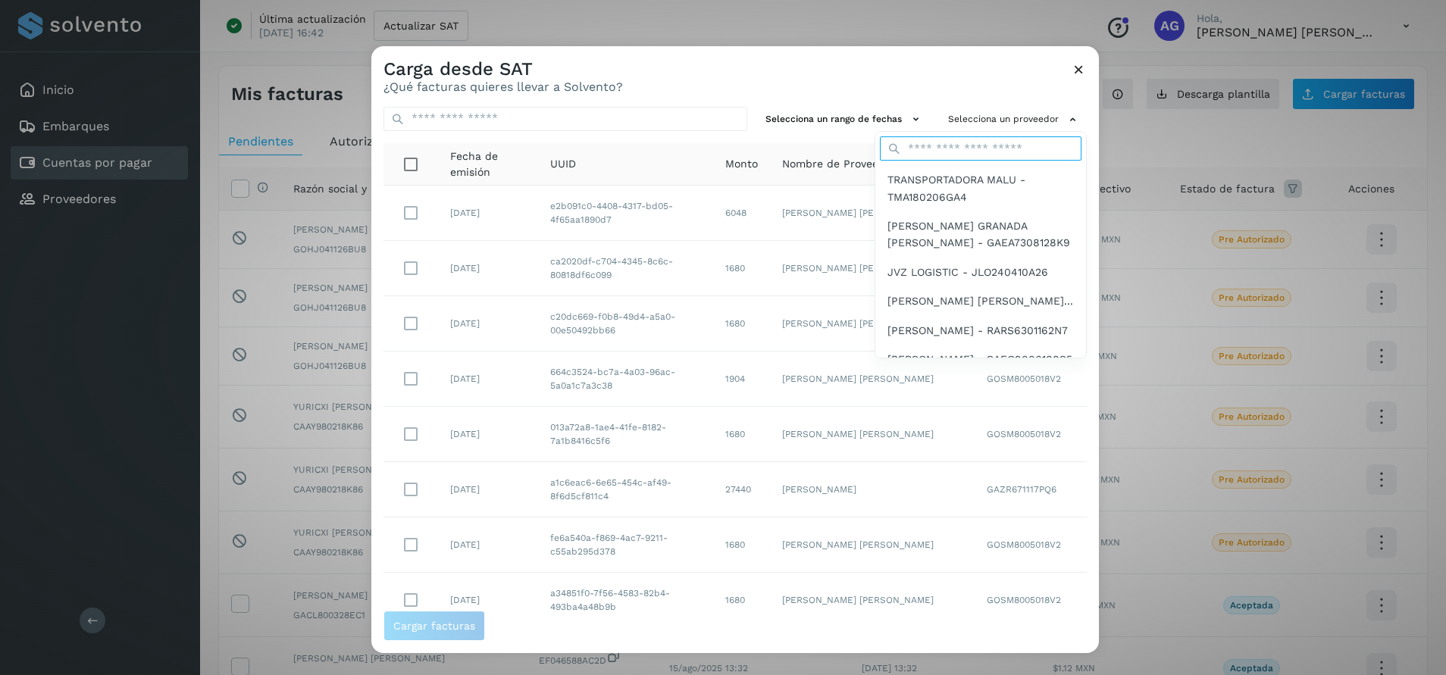
click at [986, 147] on input "text" at bounding box center [981, 148] width 202 height 24
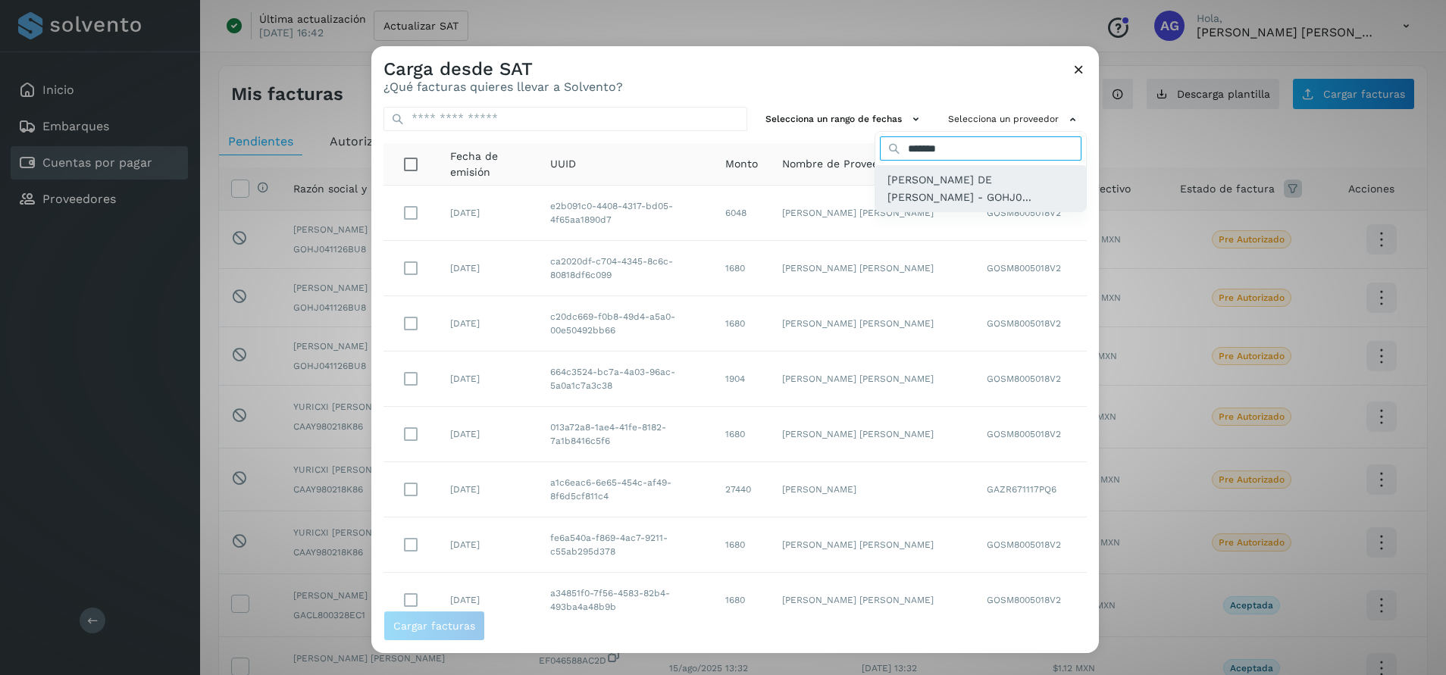
type input "*******"
click at [890, 191] on span "[PERSON_NAME] DE [PERSON_NAME] - GOHJ0..." at bounding box center [981, 188] width 186 height 34
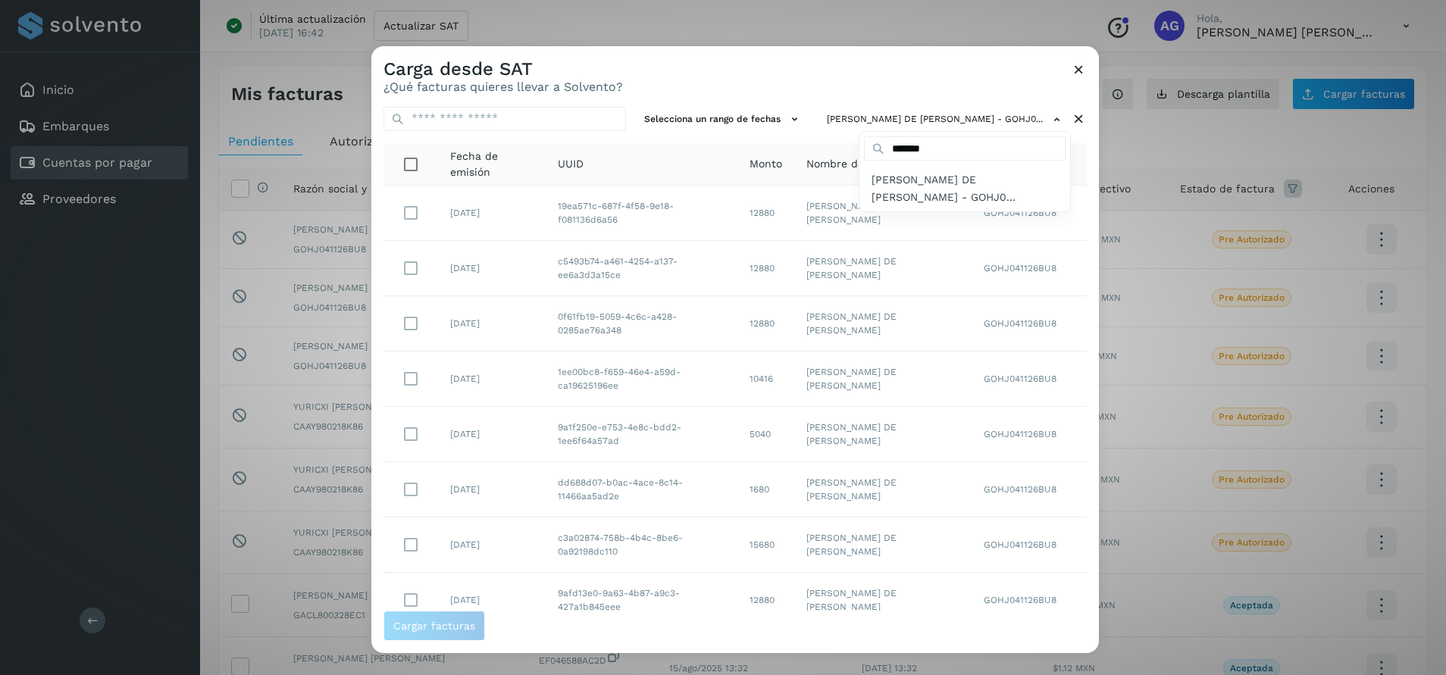
click at [699, 125] on div at bounding box center [1094, 383] width 1446 height 675
click at [699, 118] on button "Selecciona un rango de fechas" at bounding box center [723, 119] width 171 height 25
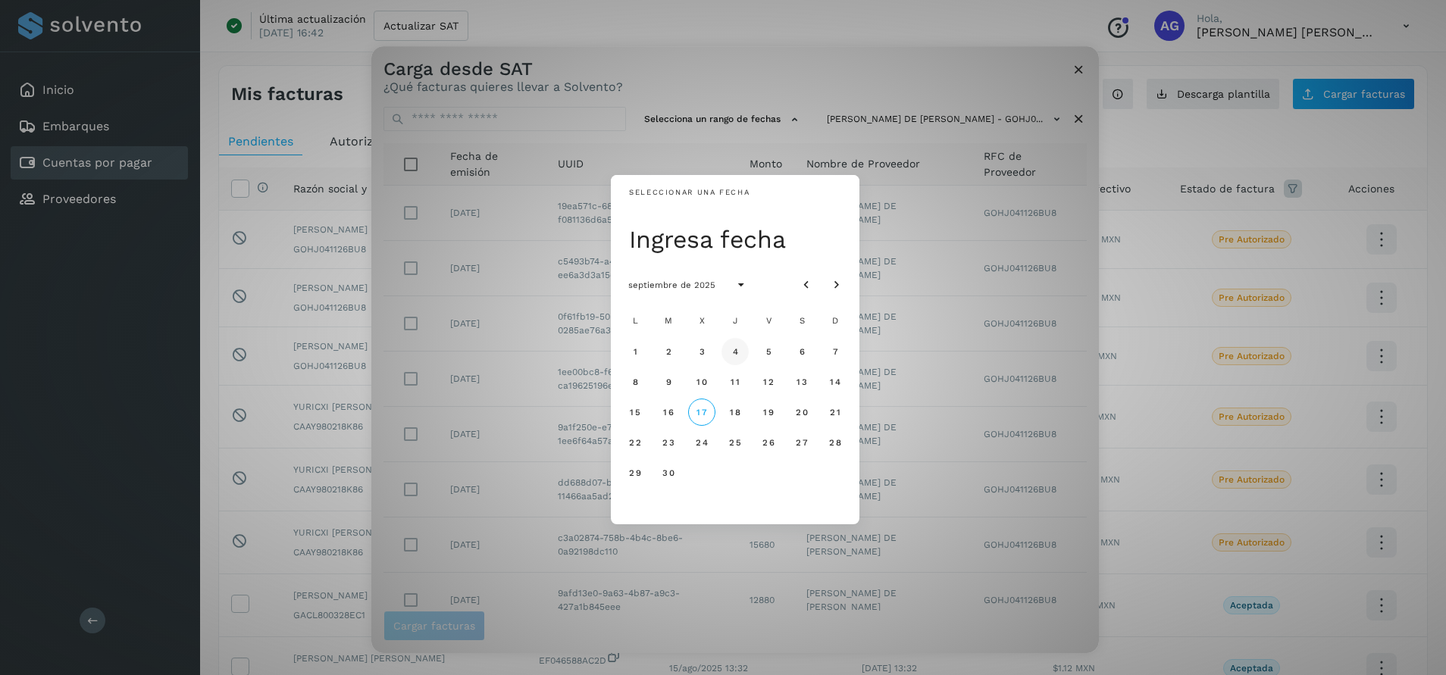
click at [735, 352] on span "4" at bounding box center [735, 351] width 7 height 11
click at [763, 352] on button "5" at bounding box center [768, 351] width 27 height 27
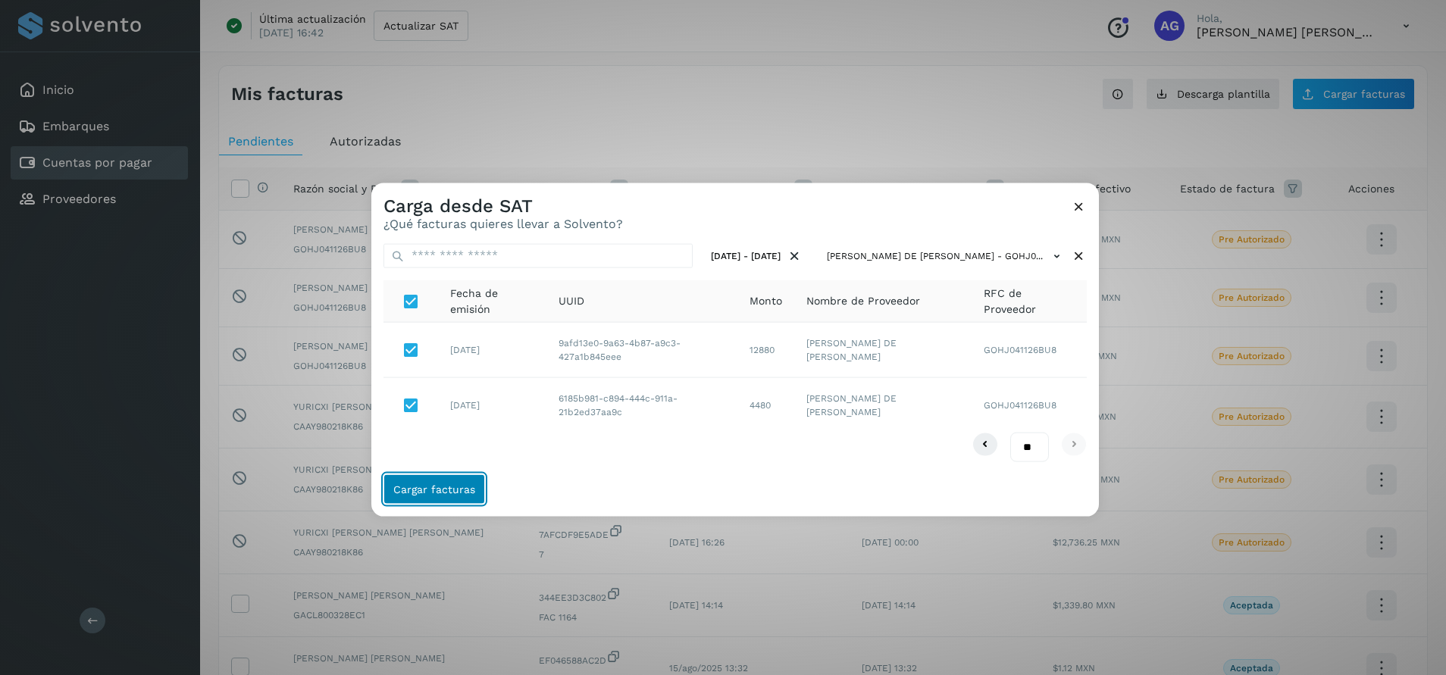
click at [443, 489] on span "Cargar facturas" at bounding box center [434, 489] width 82 height 11
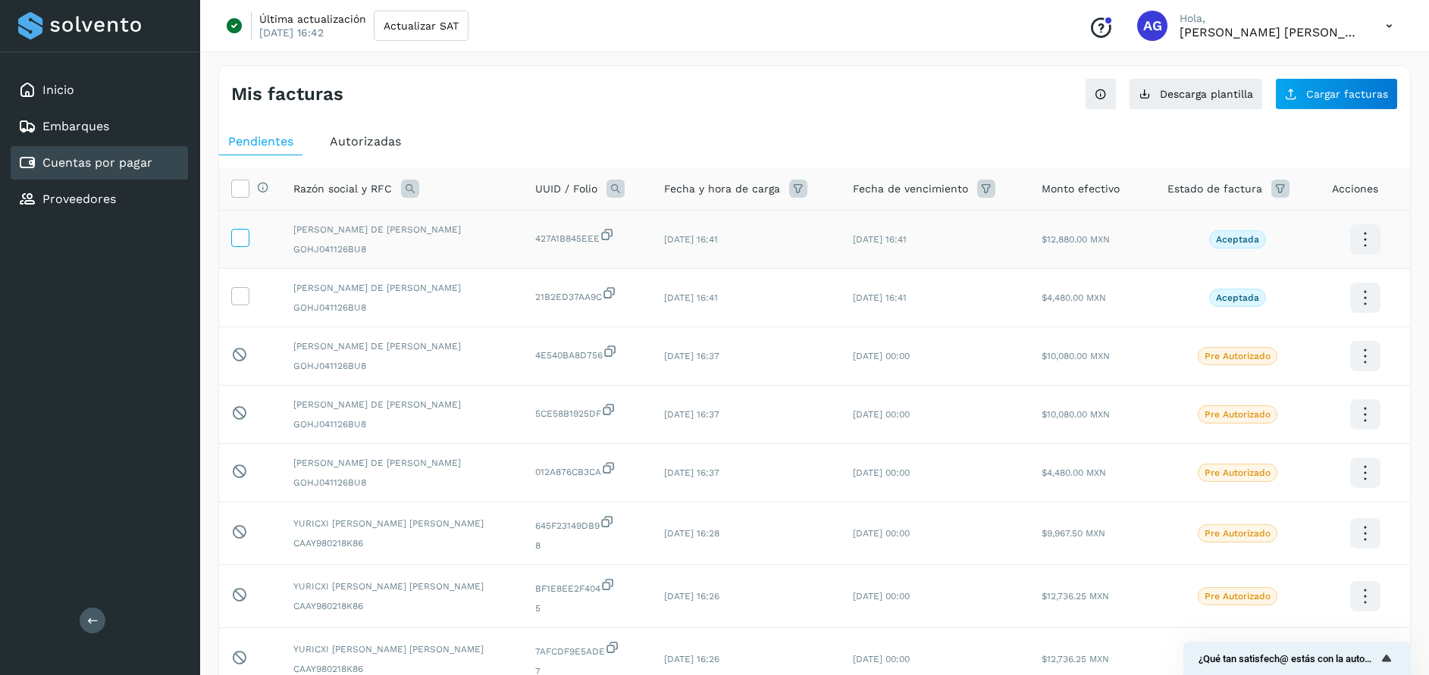
click at [237, 237] on icon at bounding box center [240, 237] width 16 height 16
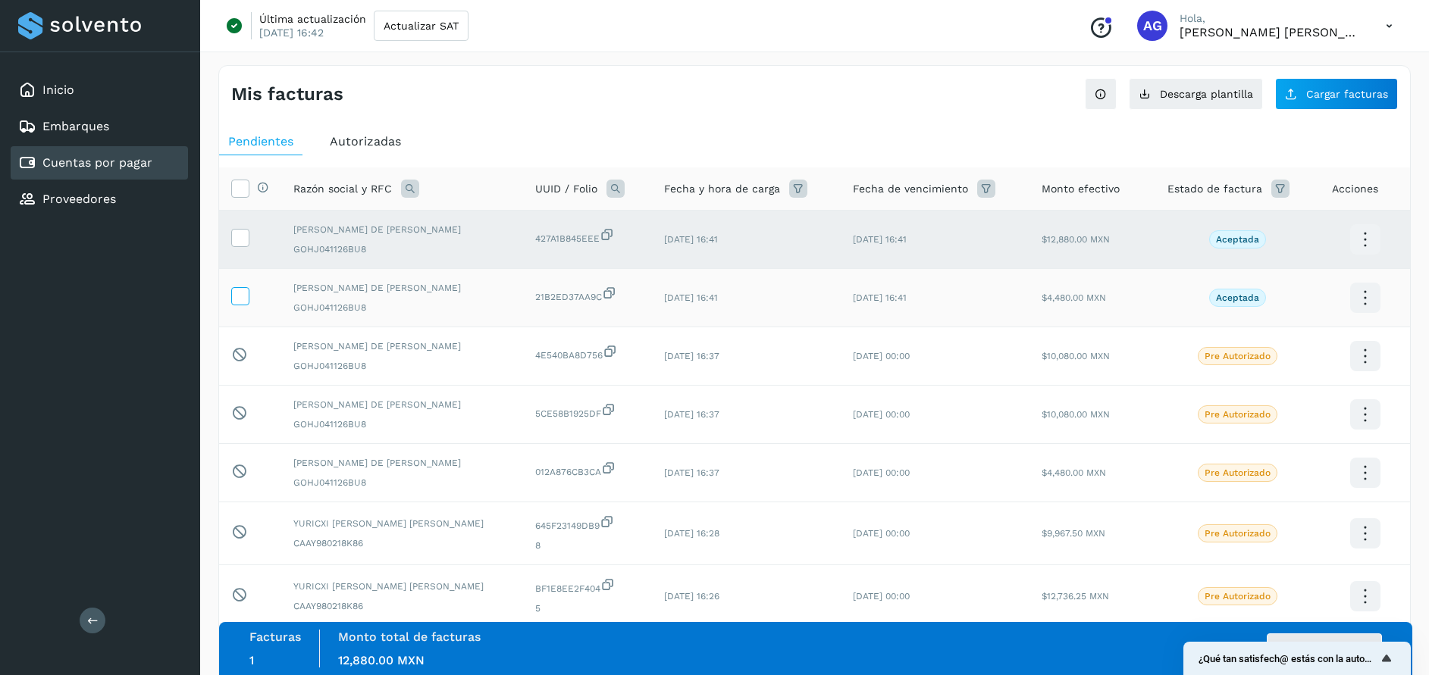
click at [239, 299] on icon at bounding box center [240, 295] width 16 height 16
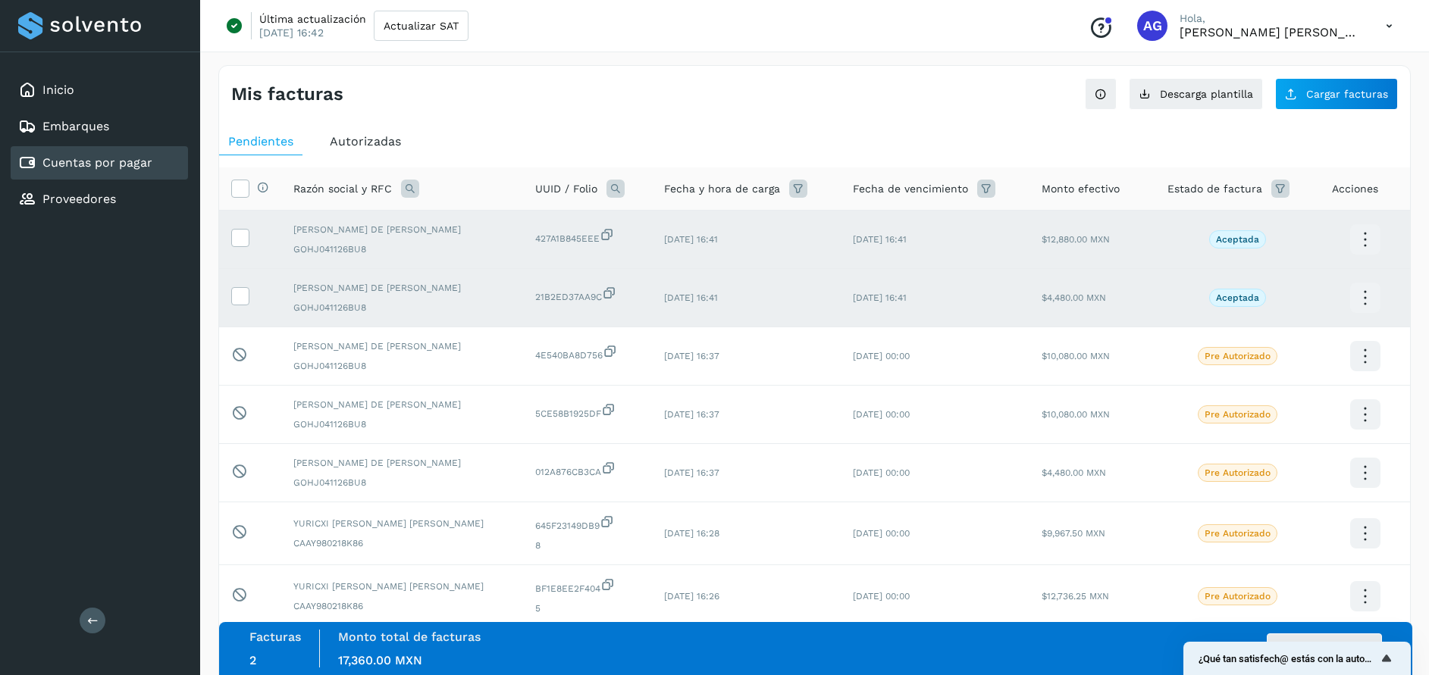
click at [1365, 632] on div "Facturas 2 Monto total de facturas Monto total 17,360.00 MXN Autorizar facturas" at bounding box center [815, 649] width 1133 height 38
click at [1361, 635] on button "Autorizar facturas" at bounding box center [1324, 649] width 115 height 30
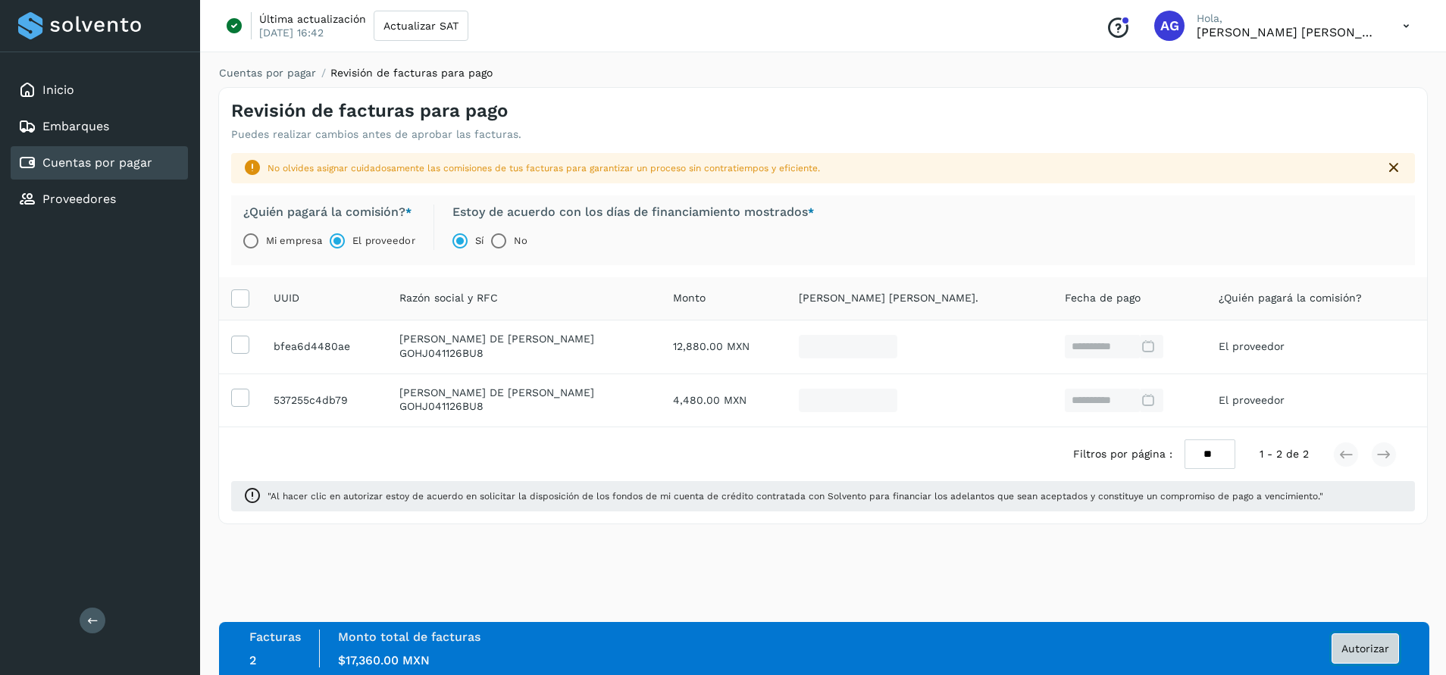
click at [1365, 653] on span "Autorizar" at bounding box center [1366, 649] width 48 height 11
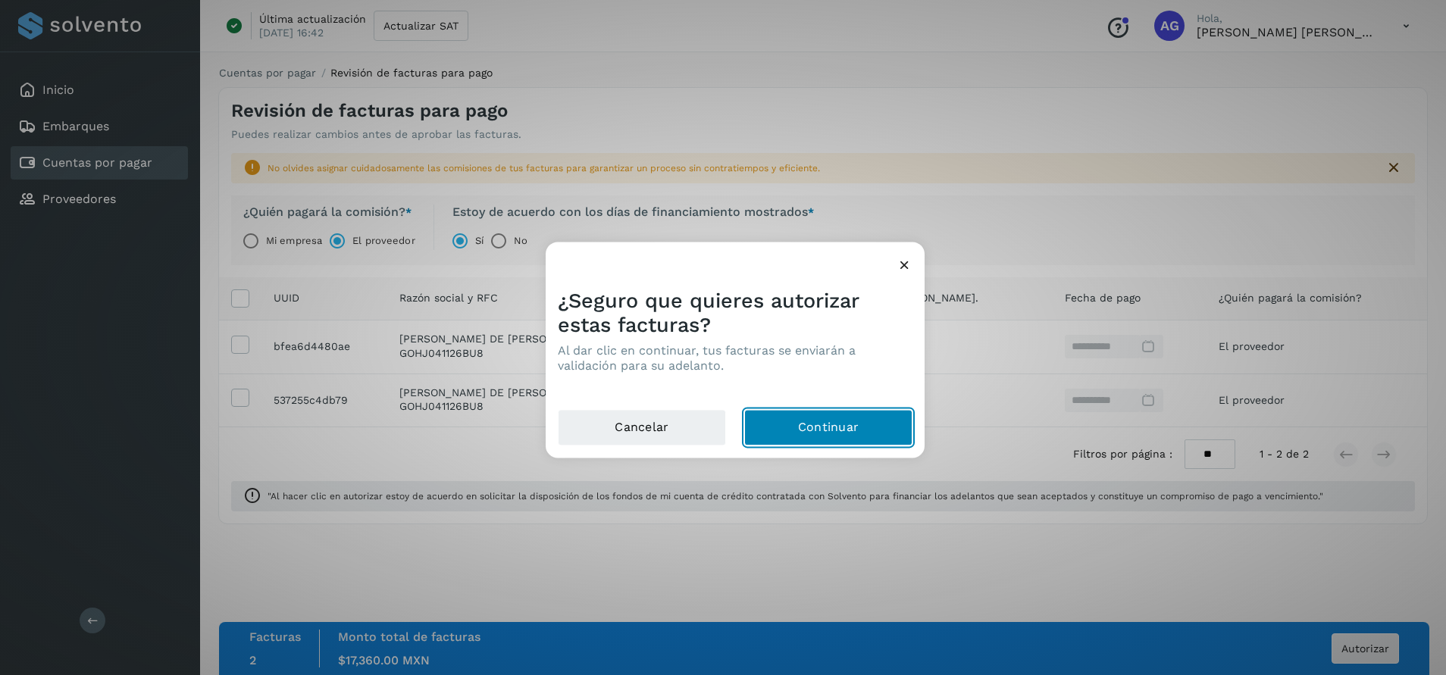
click at [810, 431] on button "Continuar" at bounding box center [828, 427] width 168 height 36
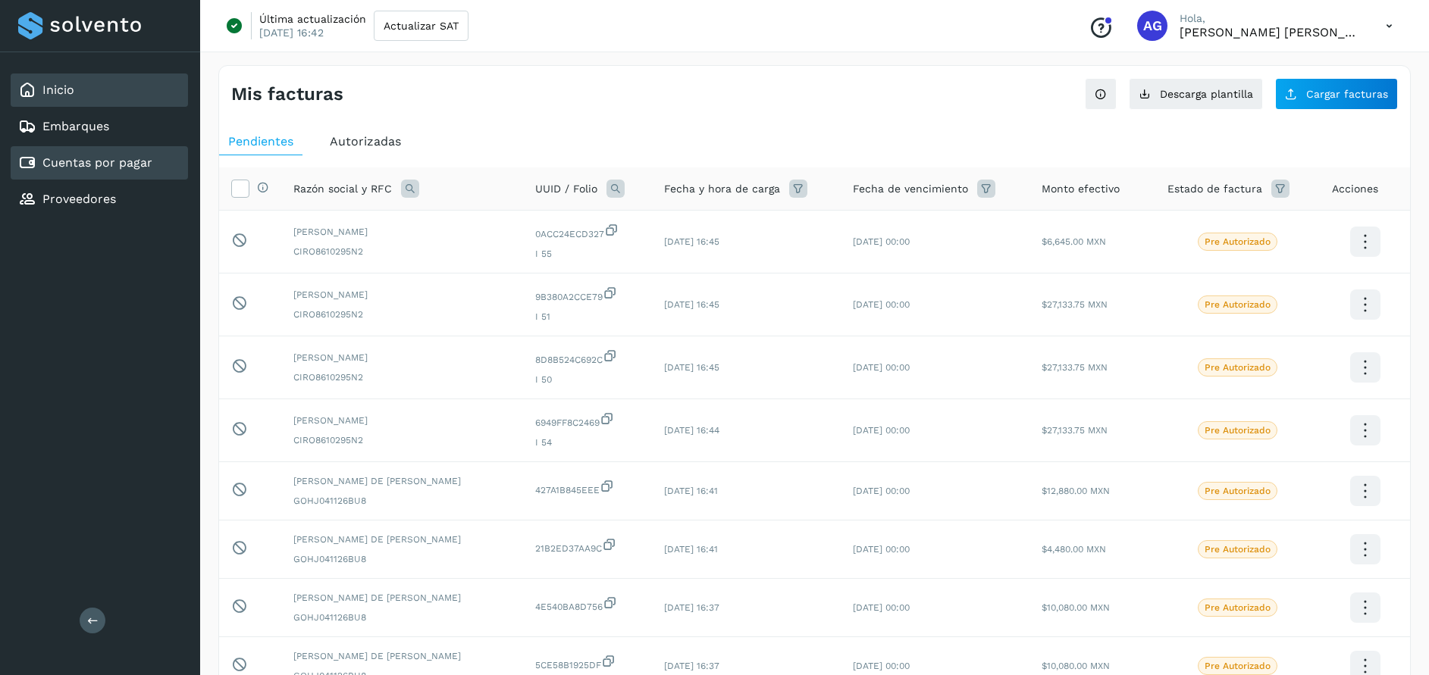
click at [132, 82] on div "Inicio" at bounding box center [99, 90] width 177 height 33
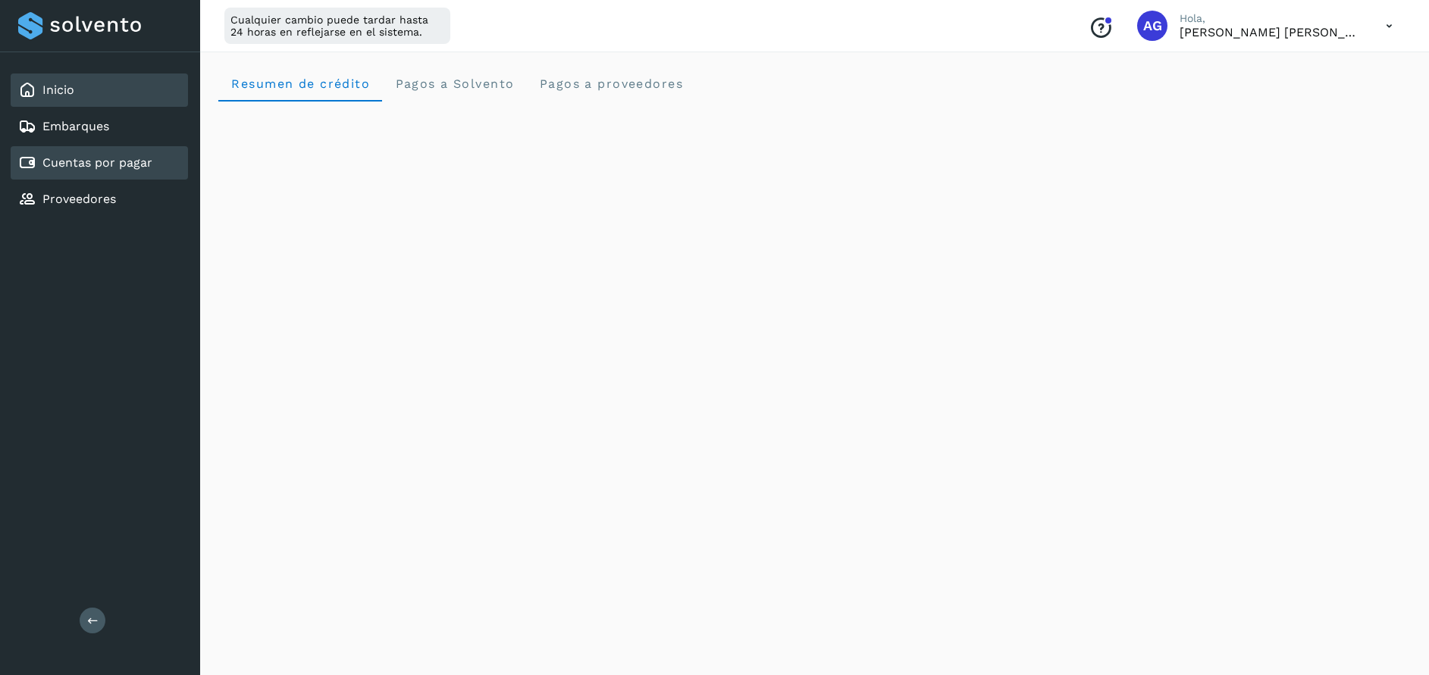
click at [92, 167] on link "Cuentas por pagar" at bounding box center [97, 162] width 110 height 14
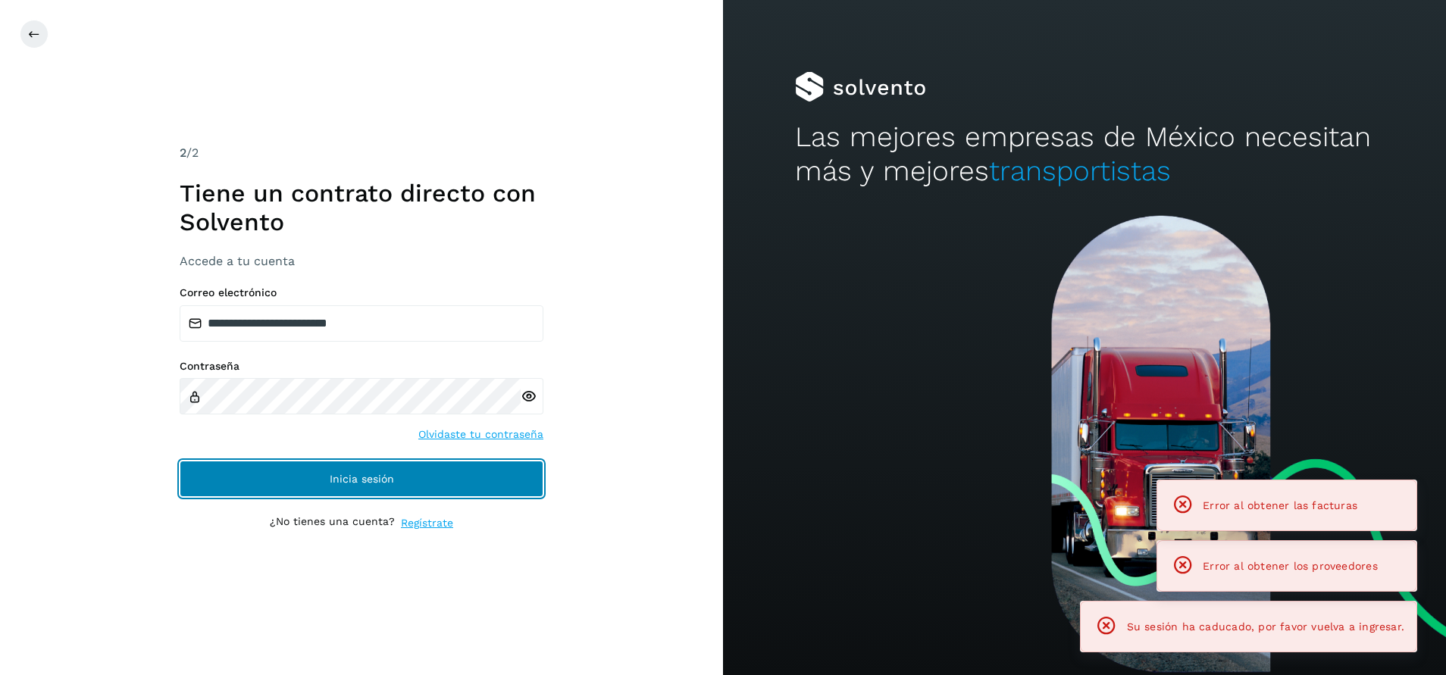
click at [478, 481] on button "Inicia sesión" at bounding box center [362, 479] width 364 height 36
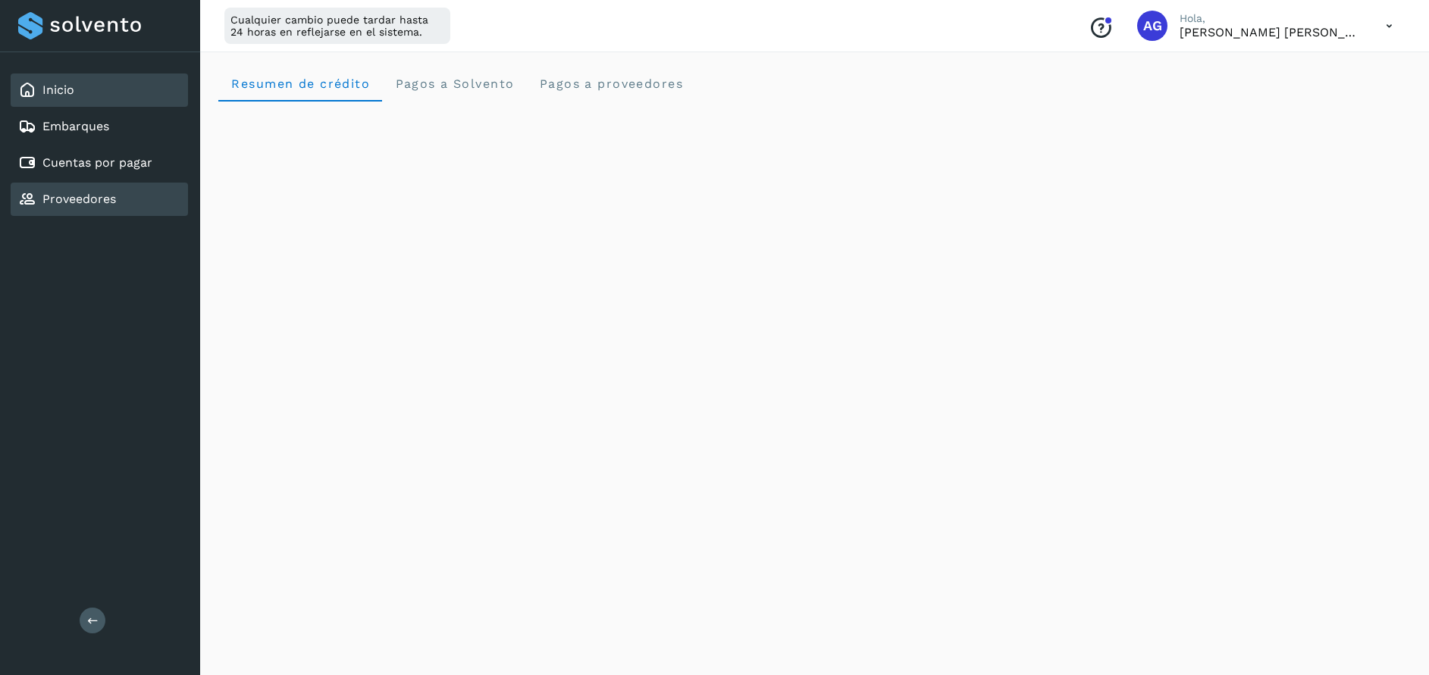
click at [80, 199] on link "Proveedores" at bounding box center [79, 199] width 74 height 14
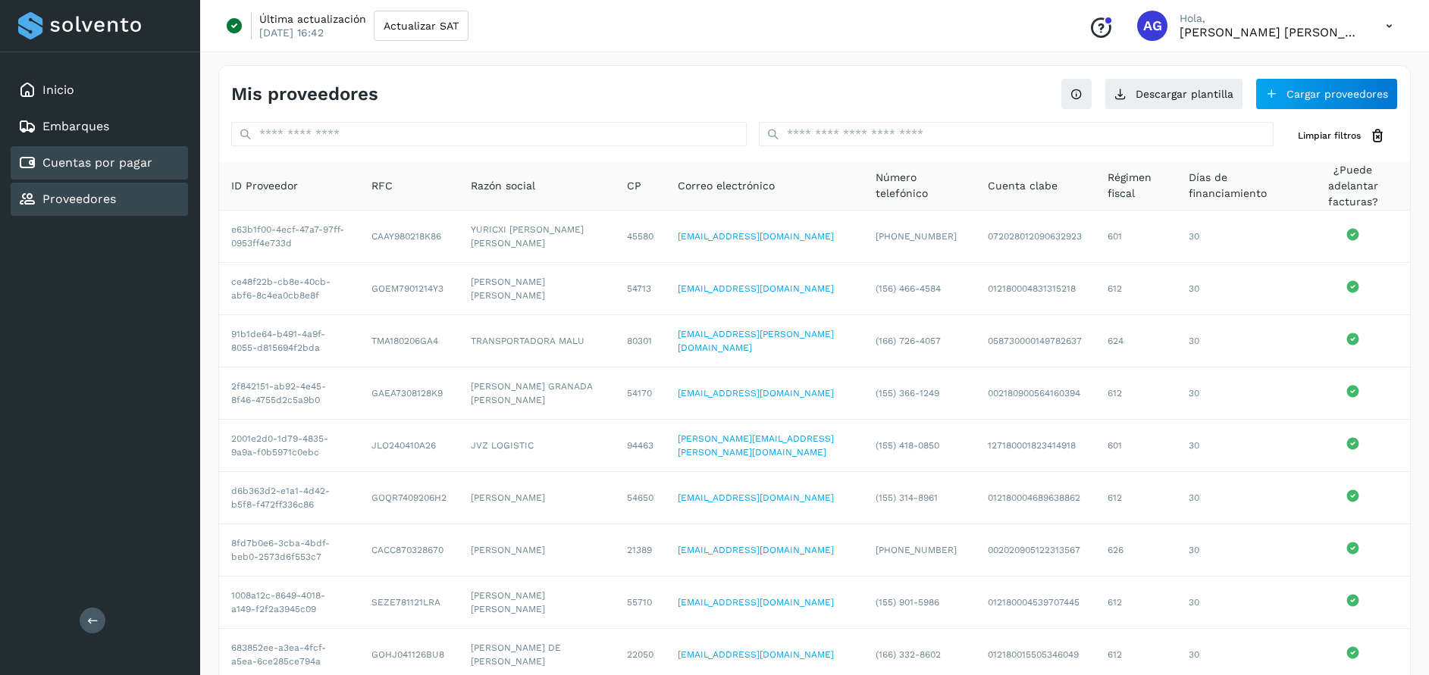
click at [169, 175] on div "Cuentas por pagar" at bounding box center [99, 162] width 177 height 33
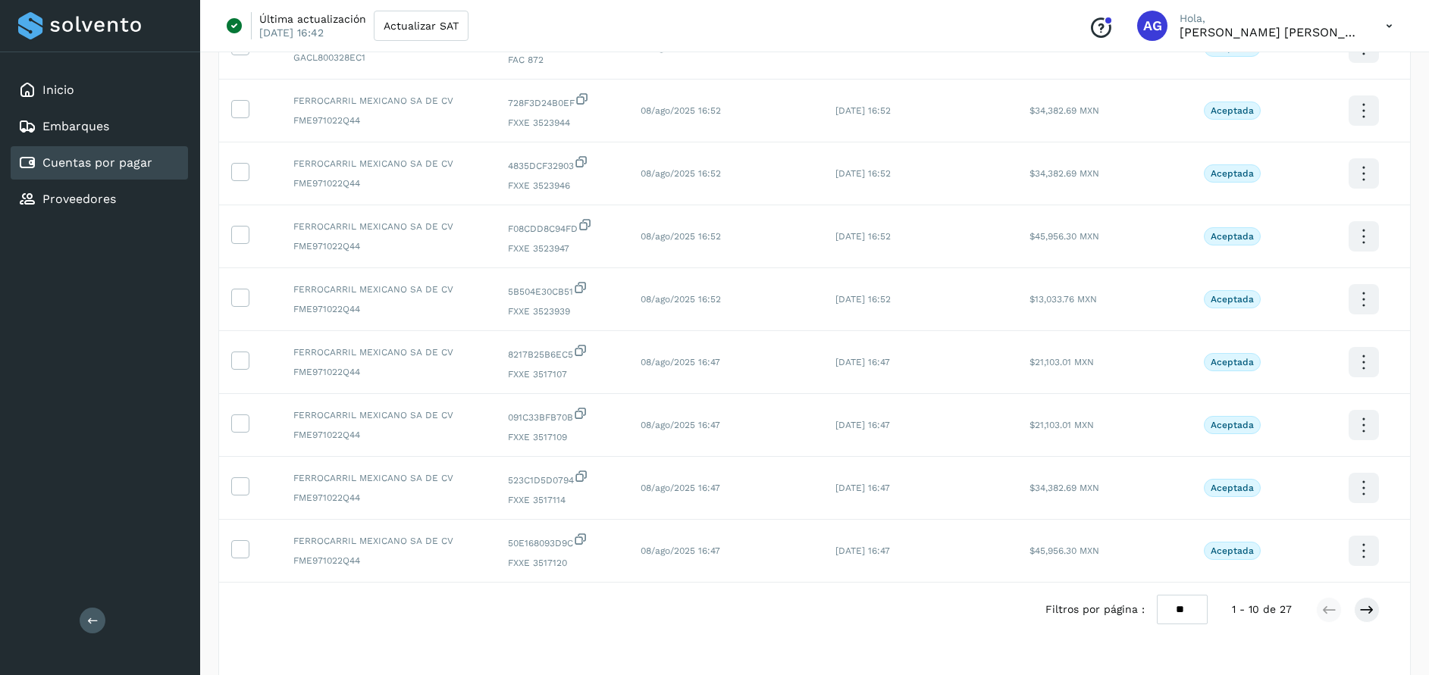
scroll to position [293, 0]
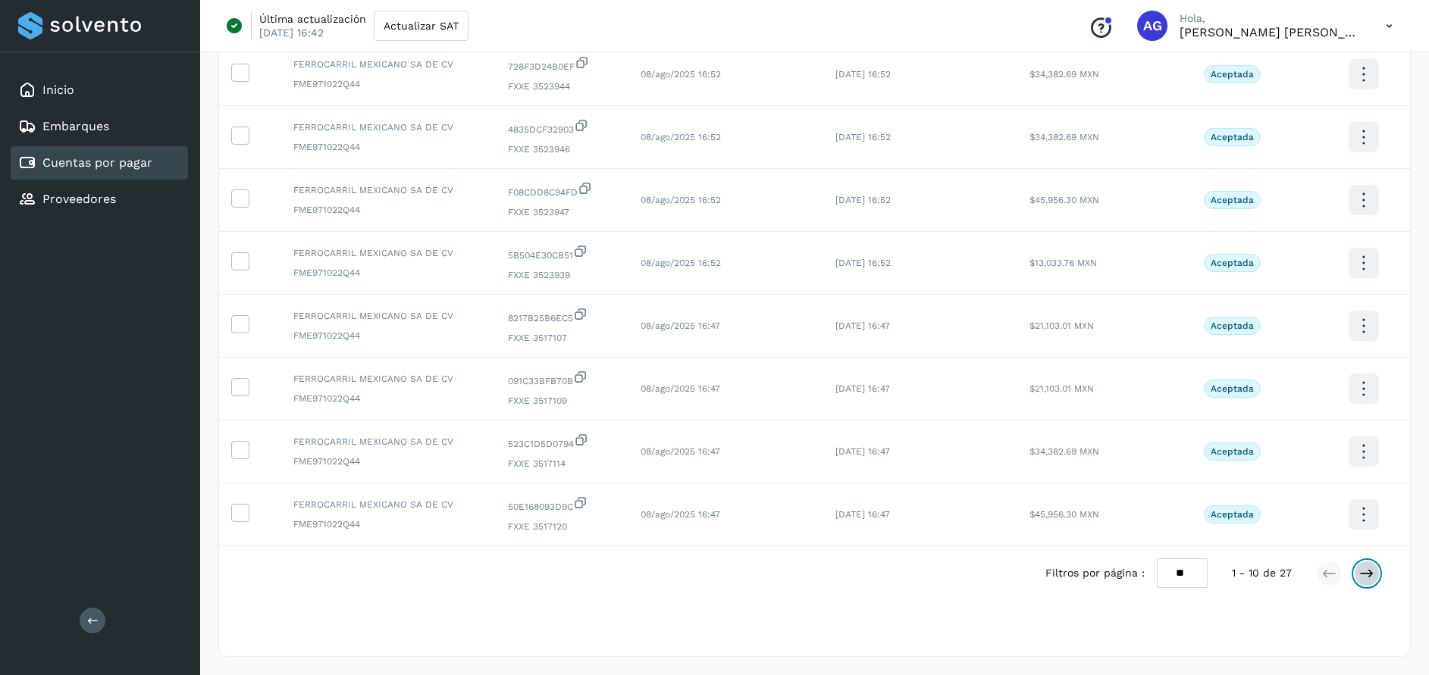
click at [1371, 577] on icon at bounding box center [1366, 573] width 15 height 15
click at [1375, 570] on button at bounding box center [1367, 574] width 26 height 26
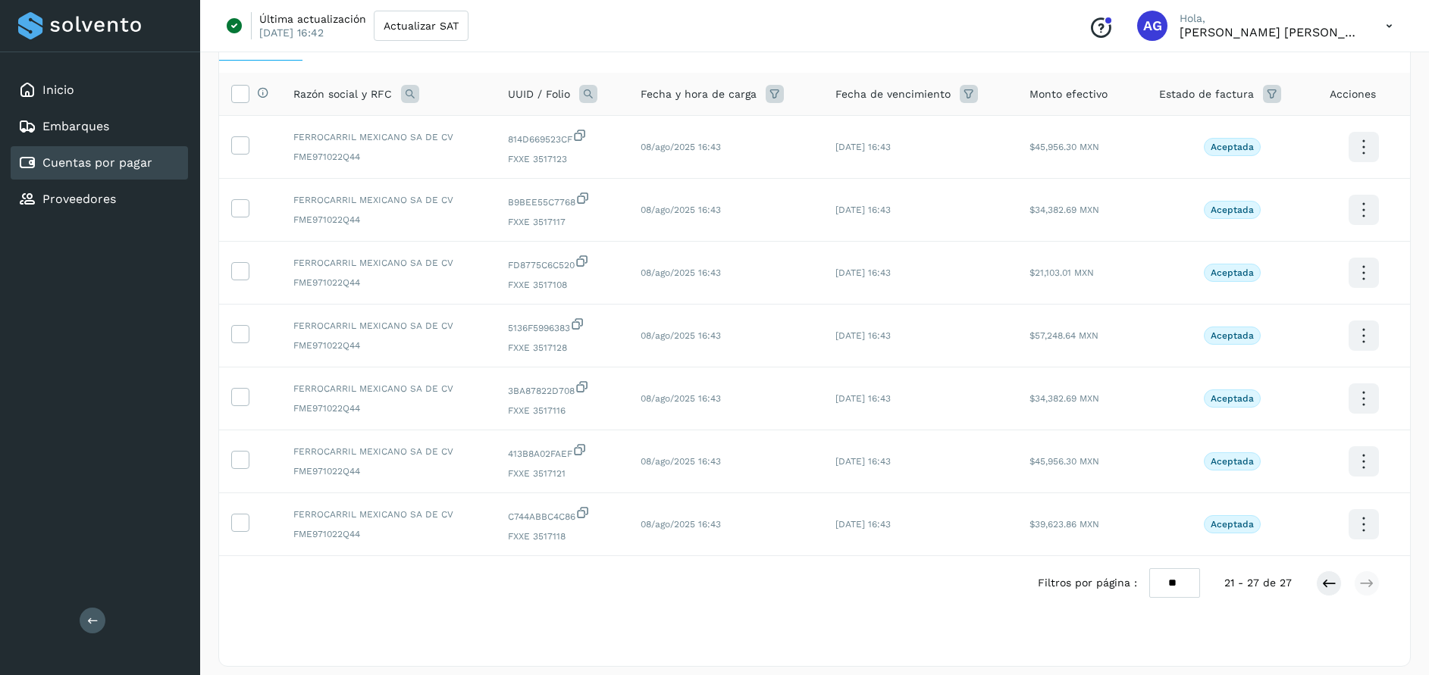
scroll to position [105, 0]
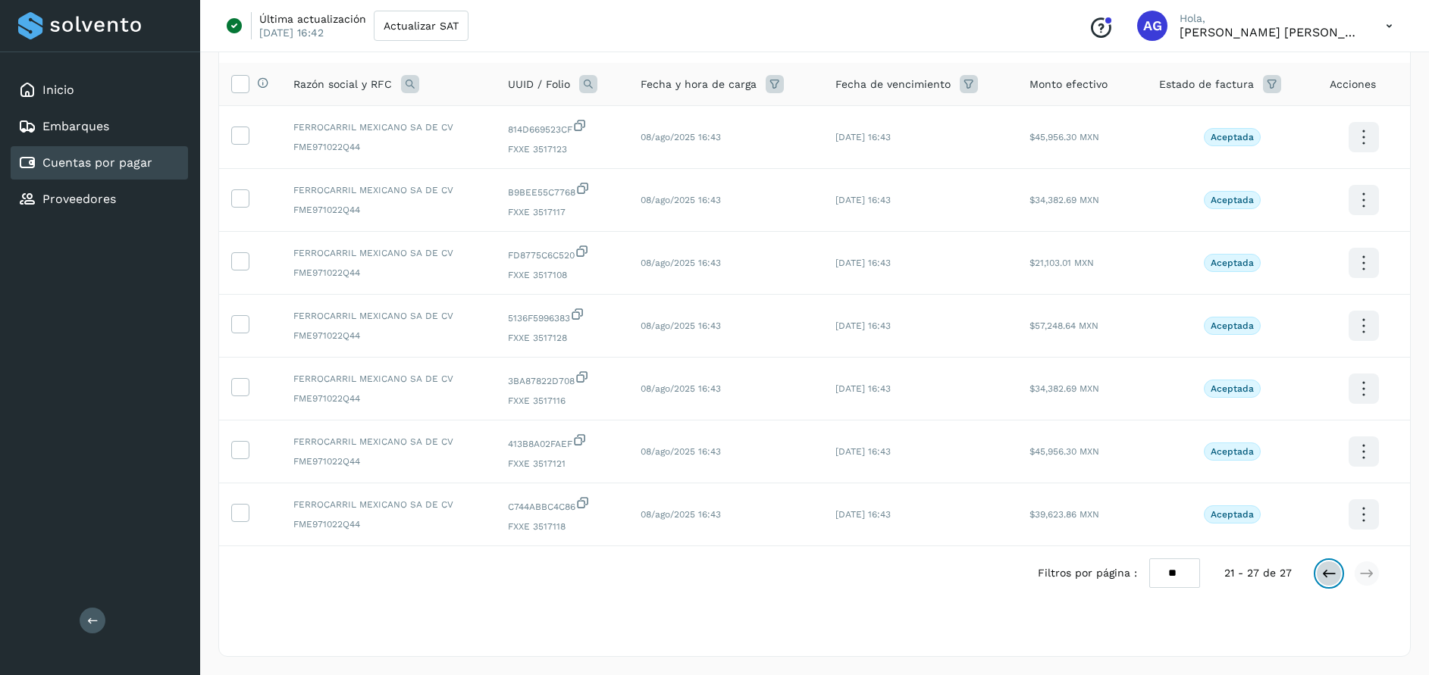
click at [1326, 576] on icon at bounding box center [1328, 573] width 15 height 15
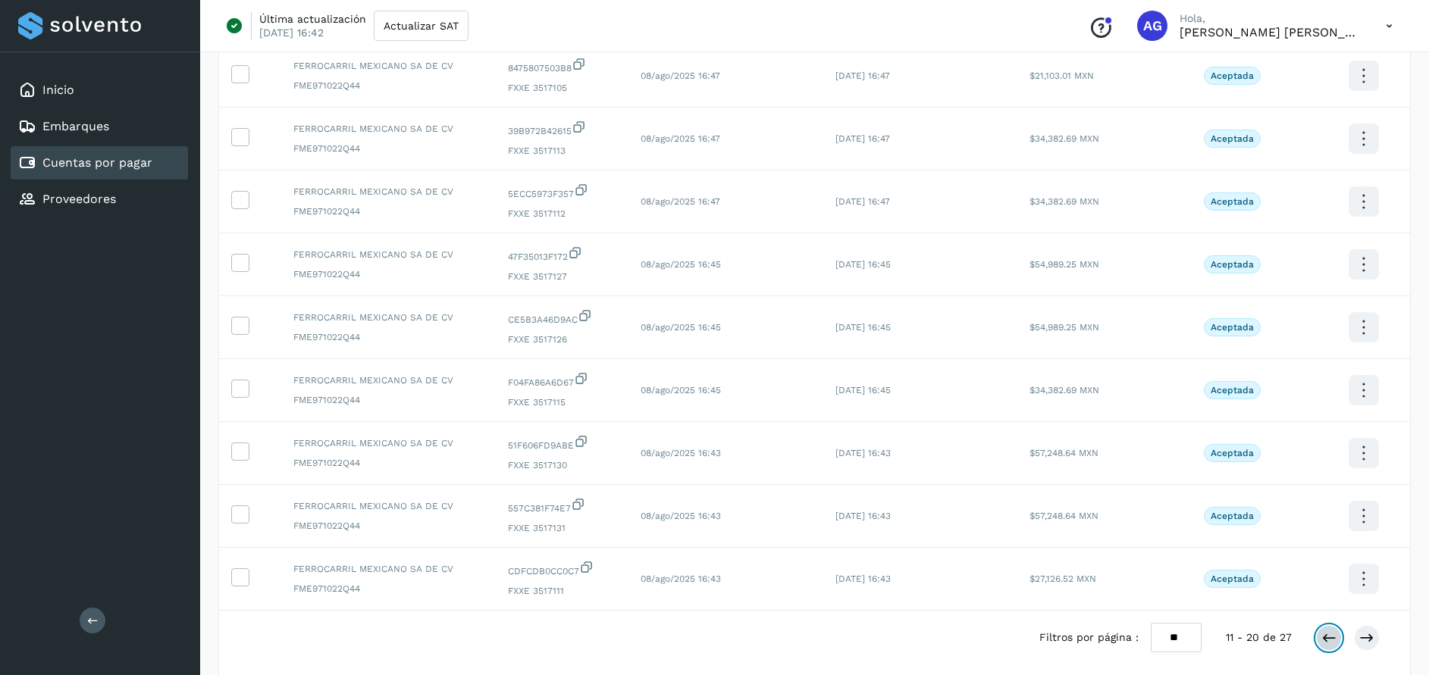
scroll to position [293, 0]
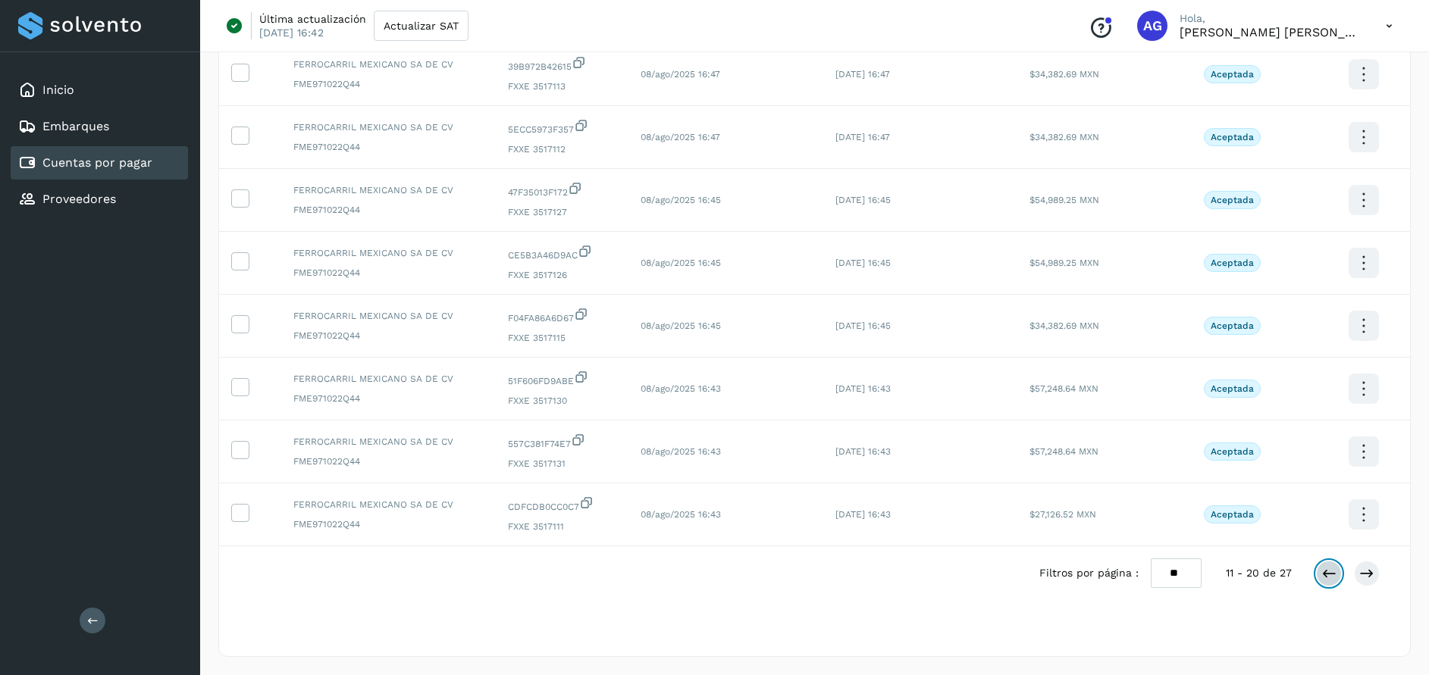
click at [1322, 569] on icon at bounding box center [1328, 573] width 15 height 15
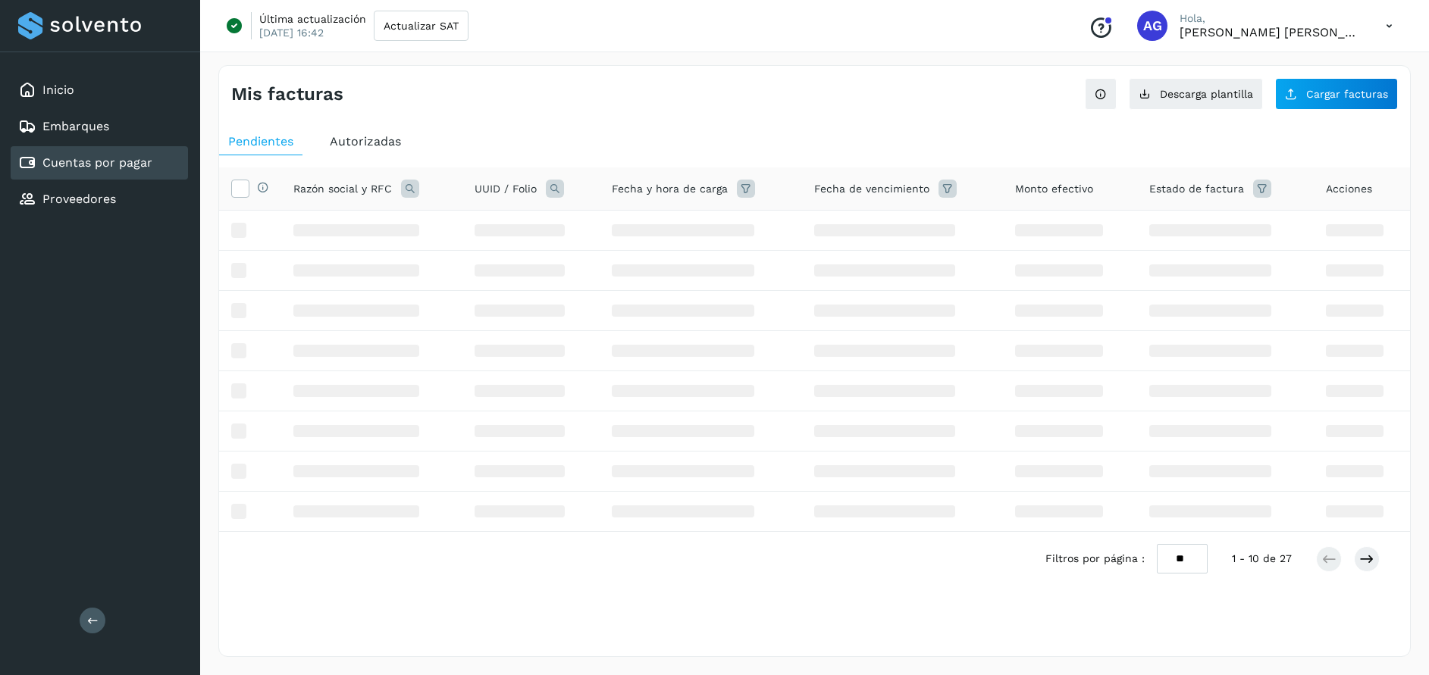
scroll to position [0, 0]
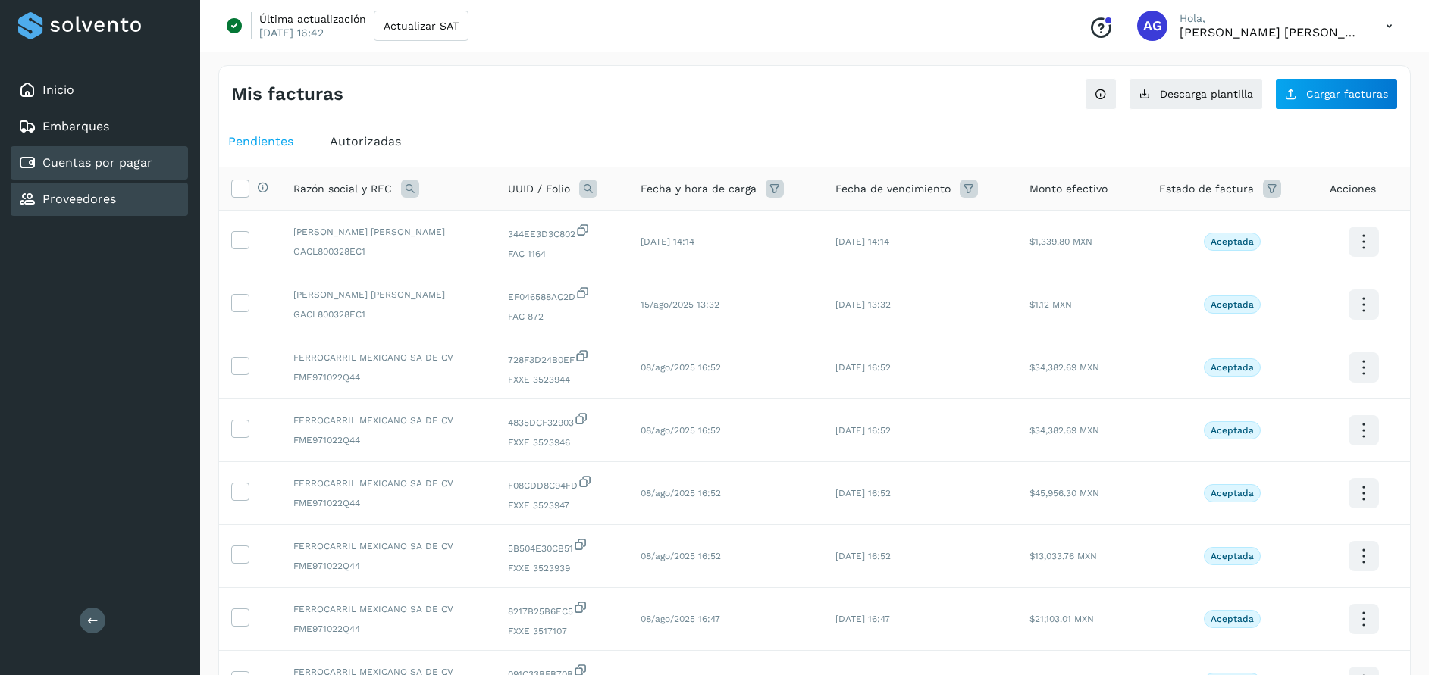
click at [96, 198] on link "Proveedores" at bounding box center [79, 199] width 74 height 14
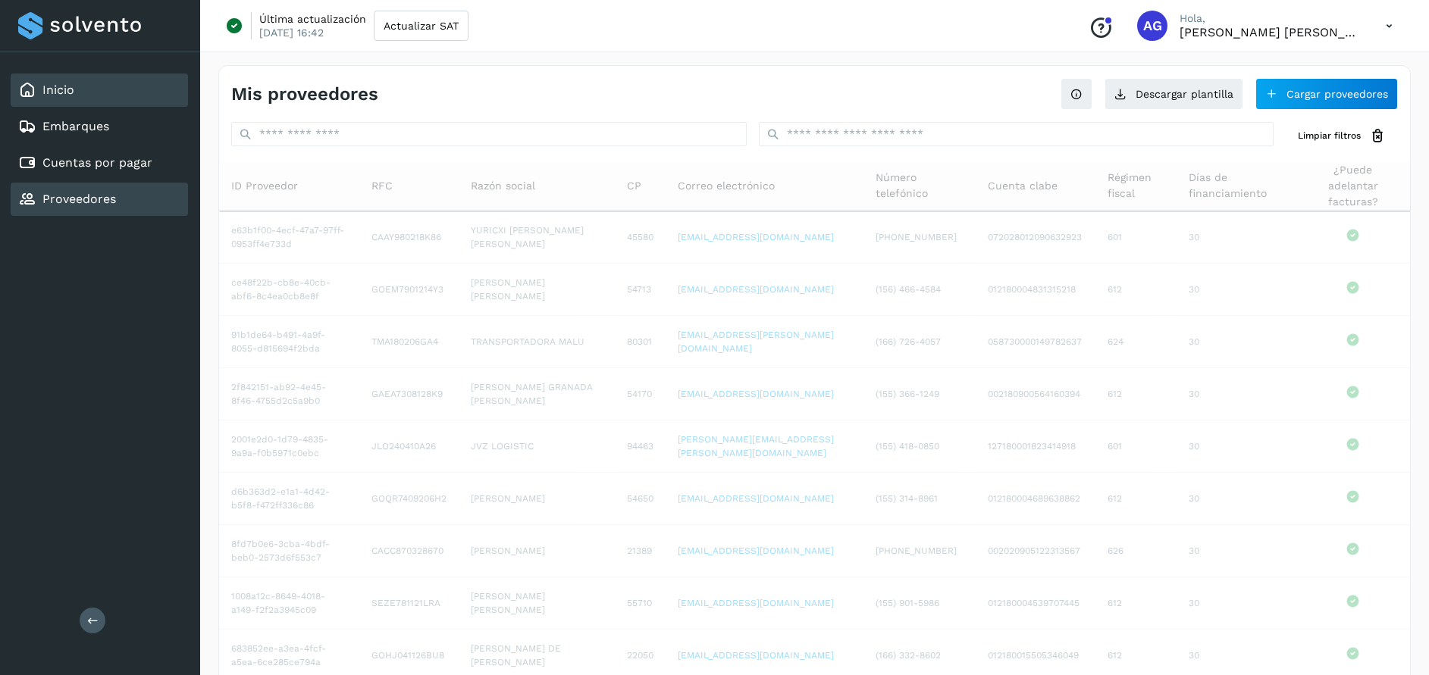
click at [100, 95] on div "Inicio" at bounding box center [99, 90] width 177 height 33
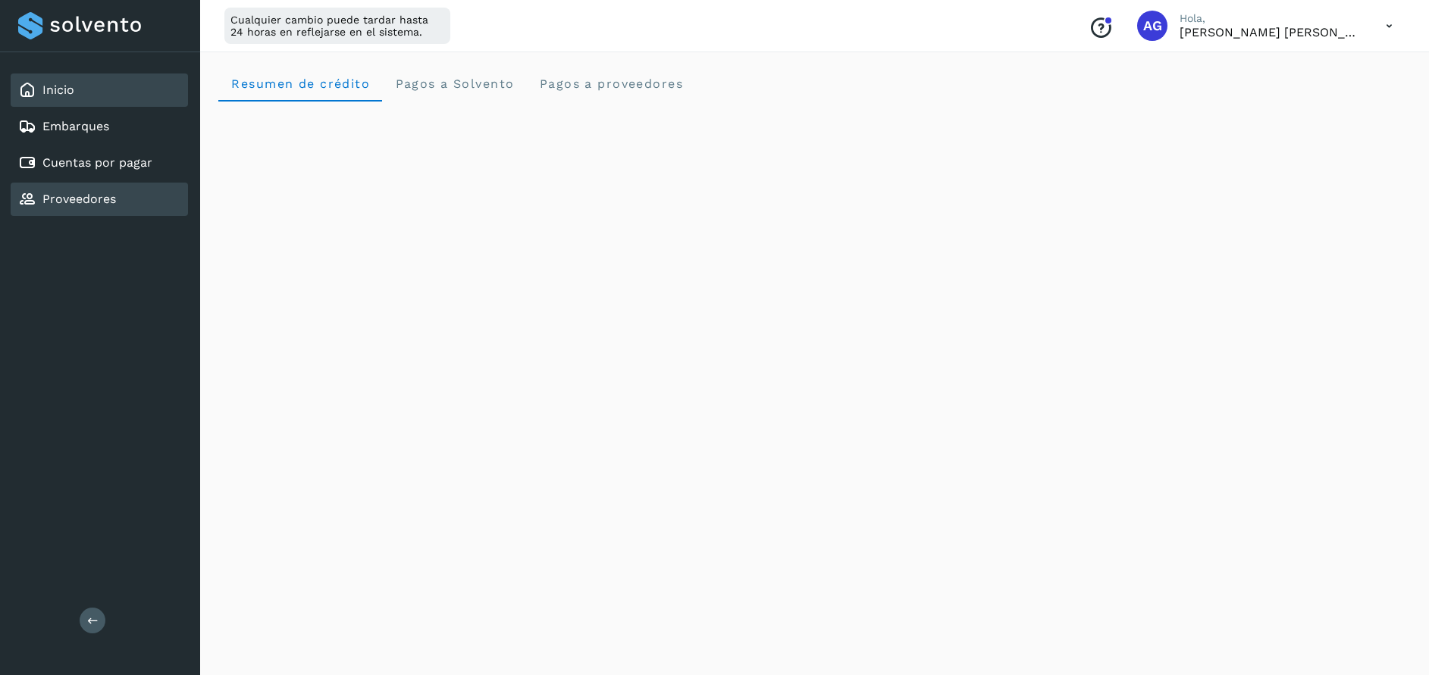
click at [96, 203] on link "Proveedores" at bounding box center [79, 199] width 74 height 14
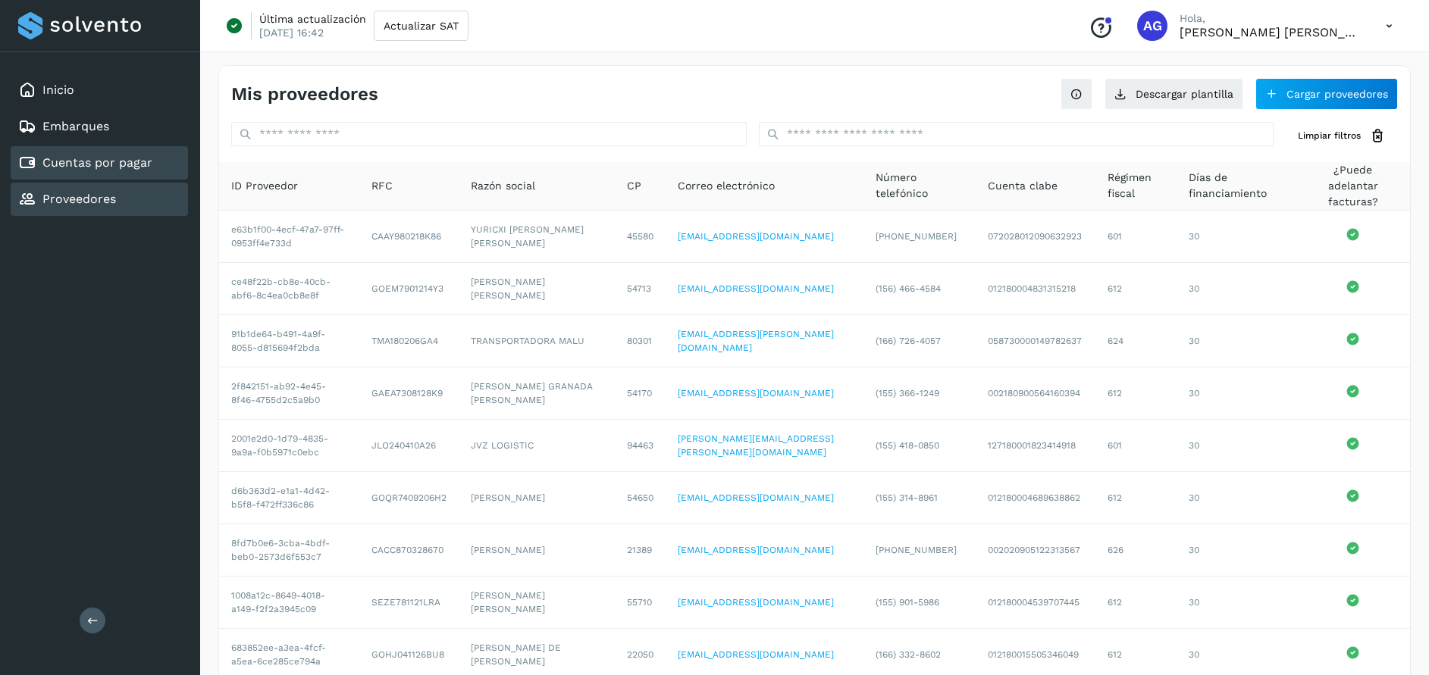
click at [90, 165] on link "Cuentas por pagar" at bounding box center [97, 162] width 110 height 14
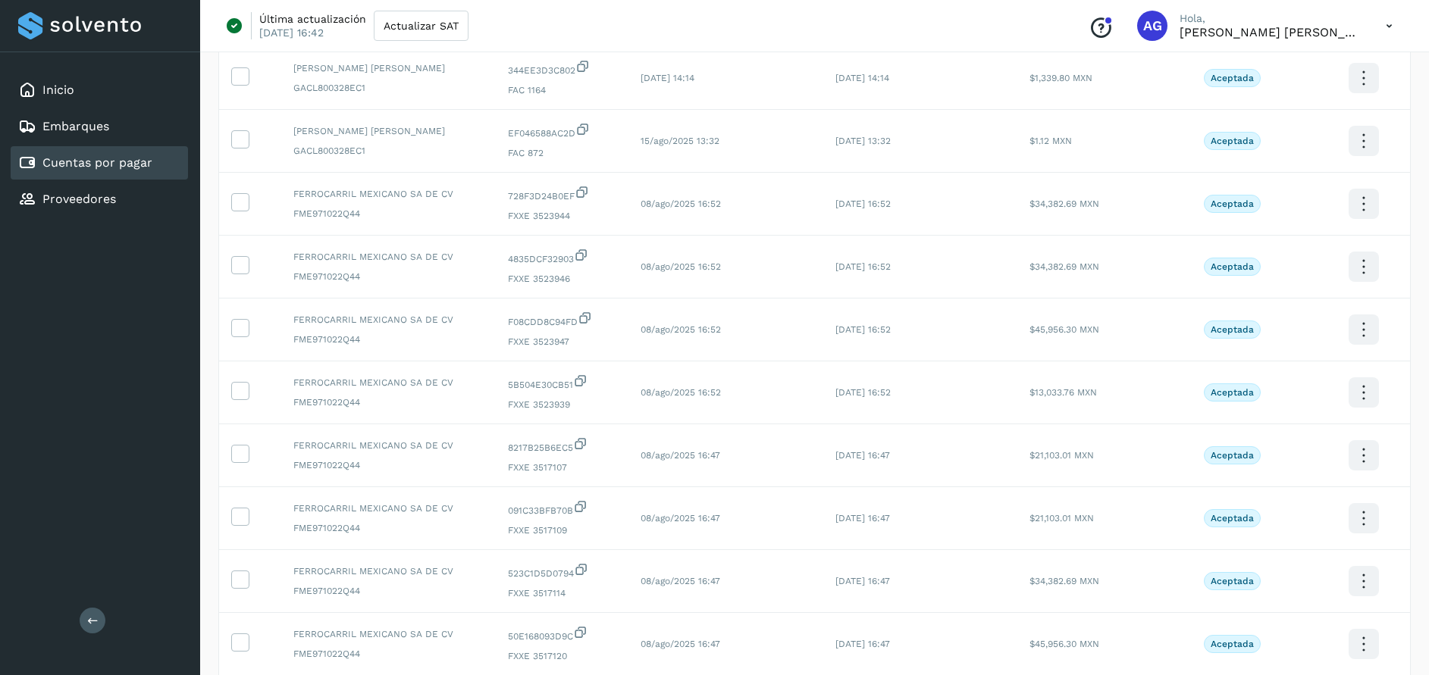
scroll to position [293, 0]
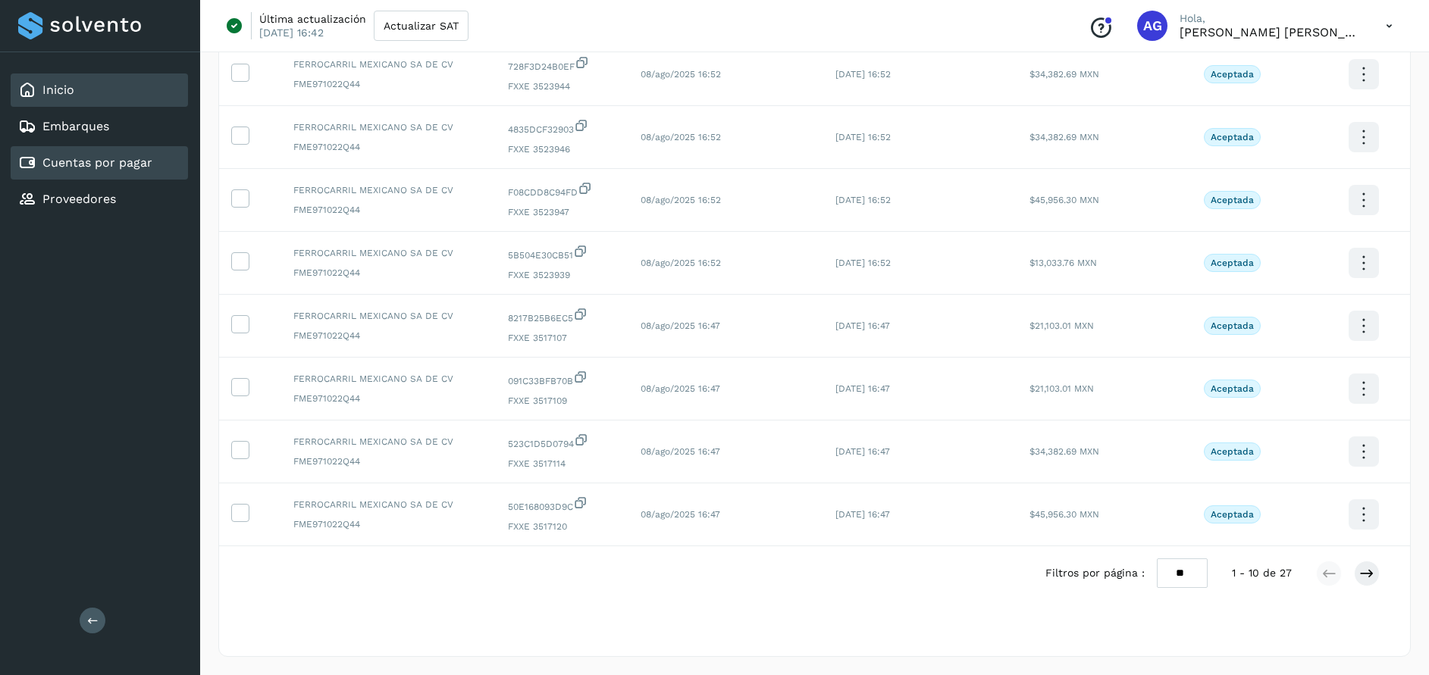
click at [85, 93] on div "Inicio" at bounding box center [99, 90] width 177 height 33
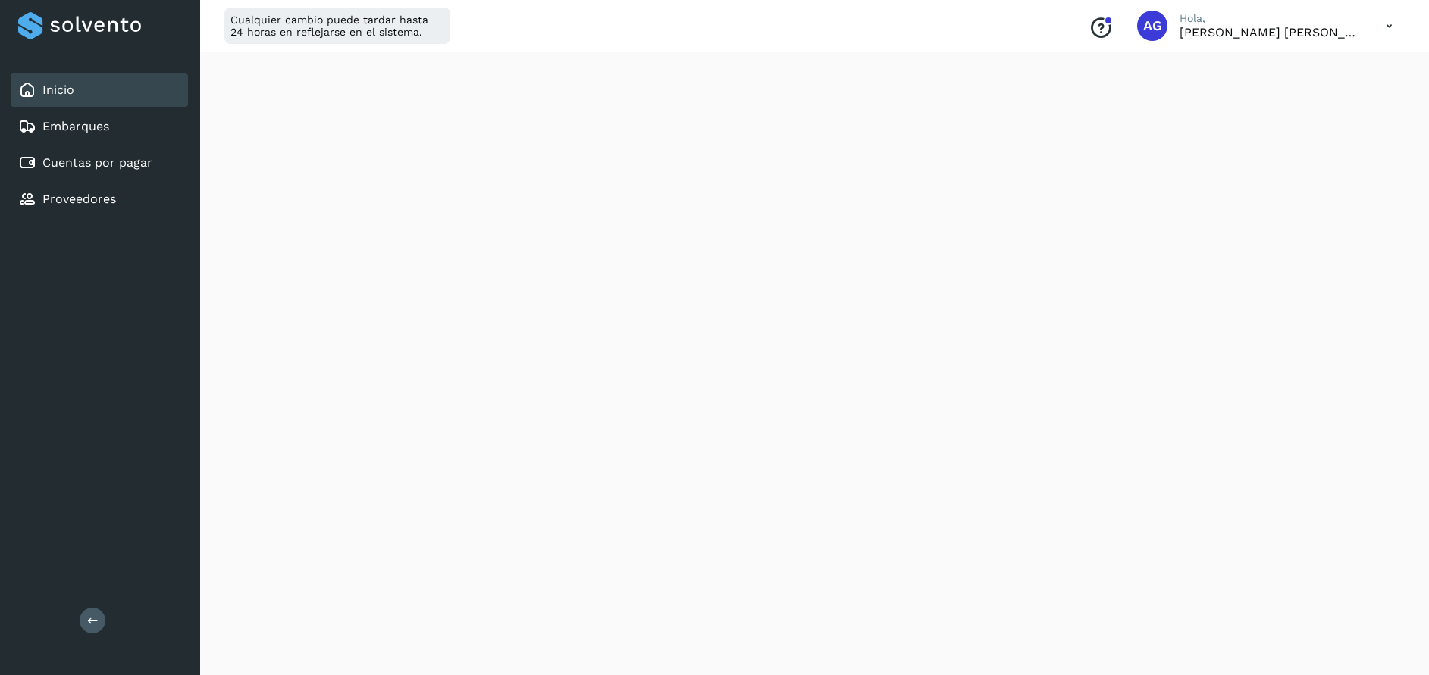
scroll to position [171, 0]
click at [1390, 30] on icon at bounding box center [1389, 26] width 31 height 31
click at [1318, 102] on div "Cerrar sesión" at bounding box center [1314, 97] width 180 height 29
